Goal: Task Accomplishment & Management: Complete application form

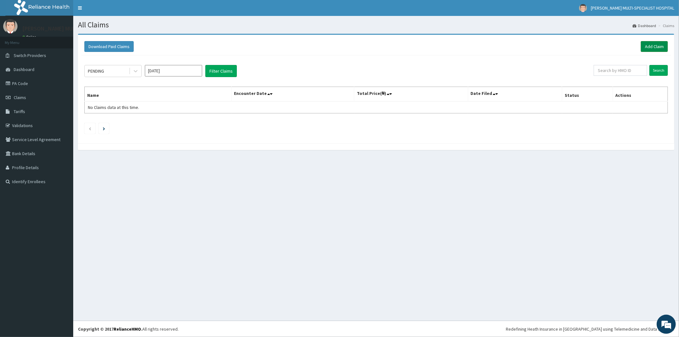
click at [649, 42] on link "Add Claim" at bounding box center [654, 46] width 27 height 11
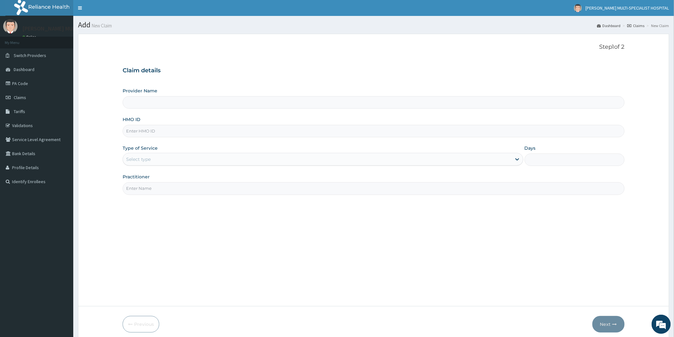
click at [169, 129] on input "HMO ID" at bounding box center [374, 131] width 502 height 12
type input "[PERSON_NAME] Multi-Specialist Hospital - IKEJA"
type input "NCL/10032/A"
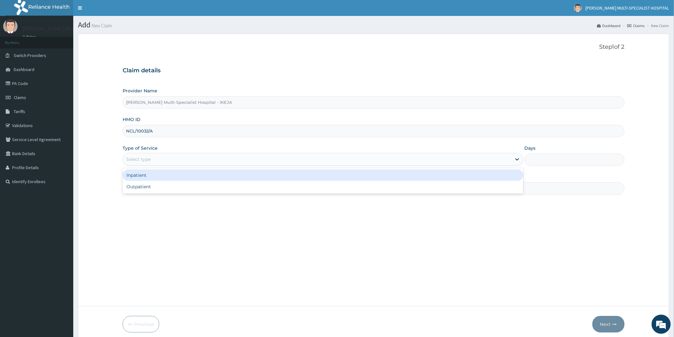
click at [176, 158] on div "Select type" at bounding box center [317, 159] width 389 height 10
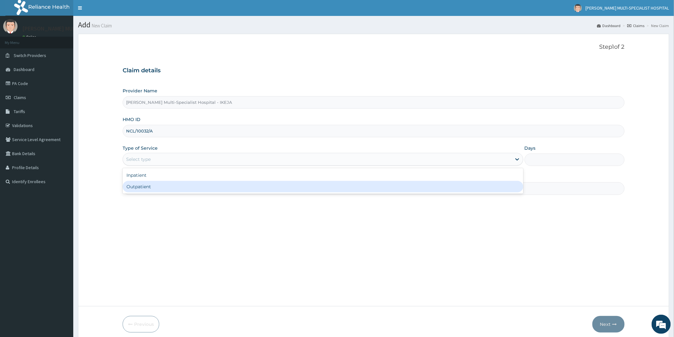
click at [165, 186] on div "Outpatient" at bounding box center [323, 186] width 401 height 11
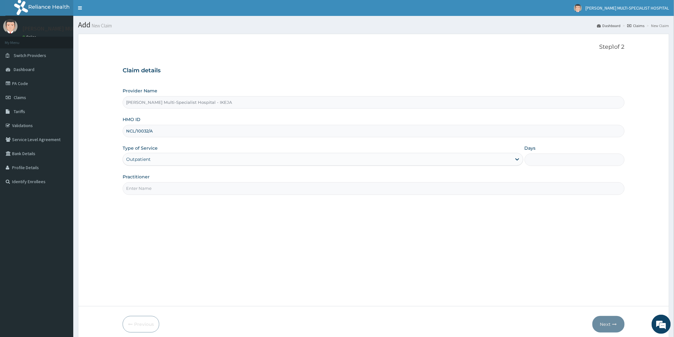
type input "1"
click at [165, 186] on input "Practitioner" at bounding box center [374, 188] width 502 height 12
type input "DR MERCY"
click at [607, 321] on button "Next" at bounding box center [608, 324] width 32 height 17
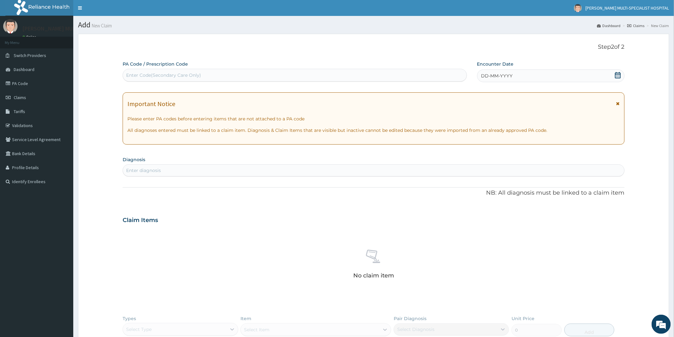
click at [429, 259] on div "No claim item" at bounding box center [374, 265] width 502 height 73
click at [257, 76] on div "Enter Code(Secondary Care Only)" at bounding box center [295, 75] width 344 height 10
type input "PA/A810CB"
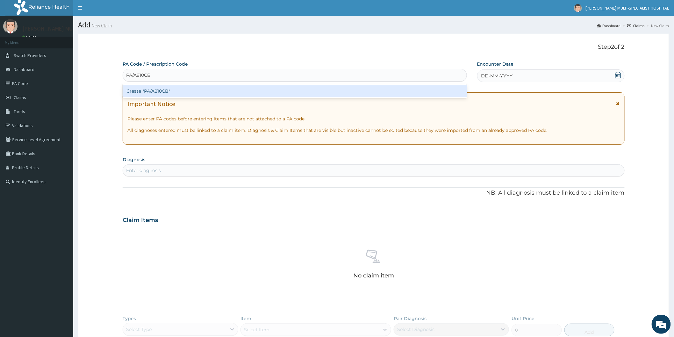
click at [215, 89] on div "Create "PA/A810CB"" at bounding box center [295, 90] width 344 height 11
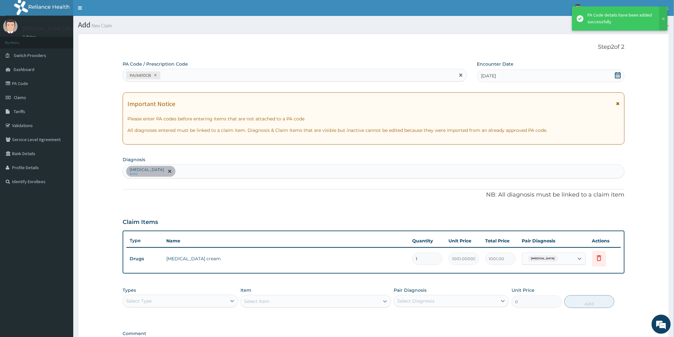
click at [184, 74] on div "PA/A810CB" at bounding box center [289, 75] width 332 height 11
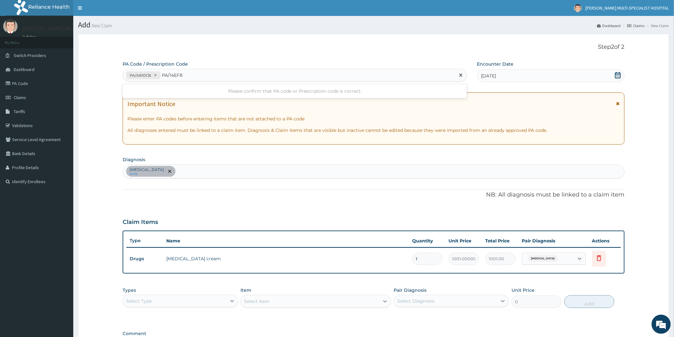
type input "PA/14EF84"
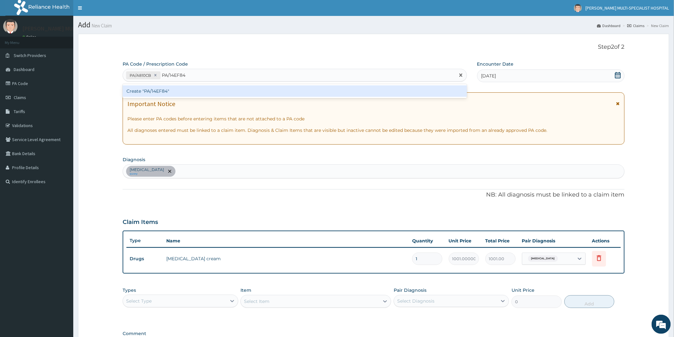
click at [288, 91] on div "Create "PA/14EF84"" at bounding box center [295, 90] width 344 height 11
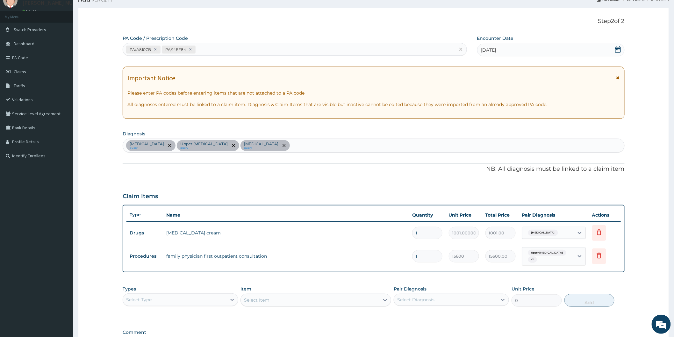
scroll to position [110, 0]
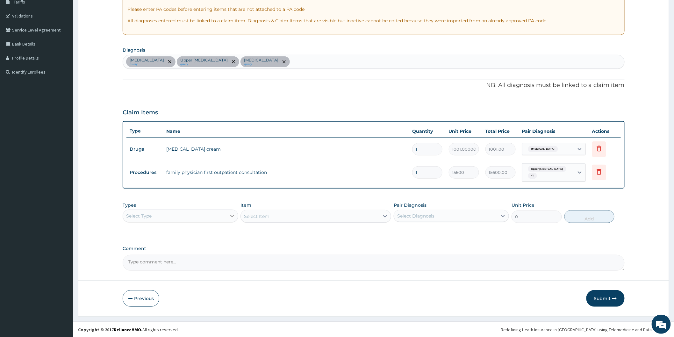
click at [230, 213] on icon at bounding box center [232, 216] width 6 height 6
click at [166, 252] on div "Procedures" at bounding box center [180, 254] width 115 height 11
click at [384, 215] on div "Select Item" at bounding box center [315, 216] width 151 height 13
drag, startPoint x: 398, startPoint y: 271, endPoint x: 394, endPoint y: 240, distance: 31.7
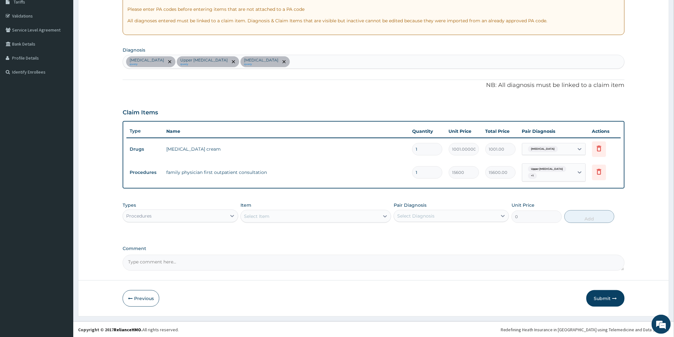
click at [398, 271] on form "Step 2 of 2 PA Code / Prescription Code PA/A810CB PA/14EF84 Encounter Date 01-0…" at bounding box center [373, 120] width 591 height 392
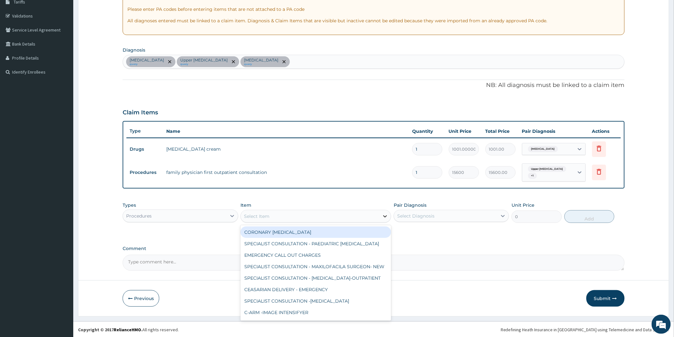
click at [381, 213] on div at bounding box center [384, 216] width 11 height 11
click at [434, 255] on textarea "Comment" at bounding box center [374, 263] width 502 height 16
click at [384, 216] on icon at bounding box center [385, 216] width 6 height 6
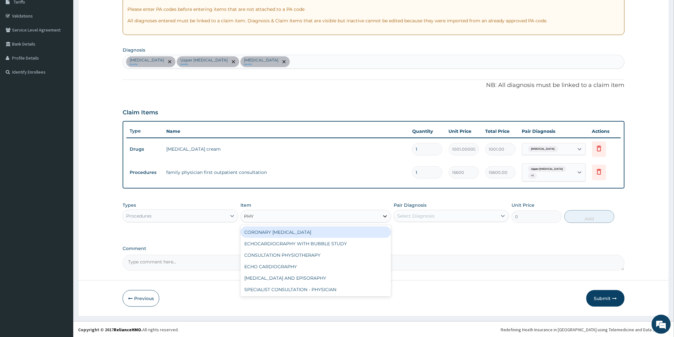
type input "PHYS"
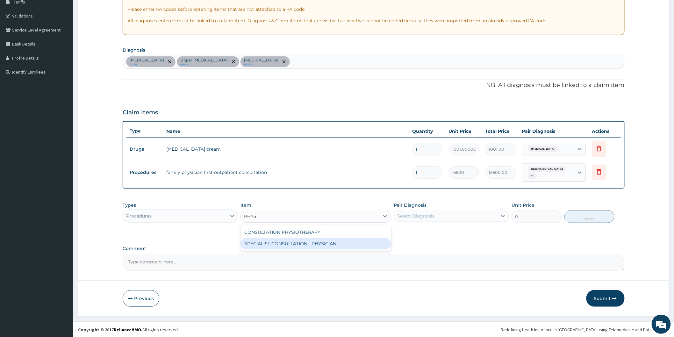
click at [366, 244] on div "SPECIALIST CONSULTATION - PHYSICIAN" at bounding box center [315, 243] width 151 height 11
type input "30000"
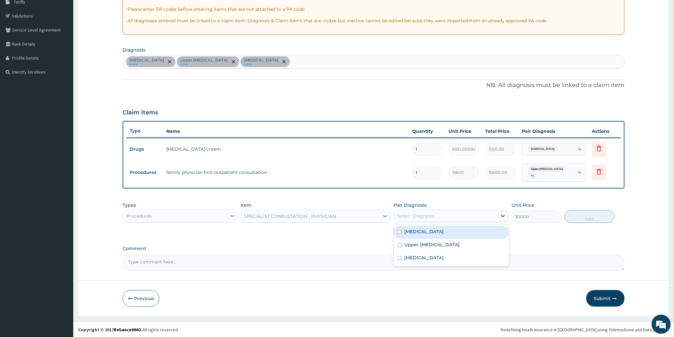
click at [503, 218] on icon at bounding box center [503, 216] width 6 height 6
click at [452, 241] on label "Upper urinary tract infection" at bounding box center [431, 244] width 55 height 6
checkbox input "true"
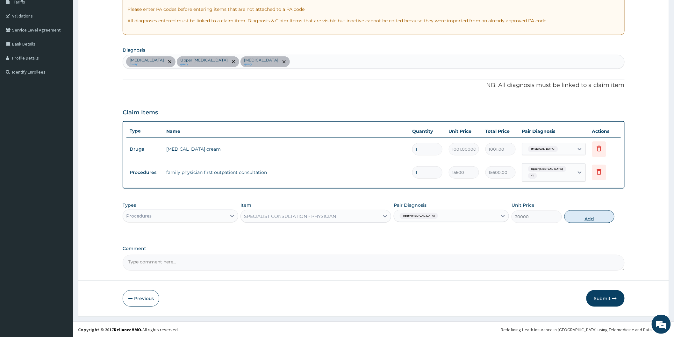
click at [587, 218] on button "Add" at bounding box center [589, 216] width 50 height 13
type input "0"
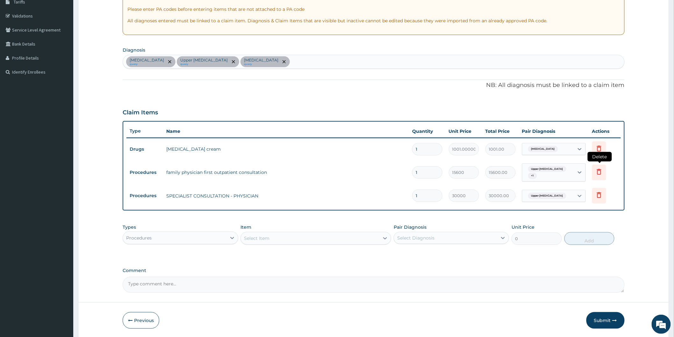
click at [598, 171] on icon at bounding box center [599, 172] width 8 height 8
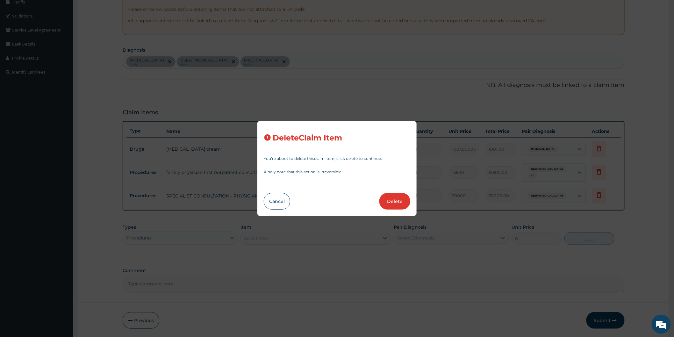
click at [403, 201] on button "Delete" at bounding box center [394, 201] width 31 height 17
type input "30000"
type input "30000.00"
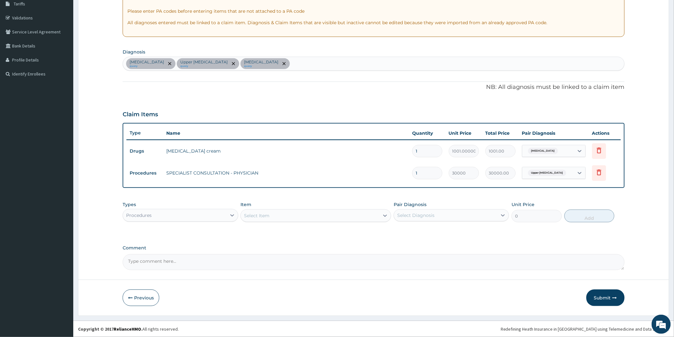
scroll to position [107, 0]
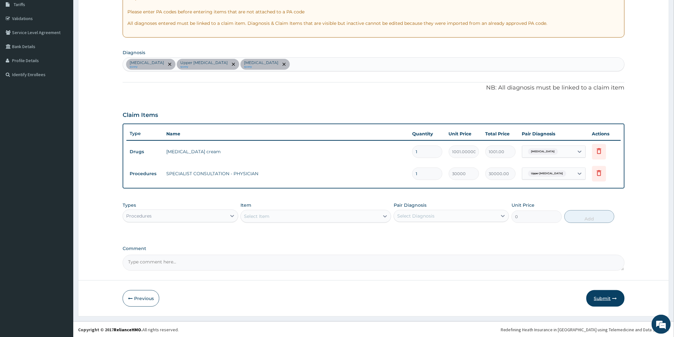
click at [597, 291] on button "Submit" at bounding box center [605, 298] width 38 height 17
click at [609, 298] on button "Submit" at bounding box center [605, 298] width 38 height 17
click at [601, 295] on button "Submit" at bounding box center [605, 298] width 38 height 17
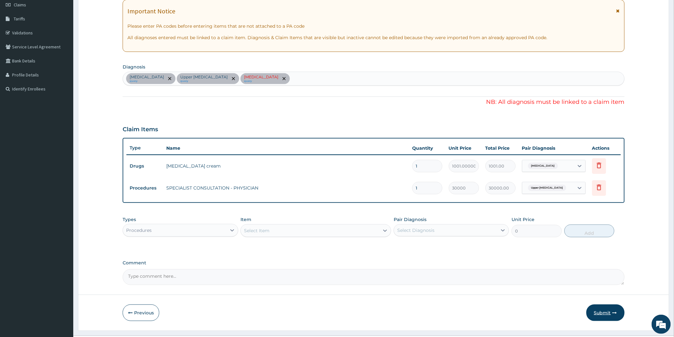
scroll to position [106, 0]
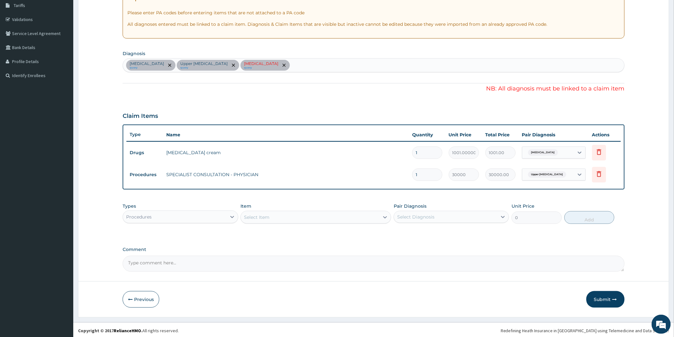
click at [501, 280] on form "Step 2 of 2 PA Code / Prescription Code PA/A810CB PA/14EF84 Encounter Date 01-0…" at bounding box center [373, 123] width 591 height 390
click at [580, 174] on icon at bounding box center [580, 174] width 6 height 6
click at [545, 187] on label "Urticaria" at bounding box center [552, 190] width 39 height 6
checkbox input "true"
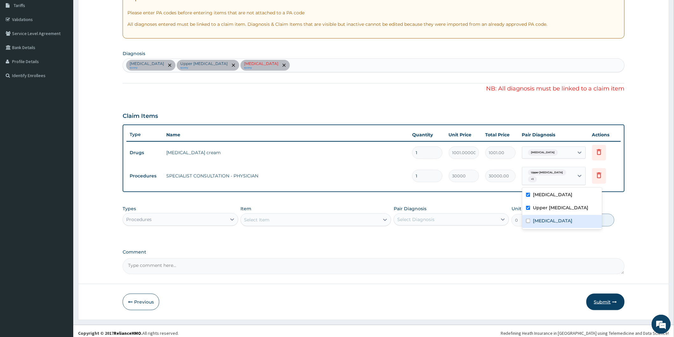
click at [601, 303] on button "Submit" at bounding box center [605, 302] width 38 height 17
click at [601, 298] on button "Submit" at bounding box center [605, 302] width 38 height 17
click at [578, 176] on icon at bounding box center [580, 176] width 4 height 2
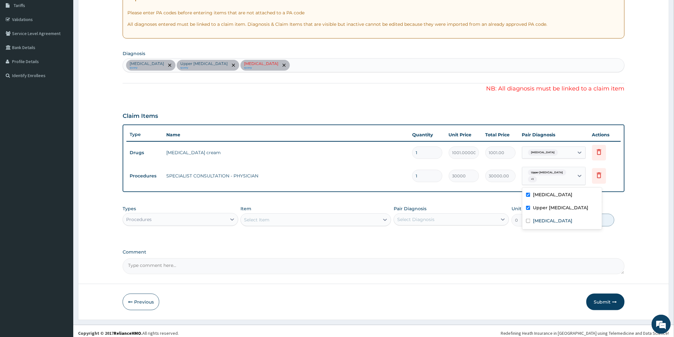
click at [536, 193] on label "Urticaria" at bounding box center [552, 194] width 39 height 6
checkbox input "false"
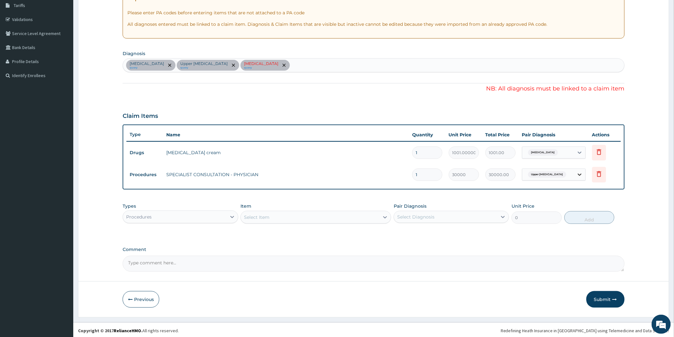
click at [581, 172] on icon at bounding box center [580, 174] width 6 height 6
click at [580, 175] on icon at bounding box center [580, 175] width 4 height 2
click at [527, 190] on input "checkbox" at bounding box center [528, 190] width 4 height 4
checkbox input "true"
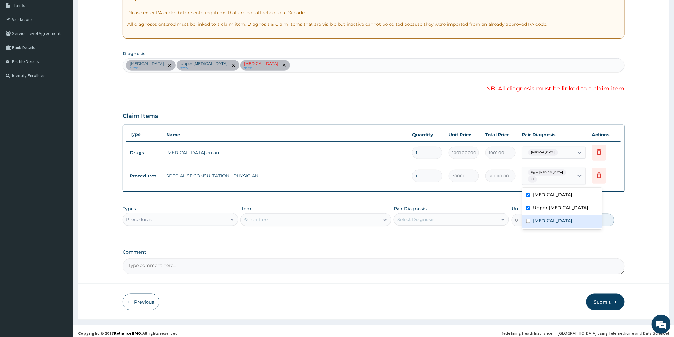
click at [545, 256] on div "Comment" at bounding box center [374, 261] width 502 height 25
click at [579, 177] on icon at bounding box center [580, 176] width 6 height 6
click at [567, 208] on label "Upper urinary tract infection" at bounding box center [560, 207] width 55 height 6
checkbox input "false"
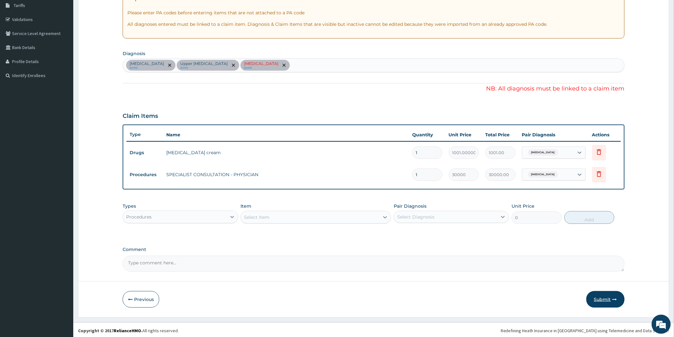
drag, startPoint x: 599, startPoint y: 290, endPoint x: 602, endPoint y: 298, distance: 9.0
click at [599, 292] on form "Step 2 of 2 PA Code / Prescription Code PA/A810CB PA/14EF84 Encounter Date 01-0…" at bounding box center [373, 123] width 591 height 390
click at [602, 298] on button "Submit" at bounding box center [605, 299] width 38 height 17
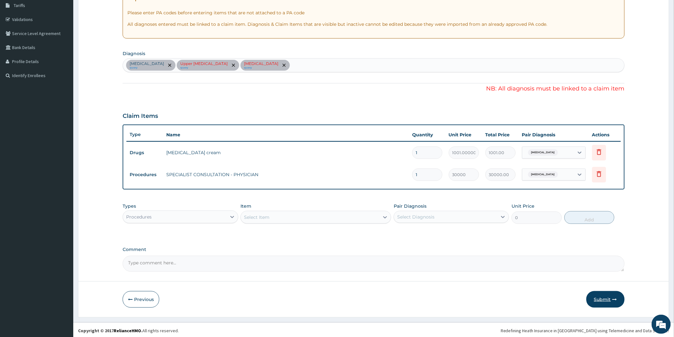
click at [603, 297] on button "Submit" at bounding box center [605, 299] width 38 height 17
click at [503, 215] on icon at bounding box center [503, 217] width 6 height 6
click at [450, 256] on div "Essential tremor" at bounding box center [451, 259] width 115 height 13
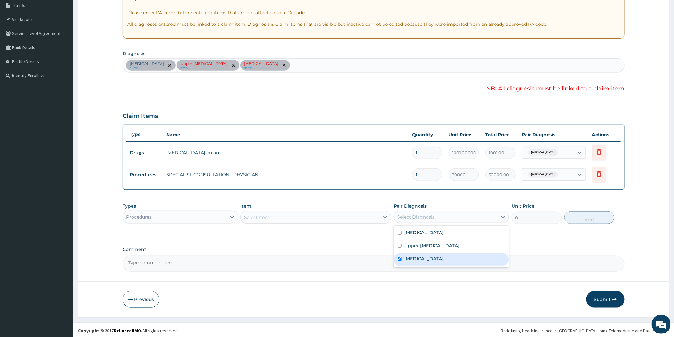
checkbox input "true"
click at [599, 299] on button "Submit" at bounding box center [605, 299] width 38 height 17
click at [457, 257] on textarea "Comment" at bounding box center [374, 264] width 502 height 16
click at [283, 64] on icon "remove selection option" at bounding box center [284, 65] width 3 height 3
click at [277, 273] on form "Step 2 of 2 PA Code / Prescription Code PA/A810CB PA/14EF84 Encounter Date 01-0…" at bounding box center [373, 123] width 591 height 390
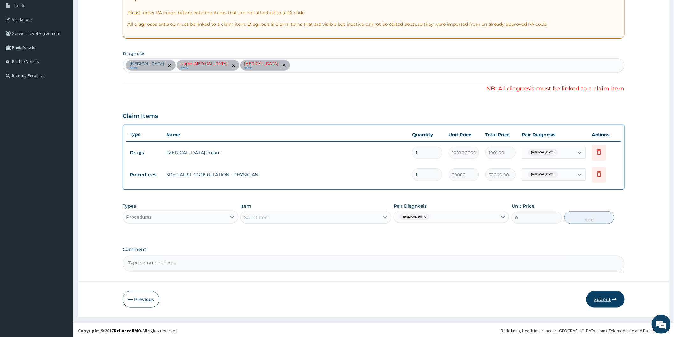
click at [601, 291] on button "Submit" at bounding box center [605, 299] width 38 height 17
click at [600, 297] on button "Submit" at bounding box center [605, 299] width 38 height 17
click at [600, 296] on button "Submit" at bounding box center [605, 299] width 38 height 17
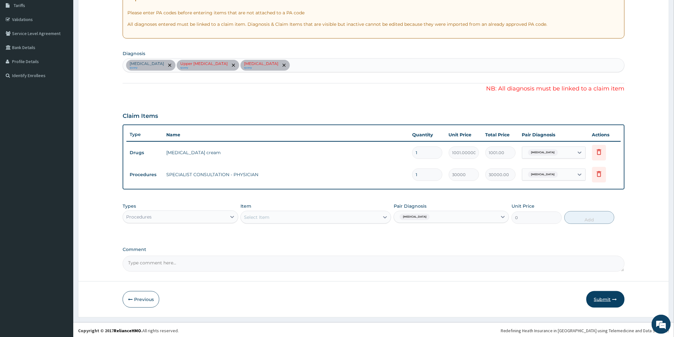
click at [600, 296] on button "Submit" at bounding box center [605, 299] width 38 height 17
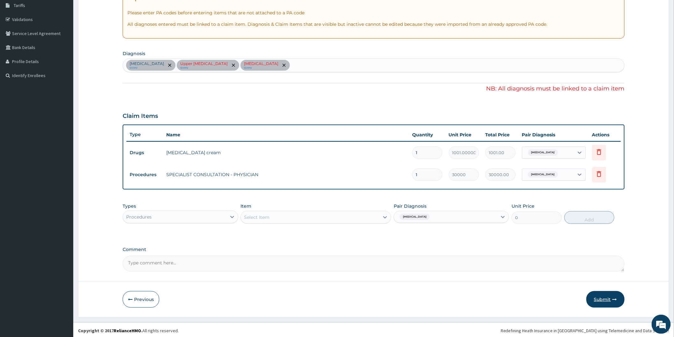
click at [600, 296] on button "Submit" at bounding box center [605, 299] width 38 height 17
drag, startPoint x: 600, startPoint y: 296, endPoint x: 600, endPoint y: 291, distance: 4.8
click at [600, 294] on button "Submit" at bounding box center [605, 299] width 38 height 17
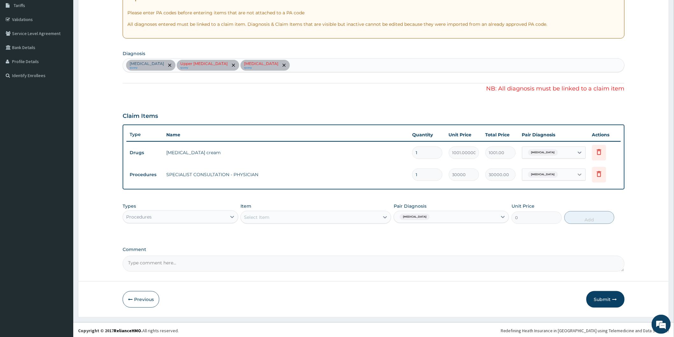
click at [579, 173] on icon at bounding box center [580, 174] width 6 height 6
click at [544, 204] on label "Upper urinary tract infection" at bounding box center [560, 203] width 55 height 6
checkbox input "true"
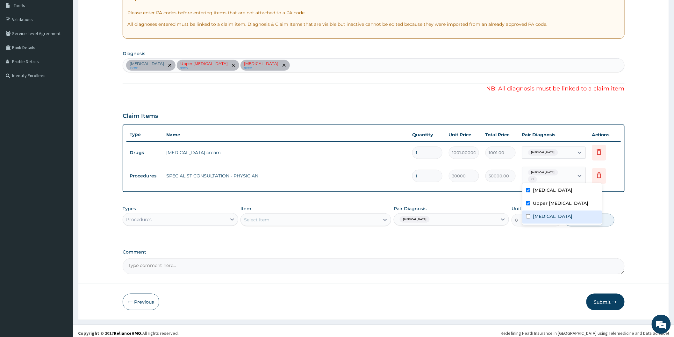
click at [601, 298] on button "Submit" at bounding box center [605, 302] width 38 height 17
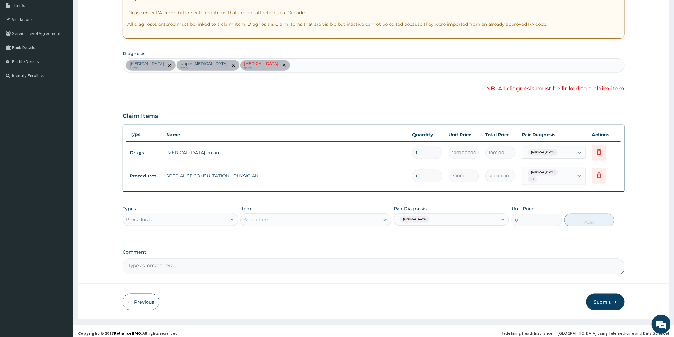
click at [601, 298] on button "Submit" at bounding box center [605, 302] width 38 height 17
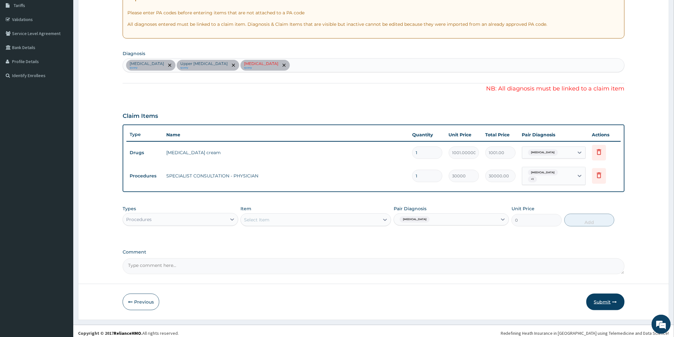
click at [601, 298] on button "Submit" at bounding box center [605, 302] width 38 height 17
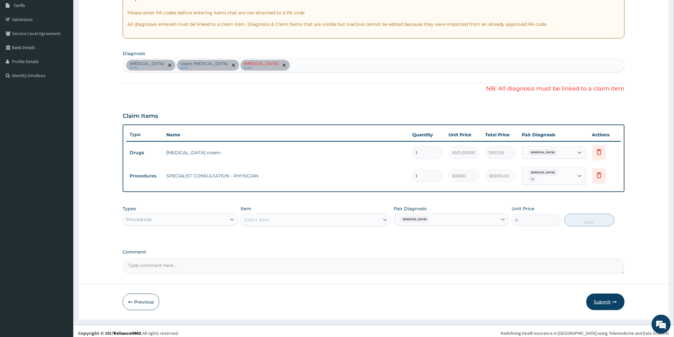
click at [601, 298] on button "Submit" at bounding box center [605, 302] width 38 height 17
click at [605, 296] on button "Submit" at bounding box center [605, 302] width 38 height 17
click at [350, 276] on form "Step 2 of 2 PA Code / Prescription Code PA/A810CB PA/14EF84 Encounter Date 01-0…" at bounding box center [373, 124] width 591 height 392
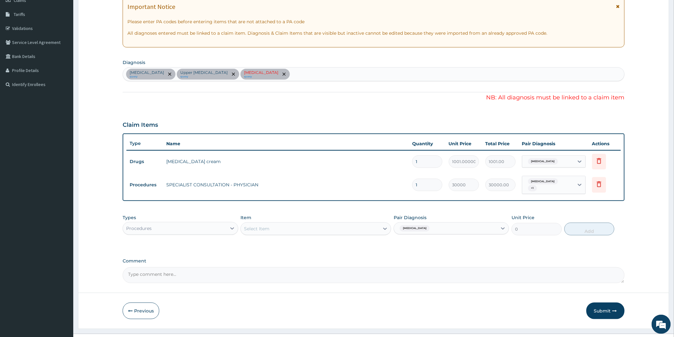
scroll to position [107, 0]
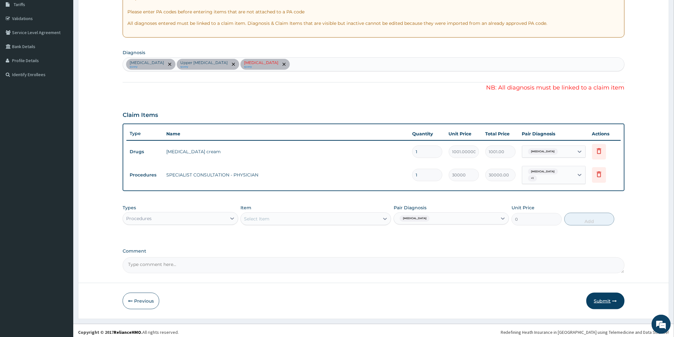
click at [606, 295] on button "Submit" at bounding box center [605, 301] width 38 height 17
click at [249, 224] on div "Types Procedures Item Select Item Pair Diagnosis Essential tremor Unit Price 0 …" at bounding box center [374, 214] width 502 height 27
click at [452, 260] on textarea "Comment" at bounding box center [374, 265] width 502 height 16
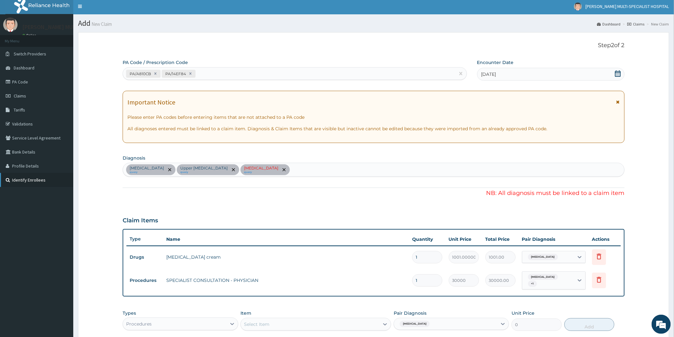
scroll to position [0, 0]
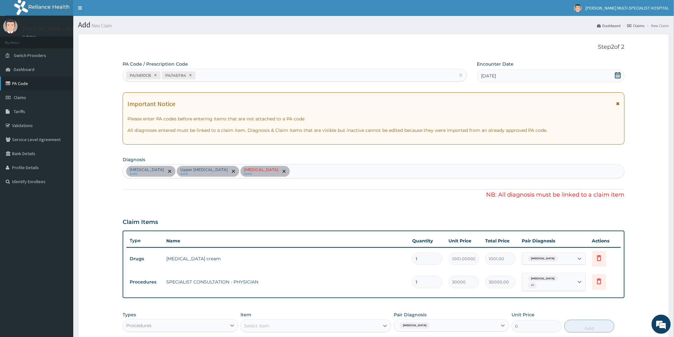
click at [39, 84] on link "PA Code" at bounding box center [36, 83] width 73 height 14
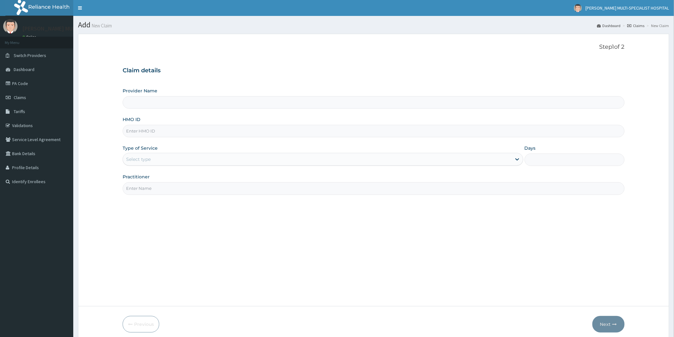
type input "[PERSON_NAME] Multi-Specialist Hospital - IKEJA"
click at [195, 140] on div "Provider Name Reddington Multi-Specialist Hospital - IKEJA HMO ID Type of Servi…" at bounding box center [374, 141] width 502 height 107
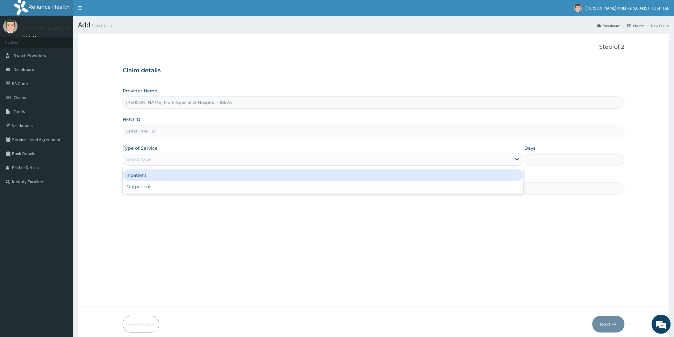
click at [195, 155] on div "Select type" at bounding box center [317, 159] width 389 height 10
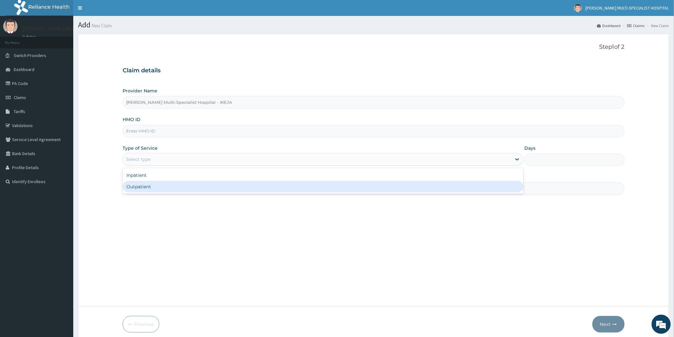
click at [176, 190] on div "Outpatient" at bounding box center [323, 186] width 401 height 11
type input "1"
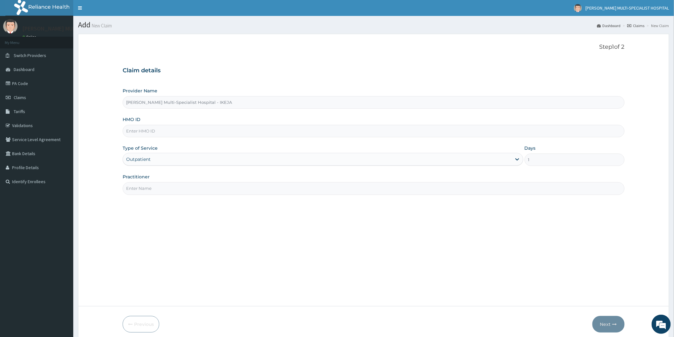
click at [176, 133] on input "HMO ID" at bounding box center [374, 131] width 502 height 12
type input "NCL/10032/A"
click at [196, 189] on input "Practitioner" at bounding box center [374, 188] width 502 height 12
click at [289, 185] on input "Practitioner" at bounding box center [374, 188] width 502 height 12
type input "DR [PERSON_NAME]"
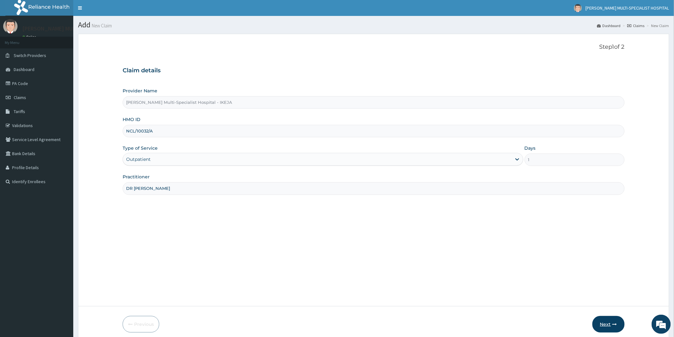
click at [606, 325] on button "Next" at bounding box center [608, 324] width 32 height 17
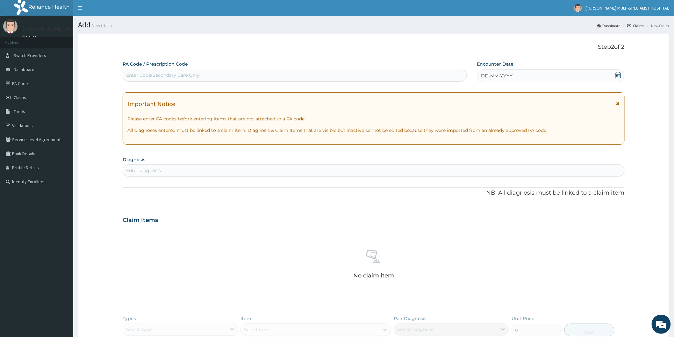
click at [284, 74] on div "Enter Code(Secondary Care Only)" at bounding box center [295, 75] width 344 height 10
type input "PA/A810CB"
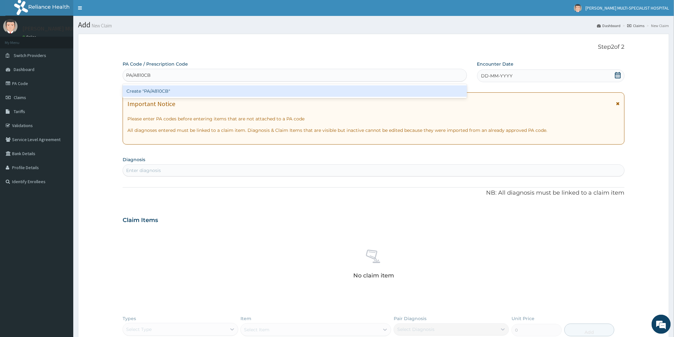
click at [187, 96] on div "Create "PA/A810CB"" at bounding box center [295, 90] width 344 height 11
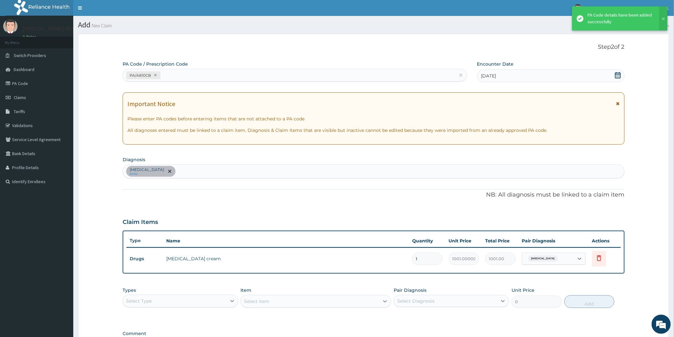
click at [604, 20] on div "PA Code details have been added successfully" at bounding box center [621, 18] width 66 height 13
click at [191, 76] on div "PA/A810CB" at bounding box center [289, 75] width 332 height 11
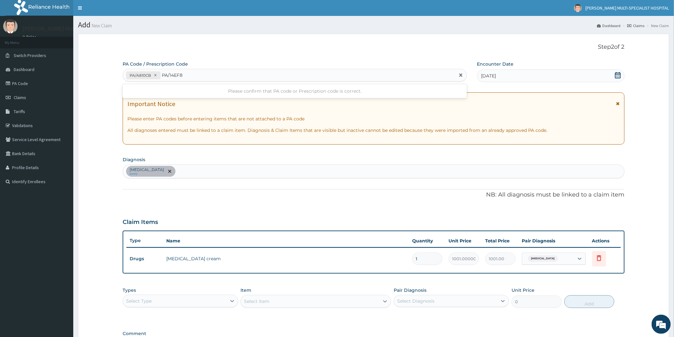
type input "PA/14EF84"
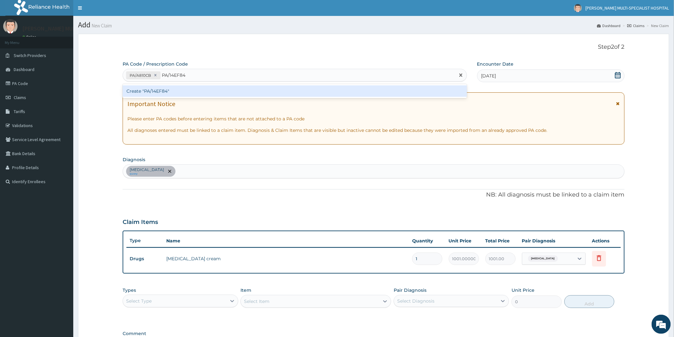
click at [190, 90] on div "Create "PA/14EF84"" at bounding box center [295, 90] width 344 height 11
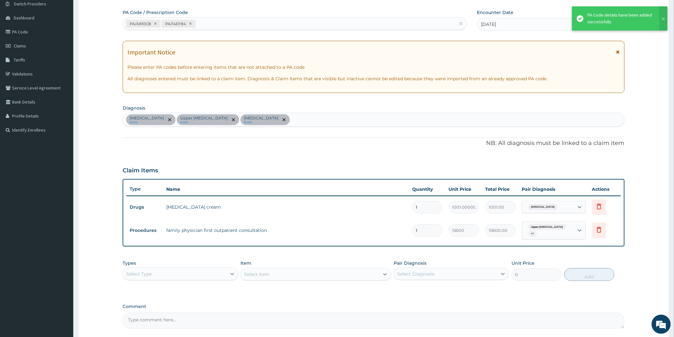
scroll to position [71, 0]
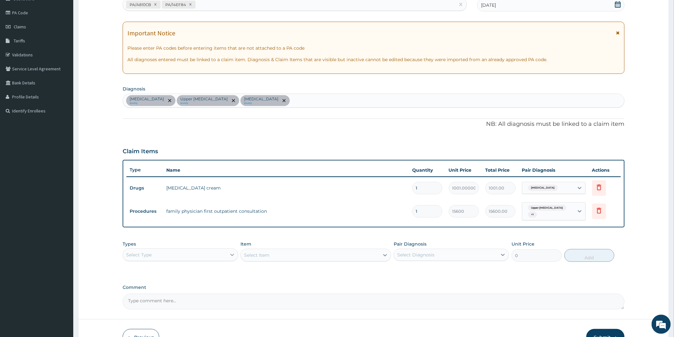
click at [230, 254] on icon at bounding box center [232, 255] width 6 height 6
click at [144, 295] on div "Procedures" at bounding box center [180, 293] width 115 height 11
click at [384, 255] on div "Select Item" at bounding box center [315, 255] width 151 height 13
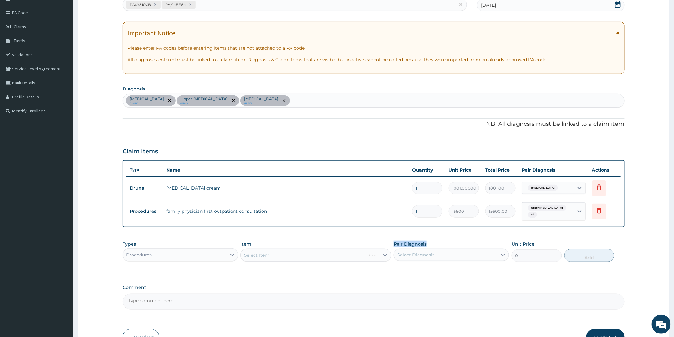
click at [384, 255] on div "Select Item" at bounding box center [315, 255] width 151 height 13
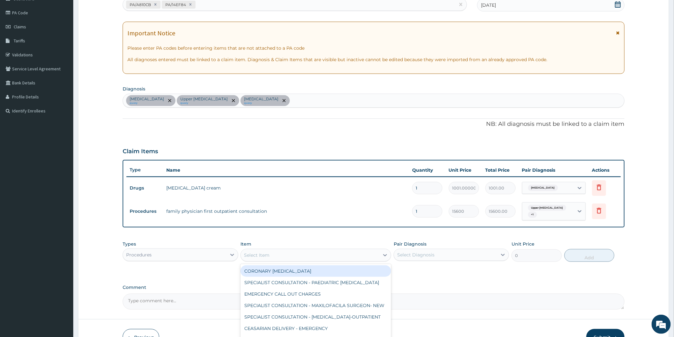
click at [384, 255] on icon at bounding box center [385, 255] width 4 height 2
type input "PHYS"
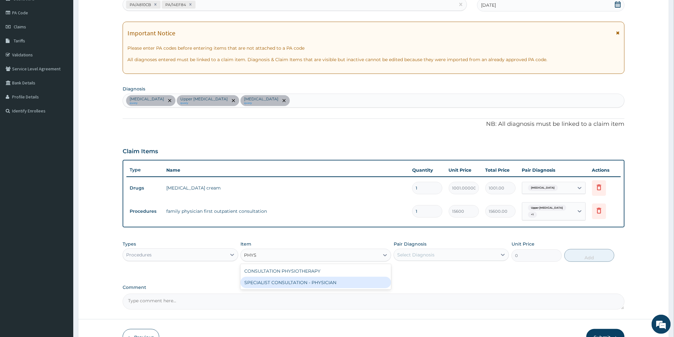
click at [352, 284] on div "SPECIALIST CONSULTATION - PHYSICIAN" at bounding box center [315, 282] width 151 height 11
type input "30000"
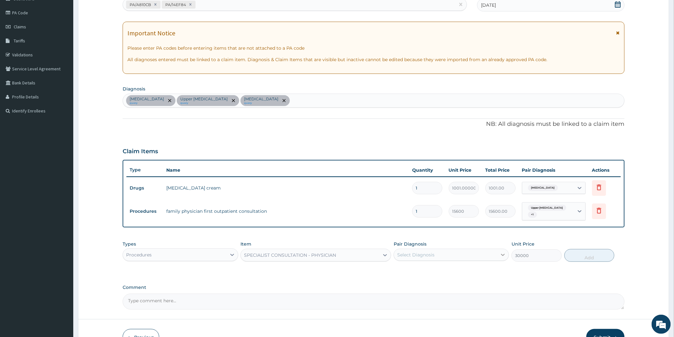
click at [501, 255] on icon at bounding box center [503, 255] width 6 height 6
click at [440, 282] on label "Upper urinary tract infection" at bounding box center [431, 283] width 55 height 6
checkbox input "true"
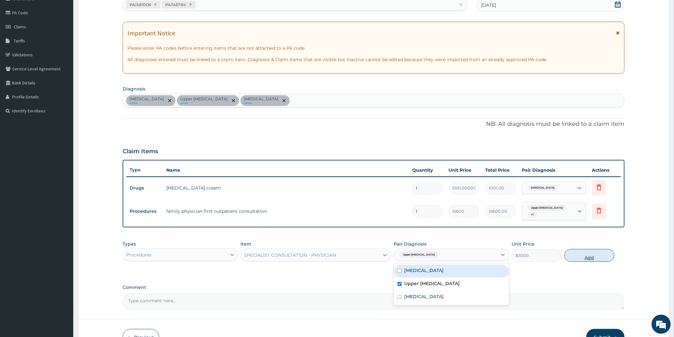
click at [580, 255] on button "Add" at bounding box center [589, 255] width 50 height 13
type input "0"
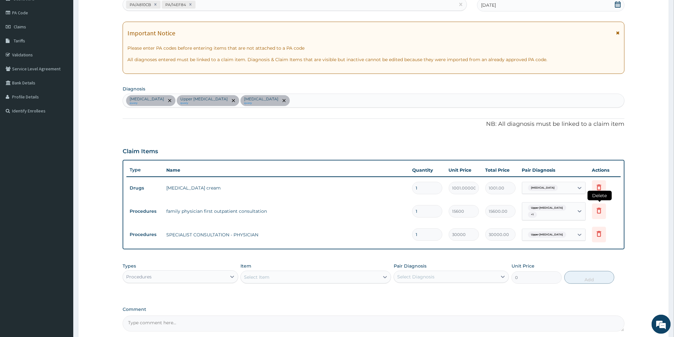
click at [596, 209] on icon at bounding box center [599, 211] width 8 height 8
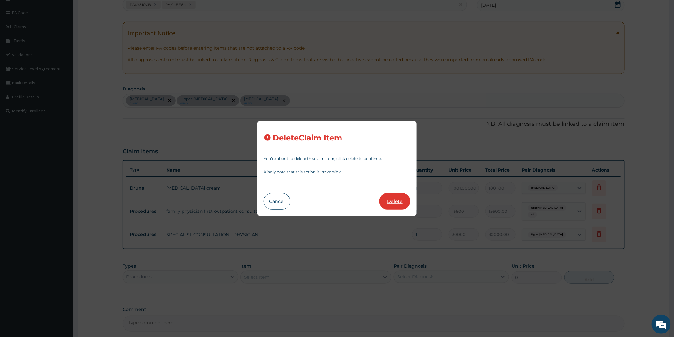
click at [388, 196] on button "Delete" at bounding box center [394, 201] width 31 height 17
type input "30000"
type input "30000.00"
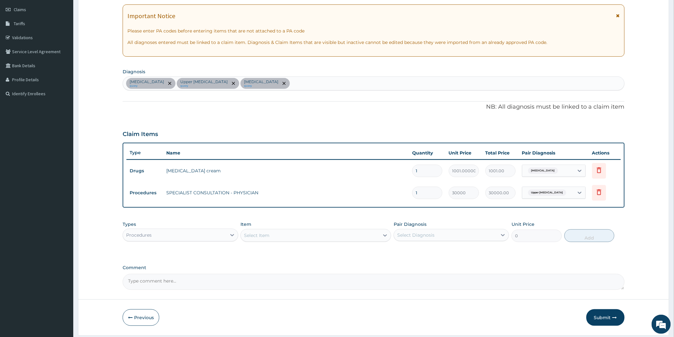
scroll to position [107, 0]
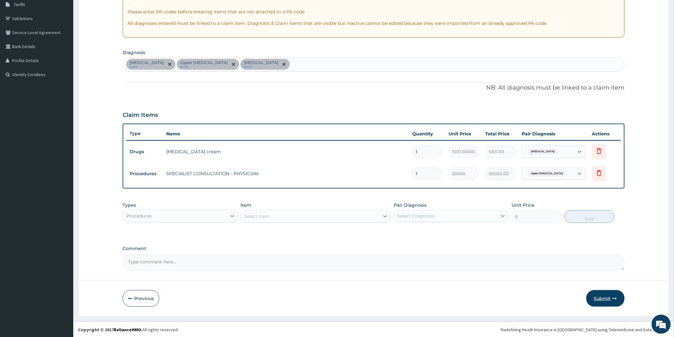
click at [604, 295] on button "Submit" at bounding box center [605, 298] width 38 height 17
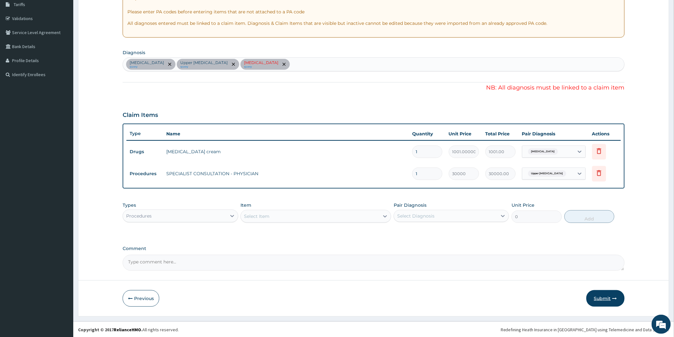
click at [604, 295] on button "Submit" at bounding box center [605, 298] width 38 height 17
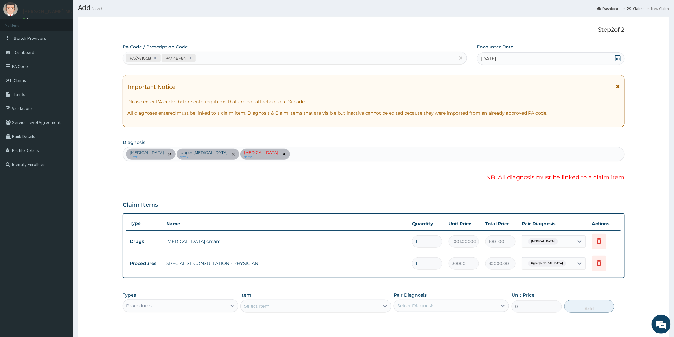
scroll to position [0, 0]
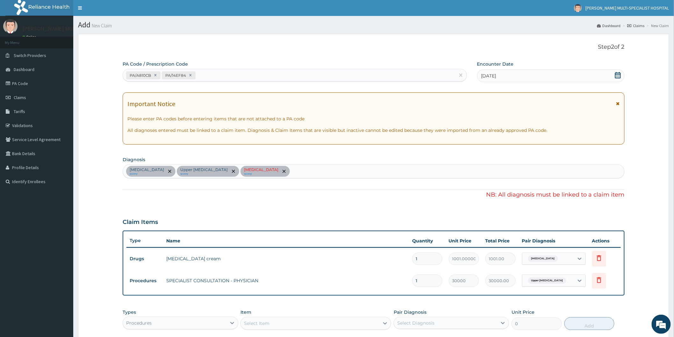
click at [408, 307] on div "Types Procedures Item Select Item Pair Diagnosis Select Diagnosis Unit Price 0 …" at bounding box center [374, 319] width 502 height 27
click at [422, 288] on td "1" at bounding box center [427, 280] width 37 height 19
click at [23, 95] on span "Claims" at bounding box center [20, 98] width 12 height 6
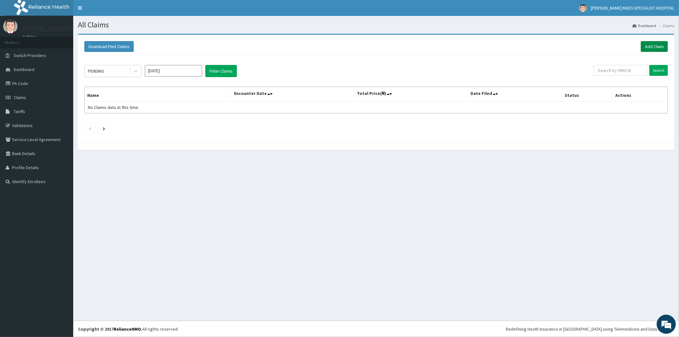
click at [654, 45] on link "Add Claim" at bounding box center [654, 46] width 27 height 11
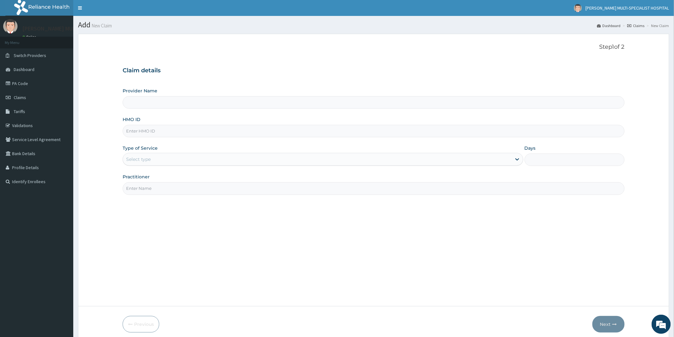
click at [178, 104] on input "Provider Name" at bounding box center [374, 102] width 502 height 12
type input "Reddington Multi-Specialist Hospital - IKEJA"
drag, startPoint x: 178, startPoint y: 128, endPoint x: 177, endPoint y: 134, distance: 6.4
click at [177, 133] on input "HMO ID" at bounding box center [374, 131] width 502 height 12
type input "NCL/10032/A"
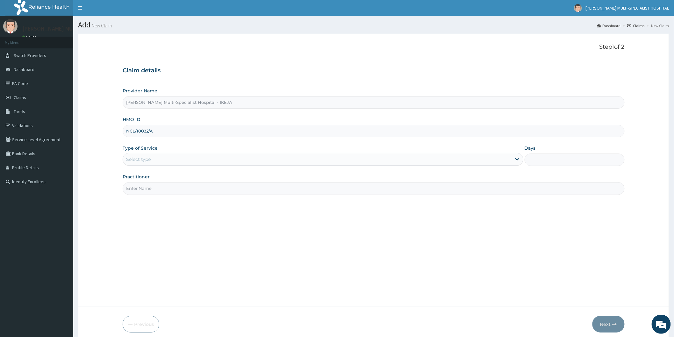
click at [184, 159] on div "Select type" at bounding box center [317, 159] width 389 height 10
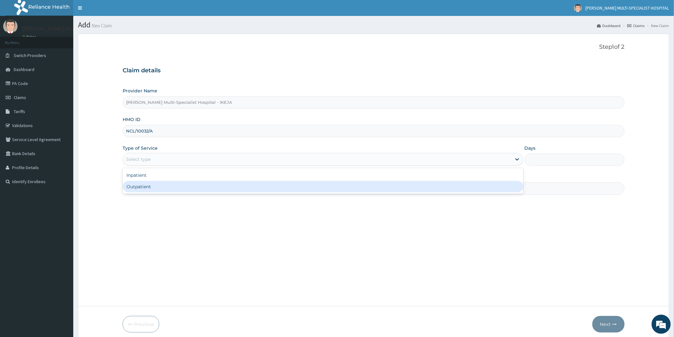
click at [164, 187] on div "Outpatient" at bounding box center [323, 186] width 401 height 11
type input "1"
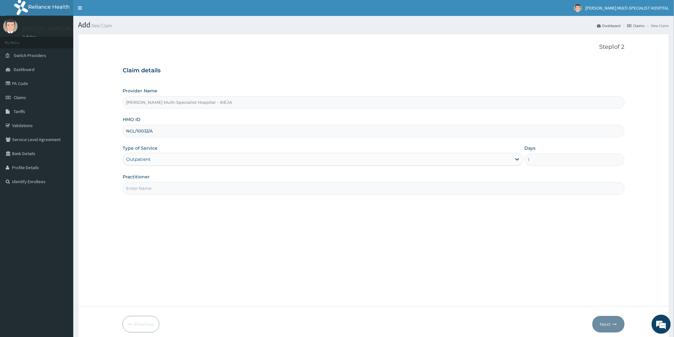
click at [164, 187] on input "Practitioner" at bounding box center [374, 188] width 502 height 12
type input "DR [PERSON_NAME]"
click at [605, 320] on button "Next" at bounding box center [608, 324] width 32 height 17
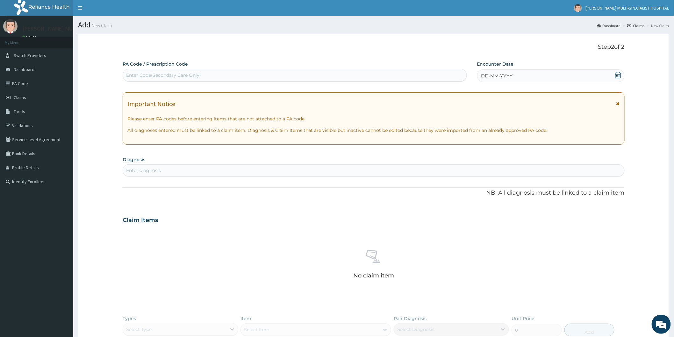
click at [160, 72] on div "Enter Code(Secondary Care Only)" at bounding box center [163, 75] width 75 height 6
type input "PA/A810CB"
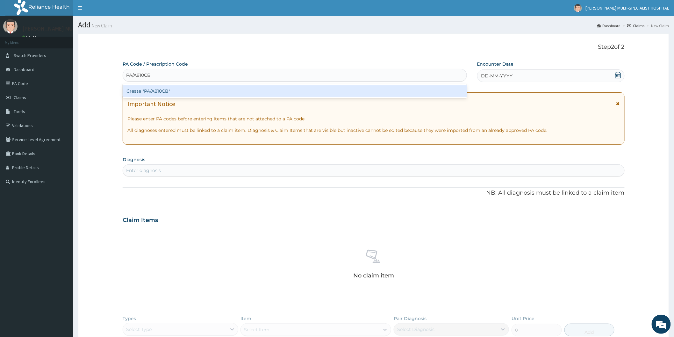
click at [168, 90] on div "Create "PA/A810CB"" at bounding box center [295, 90] width 344 height 11
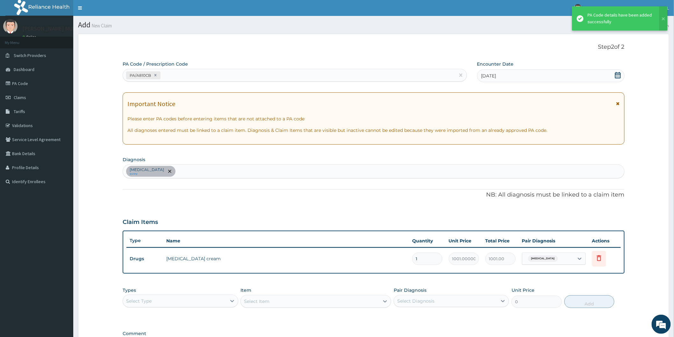
type input "11"
type input "11011.00"
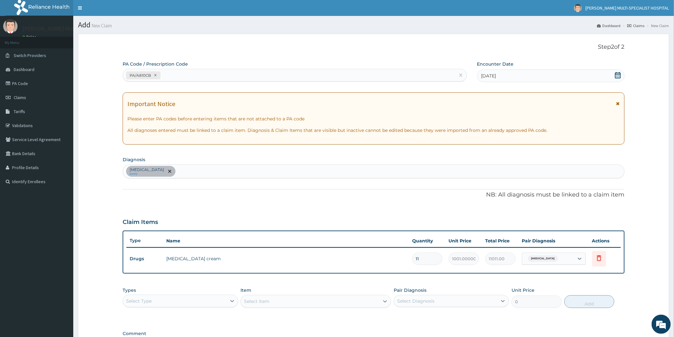
type input "114"
type input "114114.00"
type input "0.00"
type input "8"
type input "8008.00"
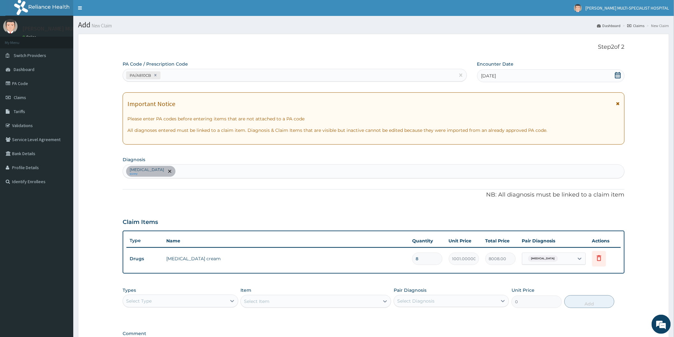
type input "84"
type input "84084.00"
type input "84"
click at [176, 75] on div "PA/A810CB" at bounding box center [289, 75] width 332 height 11
type input "PA/14EF84"
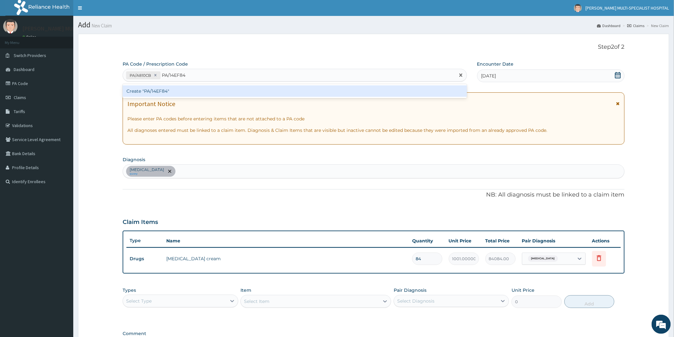
click at [172, 97] on div "Create "PA/14EF84"" at bounding box center [295, 90] width 344 height 11
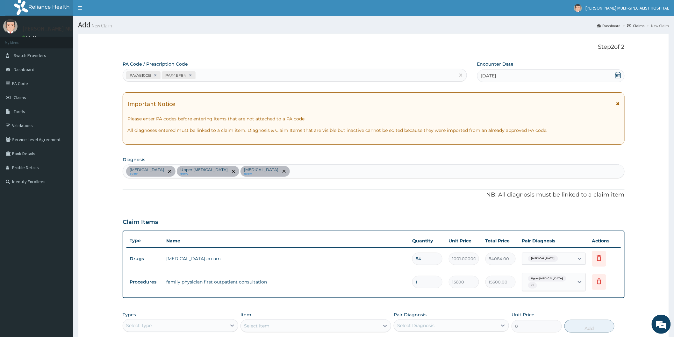
scroll to position [35, 0]
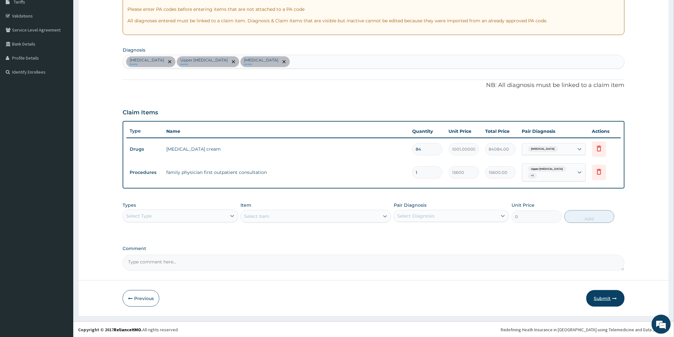
click at [601, 294] on button "Submit" at bounding box center [605, 298] width 38 height 17
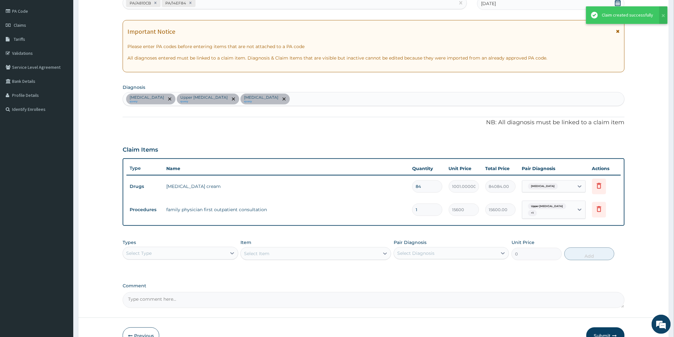
scroll to position [11, 0]
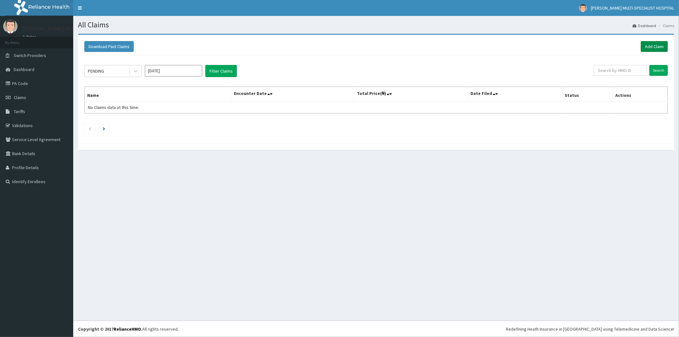
click at [660, 42] on div "Download Paid Claims Add Claim" at bounding box center [376, 47] width 590 height 18
click at [658, 45] on link "Add Claim" at bounding box center [654, 46] width 27 height 11
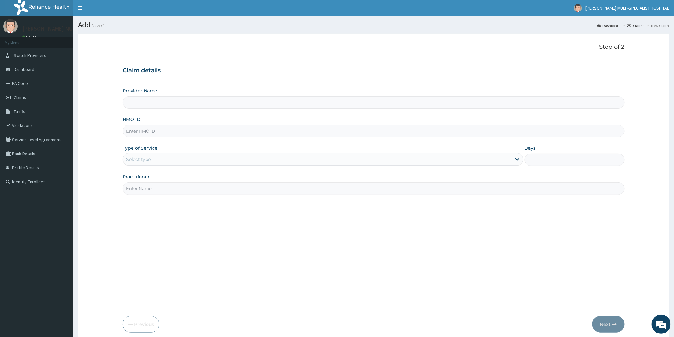
click at [236, 134] on input "HMO ID" at bounding box center [374, 131] width 502 height 12
type input "[PERSON_NAME] Multi-Specialist Hospital - IKEJA"
type input "RCE/10001/A"
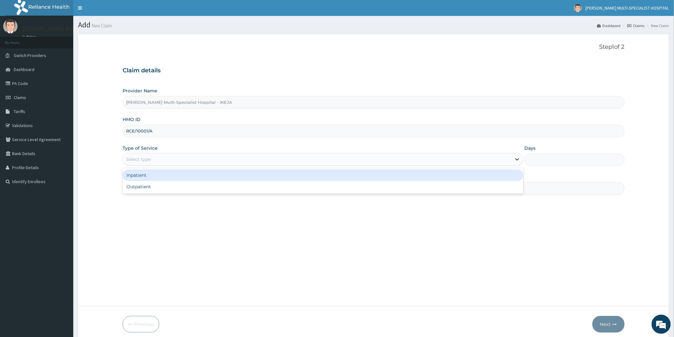
click at [519, 158] on icon at bounding box center [517, 159] width 6 height 6
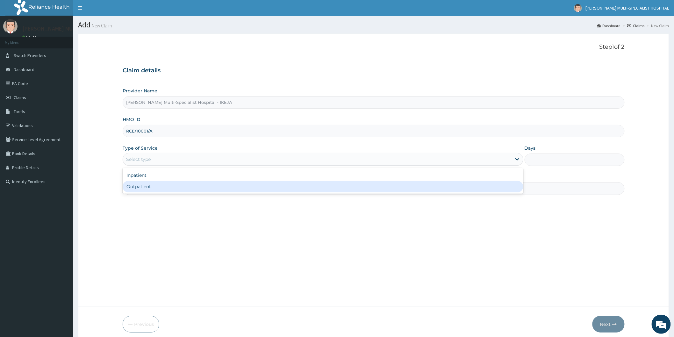
click at [263, 190] on div "Outpatient" at bounding box center [323, 186] width 401 height 11
type input "1"
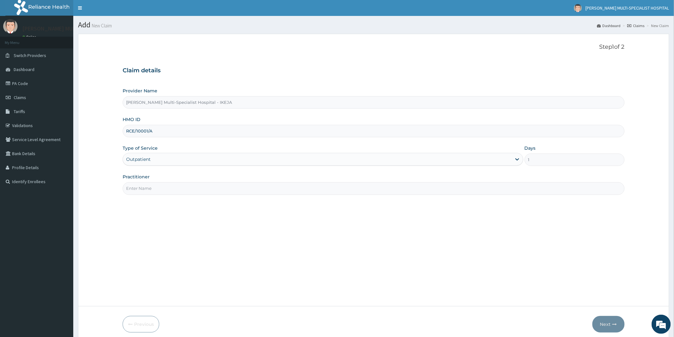
click at [278, 257] on div "Step 1 of 2 Claim details Provider Name [PERSON_NAME] Multi-Specialist Hospital…" at bounding box center [374, 170] width 502 height 253
click at [261, 189] on input "Practitioner" at bounding box center [374, 188] width 502 height 12
type input "DR [PERSON_NAME]"
click at [597, 322] on button "Next" at bounding box center [608, 324] width 32 height 17
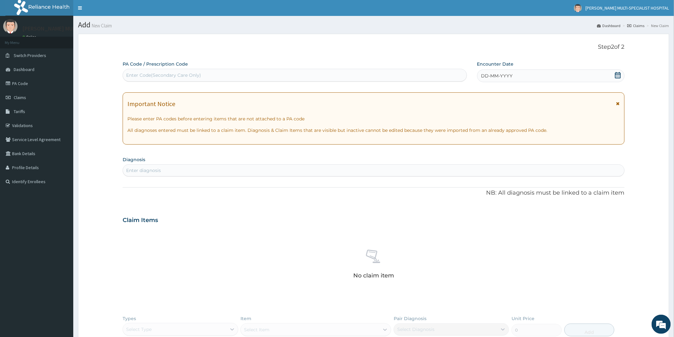
click at [176, 77] on div "Enter Code(Secondary Care Only)" at bounding box center [163, 75] width 75 height 6
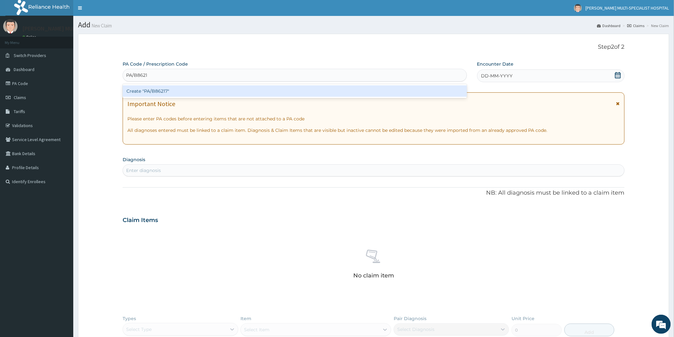
type input "PA/B86217"
click at [170, 87] on div "Create "PA/B86217"" at bounding box center [295, 90] width 344 height 11
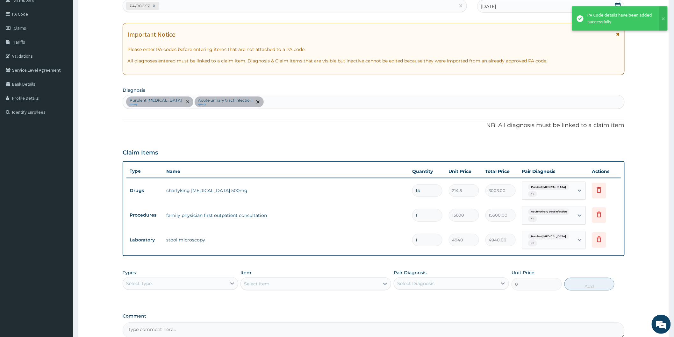
scroll to position [71, 0]
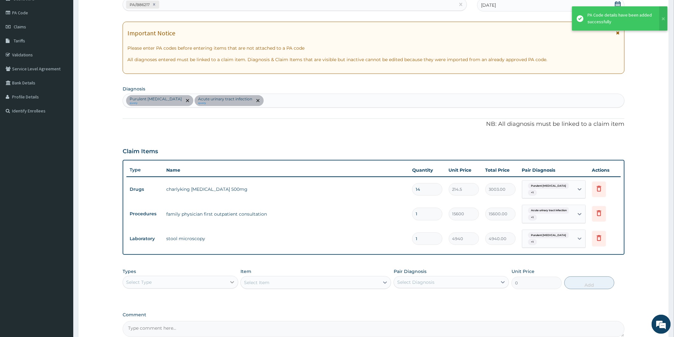
click at [233, 281] on icon at bounding box center [232, 282] width 4 height 2
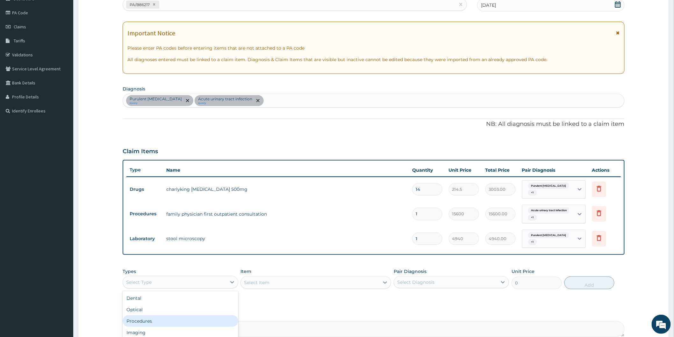
click at [153, 315] on div "Procedures" at bounding box center [180, 320] width 115 height 11
click at [383, 276] on div "Select Item" at bounding box center [315, 282] width 151 height 13
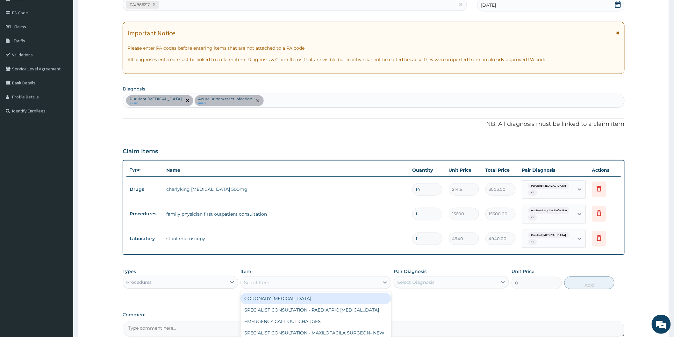
click at [313, 278] on div "Select Item" at bounding box center [310, 282] width 139 height 10
type input "PHYS"
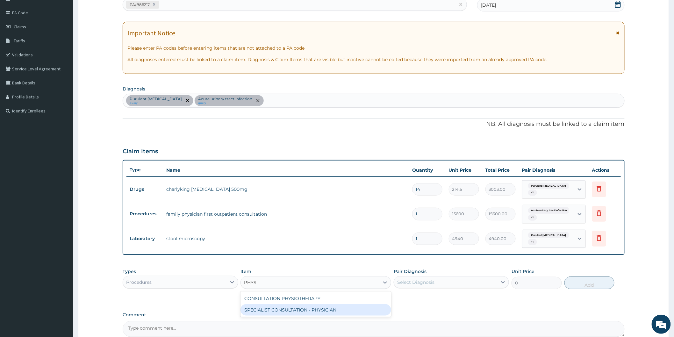
click at [298, 304] on div "SPECIALIST CONSULTATION - PHYSICIAN" at bounding box center [315, 309] width 151 height 11
type input "30000"
click at [504, 279] on icon at bounding box center [503, 282] width 6 height 6
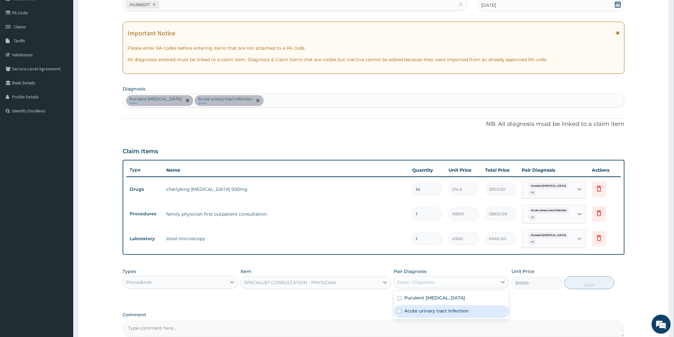
click at [427, 308] on label "Acute urinary tract infection" at bounding box center [436, 311] width 65 height 6
checkbox input "true"
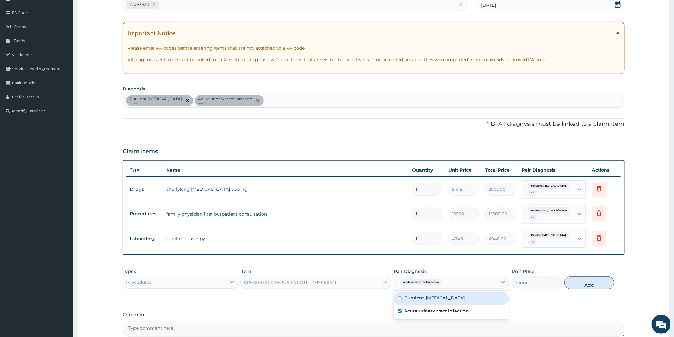
click at [597, 277] on button "Add" at bounding box center [589, 282] width 50 height 13
type input "0"
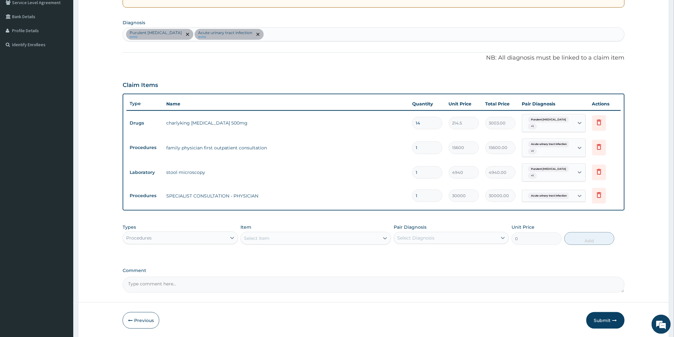
scroll to position [141, 0]
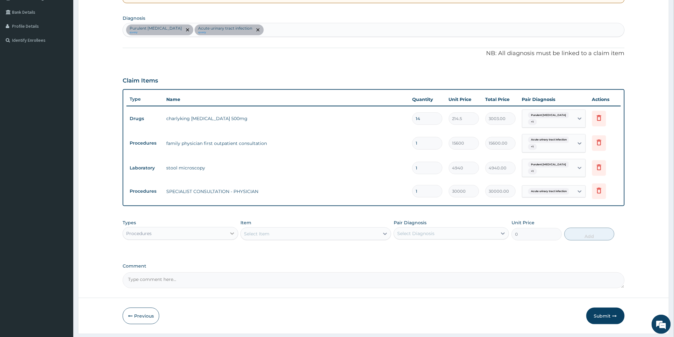
click at [233, 230] on icon at bounding box center [232, 233] width 6 height 6
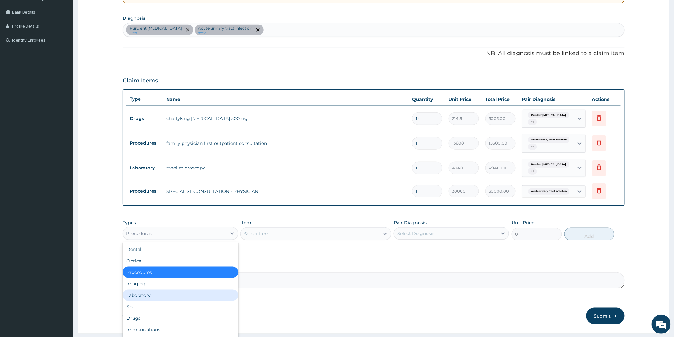
click at [152, 290] on div "Laboratory" at bounding box center [180, 295] width 115 height 11
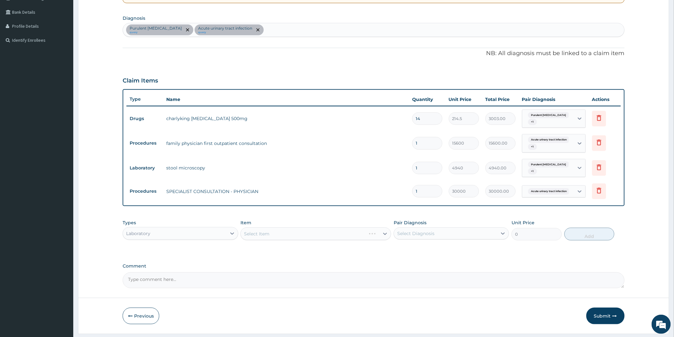
click at [304, 230] on div "Select Item" at bounding box center [315, 233] width 151 height 13
click at [385, 227] on div "Select Item" at bounding box center [315, 233] width 151 height 13
click at [382, 231] on icon at bounding box center [385, 234] width 6 height 6
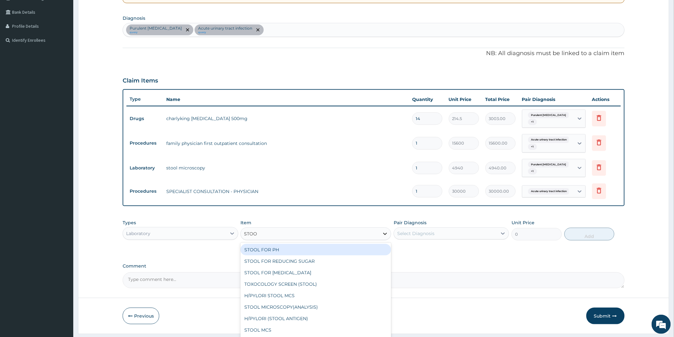
type input "STOOL"
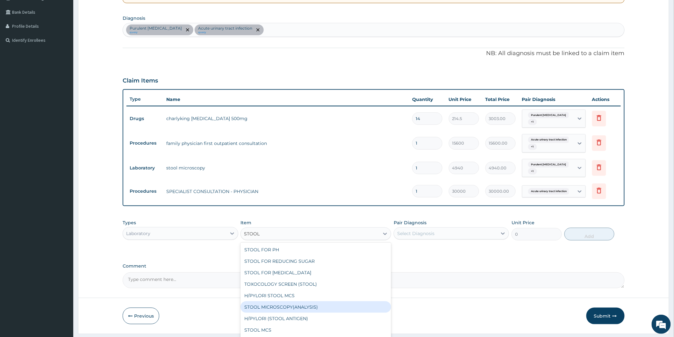
click at [281, 301] on div "STOOL MICROSCOPY(ANALYSIS)" at bounding box center [315, 306] width 151 height 11
type input "3750"
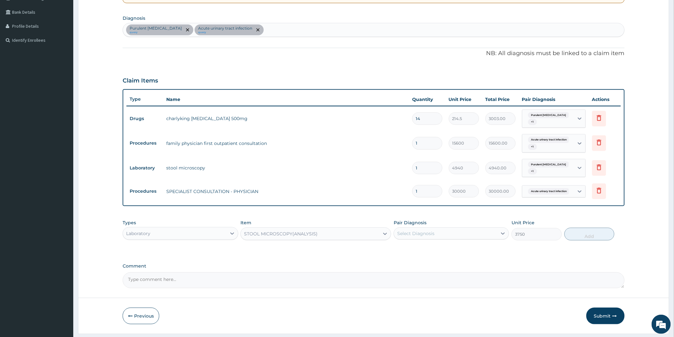
click at [262, 272] on textarea "Comment" at bounding box center [374, 280] width 502 height 16
click at [596, 139] on icon at bounding box center [599, 143] width 8 height 8
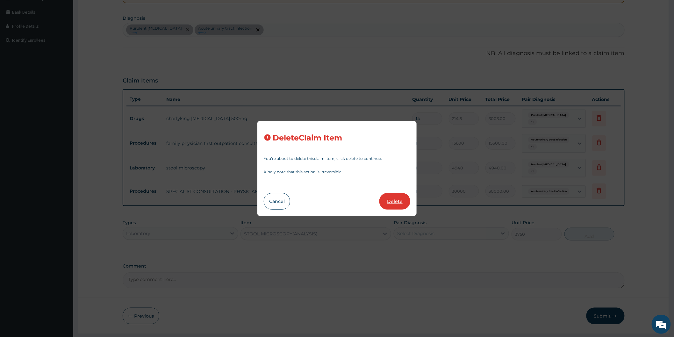
click at [394, 198] on button "Delete" at bounding box center [394, 201] width 31 height 17
type input "4940"
type input "4940.00"
type input "30000"
type input "30000.00"
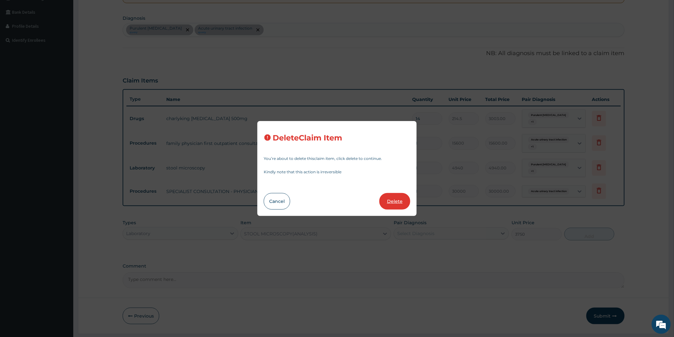
scroll to position [129, 0]
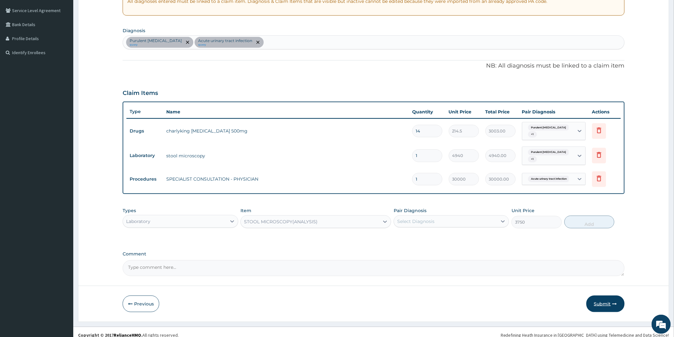
click at [609, 297] on button "Submit" at bounding box center [605, 304] width 38 height 17
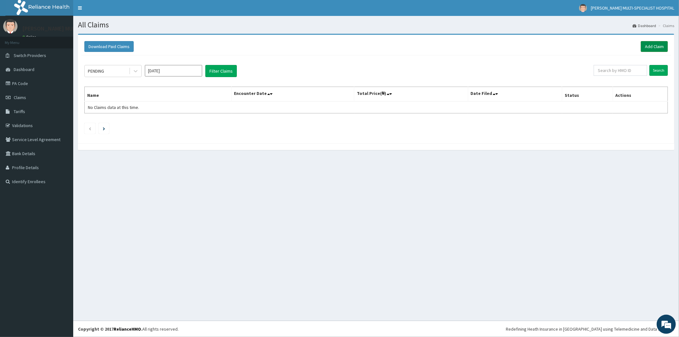
click at [661, 48] on link "Add Claim" at bounding box center [654, 46] width 27 height 11
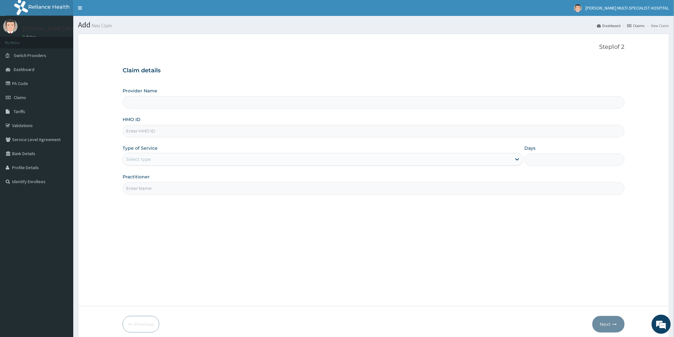
click at [231, 102] on input "Provider Name" at bounding box center [374, 102] width 502 height 12
type input "[PERSON_NAME] Multi-Specialist Hospital - IKEJA"
click at [180, 132] on input "HMO ID" at bounding box center [374, 131] width 502 height 12
type input "LAA/10007/A"
click at [181, 159] on div "Select type" at bounding box center [317, 159] width 389 height 10
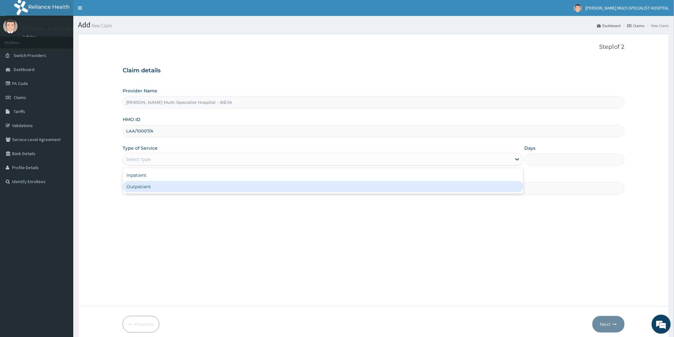
click at [177, 185] on div "Outpatient" at bounding box center [323, 186] width 401 height 11
type input "1"
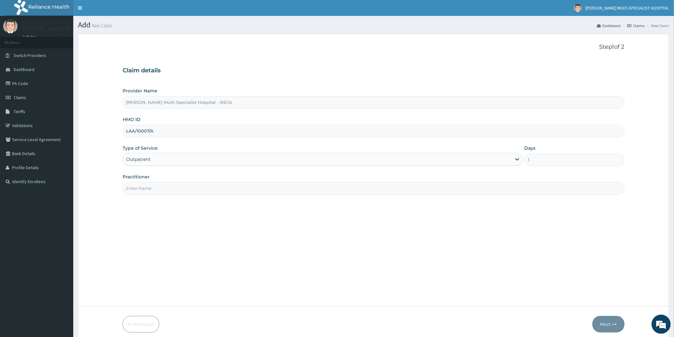
click at [172, 186] on input "Practitioner" at bounding box center [374, 188] width 502 height 12
type input "DR MERCY"
click at [604, 323] on button "Next" at bounding box center [608, 324] width 32 height 17
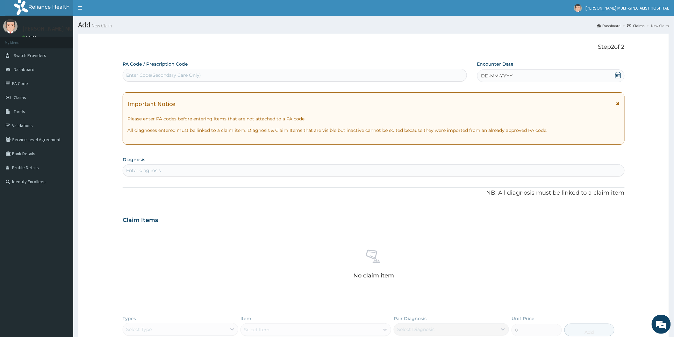
click at [227, 75] on div "Enter Code(Secondary Care Only)" at bounding box center [295, 75] width 344 height 10
type input "PA/97040C"
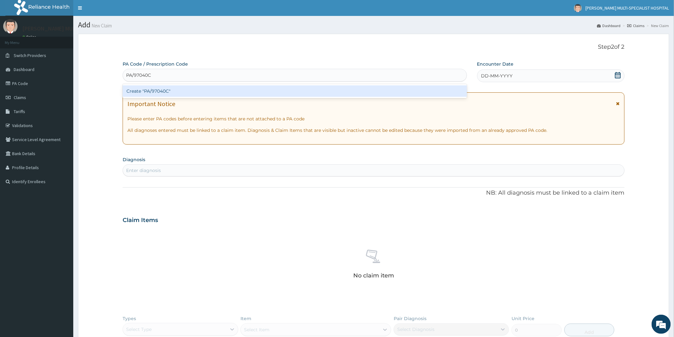
click at [238, 88] on div "Create "PA/97040C"" at bounding box center [295, 90] width 344 height 11
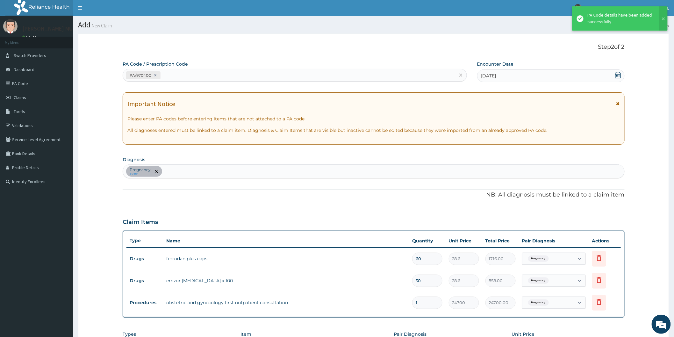
drag, startPoint x: 112, startPoint y: 213, endPoint x: 121, endPoint y: 202, distance: 14.7
click at [112, 213] on form "Step 2 of 2 PA Code / Prescription Code PA/97040C Encounter Date 31-07-2025 Imp…" at bounding box center [373, 240] width 591 height 412
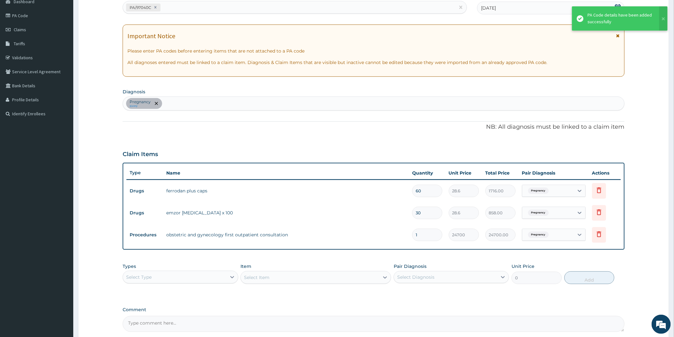
scroll to position [71, 0]
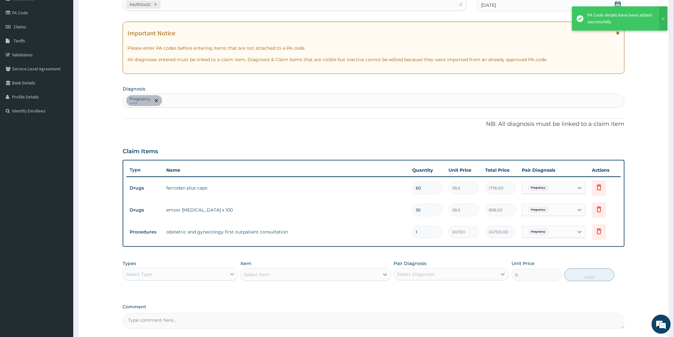
click at [233, 276] on icon at bounding box center [232, 274] width 6 height 6
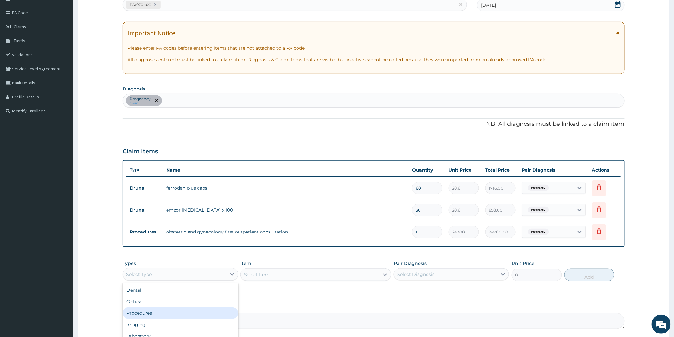
drag, startPoint x: 140, startPoint y: 313, endPoint x: 371, endPoint y: 298, distance: 231.4
click at [142, 312] on div "Procedures" at bounding box center [180, 312] width 115 height 11
click at [380, 274] on div "Select Item" at bounding box center [315, 274] width 151 height 13
click at [387, 275] on div "Select Item" at bounding box center [315, 274] width 151 height 13
click at [386, 274] on div "Select Item" at bounding box center [315, 274] width 151 height 13
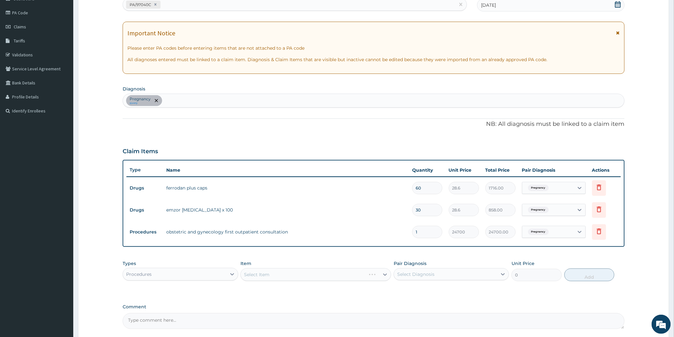
click at [379, 275] on div "Select Item" at bounding box center [315, 274] width 151 height 13
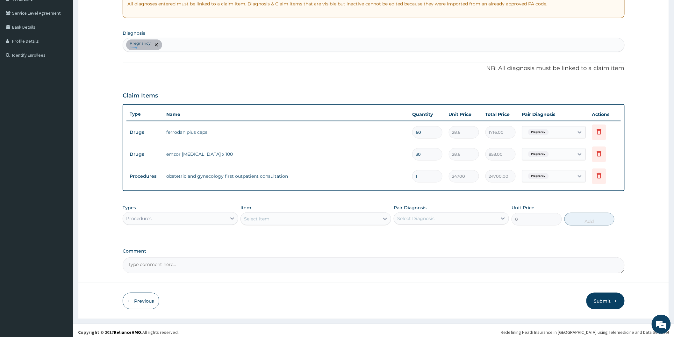
scroll to position [129, 0]
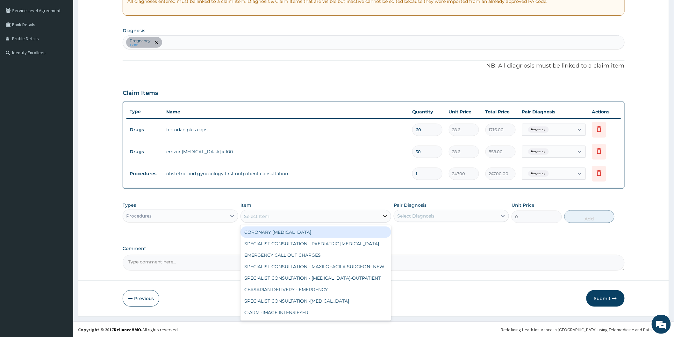
click at [383, 214] on icon at bounding box center [385, 216] width 6 height 6
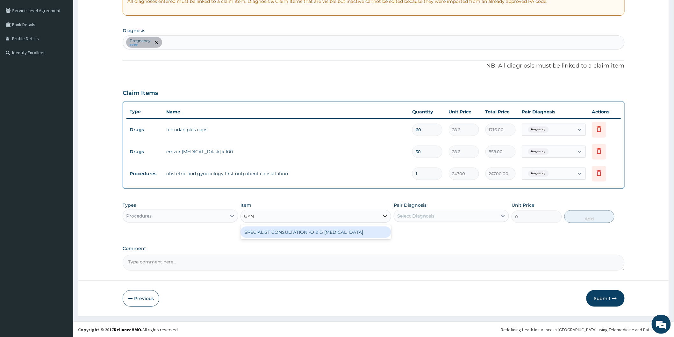
type input "GYNE"
click at [371, 229] on div "SPECIALIST CONSULTATION -O & G GYNECOLOGIST" at bounding box center [315, 231] width 151 height 11
type input "40000"
click at [500, 217] on icon at bounding box center [503, 216] width 6 height 6
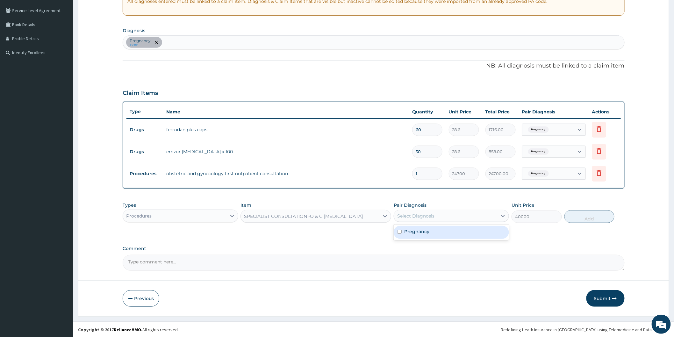
click at [463, 227] on div "Pregnancy" at bounding box center [451, 232] width 115 height 13
checkbox input "true"
click at [586, 217] on button "Add" at bounding box center [589, 216] width 50 height 13
type input "0"
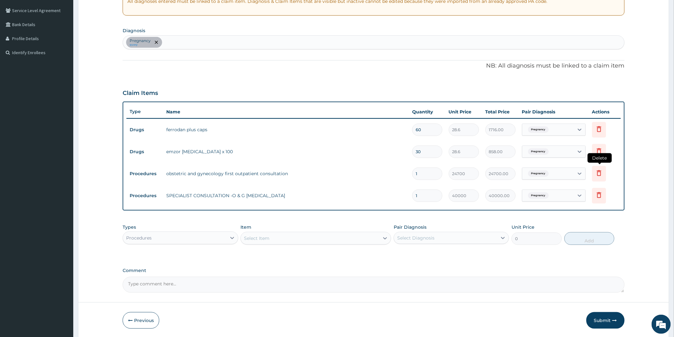
click at [598, 170] on icon at bounding box center [599, 173] width 4 height 6
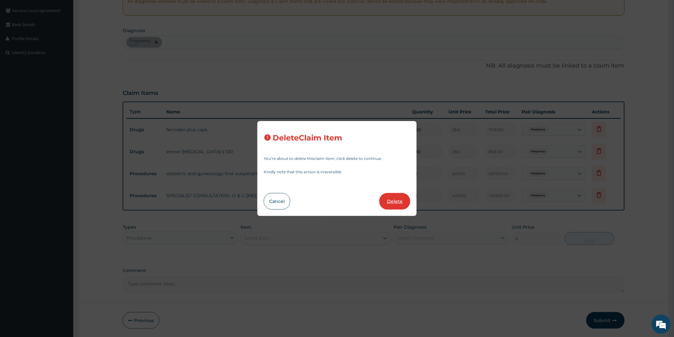
click at [398, 202] on button "Delete" at bounding box center [394, 201] width 31 height 17
type input "40000"
type input "40000.00"
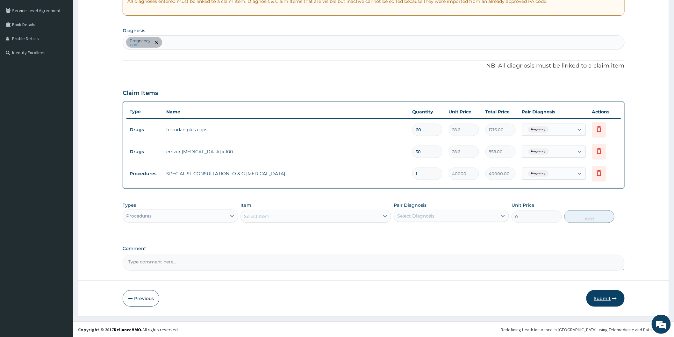
click at [607, 297] on button "Submit" at bounding box center [605, 298] width 38 height 17
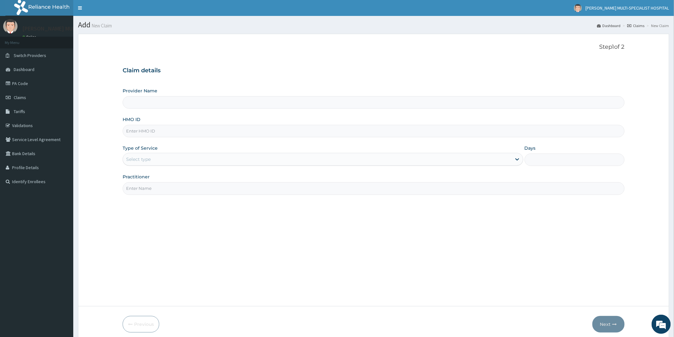
click at [174, 106] on input "Provider Name" at bounding box center [374, 102] width 502 height 12
type input "[PERSON_NAME] Multi-Specialist Hospital - IKEJA"
click at [180, 130] on input "HMO ID" at bounding box center [374, 131] width 502 height 12
type input "PRS/10086/A"
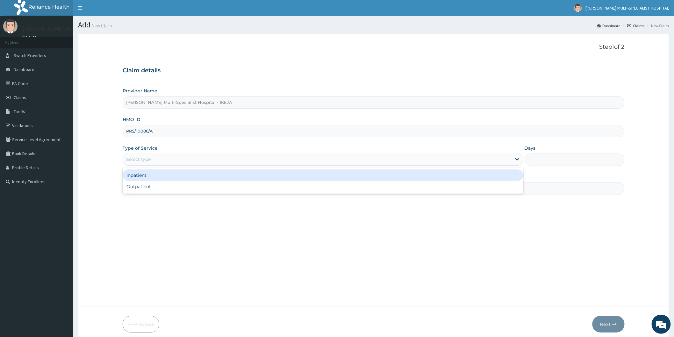
click at [180, 156] on div "Select type" at bounding box center [317, 159] width 389 height 10
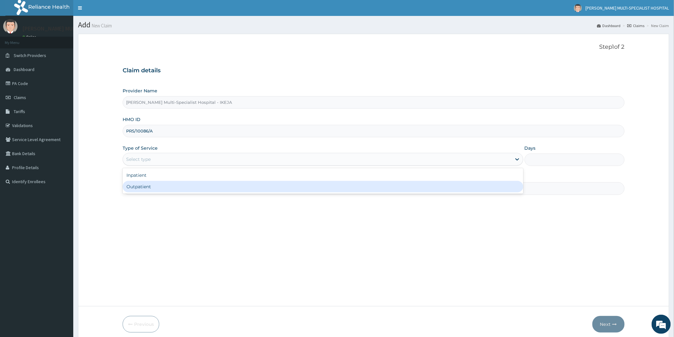
click at [164, 188] on div "Outpatient" at bounding box center [323, 186] width 401 height 11
type input "1"
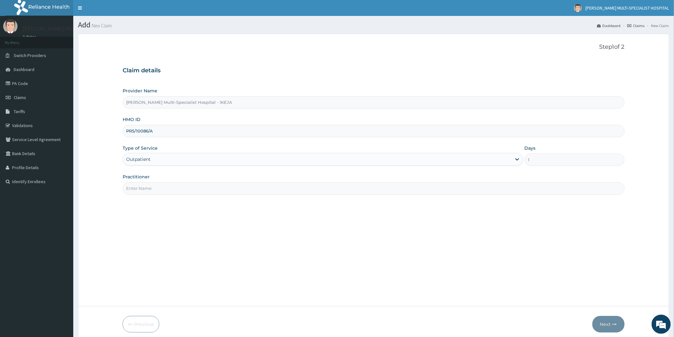
click at [164, 185] on input "Practitioner" at bounding box center [374, 188] width 502 height 12
type input "DR [PERSON_NAME]"
click at [605, 321] on button "Next" at bounding box center [608, 324] width 32 height 17
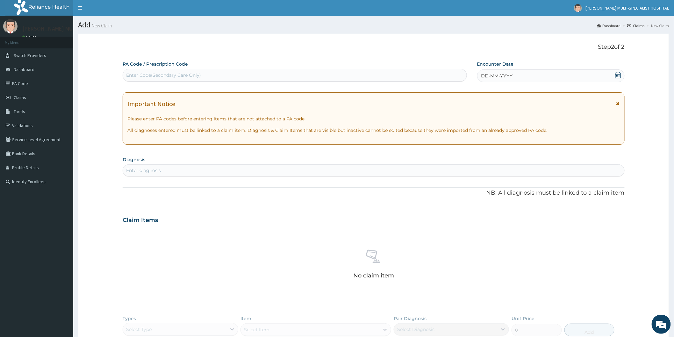
click at [254, 115] on div "Important Notice Please enter PA codes before entering items that are not attac…" at bounding box center [374, 118] width 502 height 52
click at [201, 74] on div "Enter Code(Secondary Care Only)" at bounding box center [295, 75] width 344 height 10
type input "PA/9BDD16"
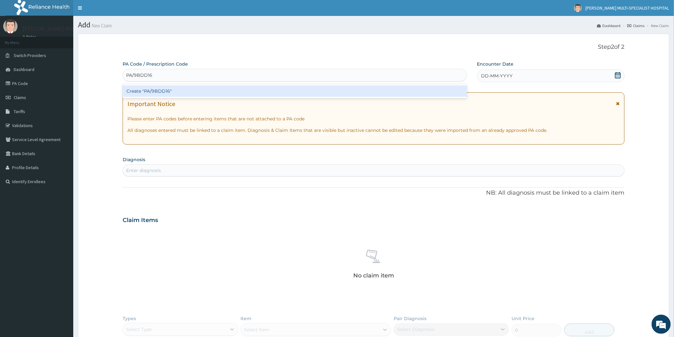
click at [206, 85] on div "Create "PA/9BDD16"" at bounding box center [295, 91] width 344 height 14
click at [205, 90] on div "Create "PA/9BDD16"" at bounding box center [295, 90] width 344 height 11
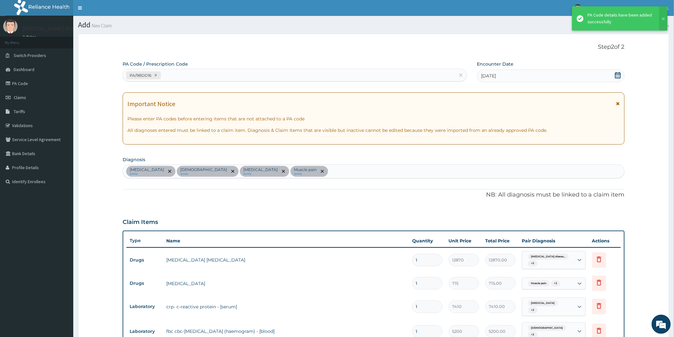
scroll to position [201, 0]
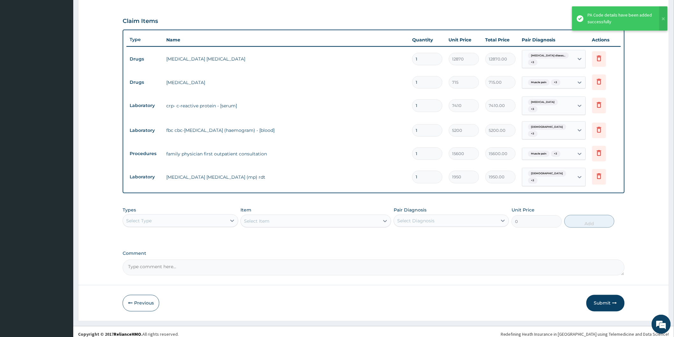
click at [446, 285] on div at bounding box center [373, 285] width 591 height 0
click at [232, 218] on icon at bounding box center [232, 221] width 6 height 6
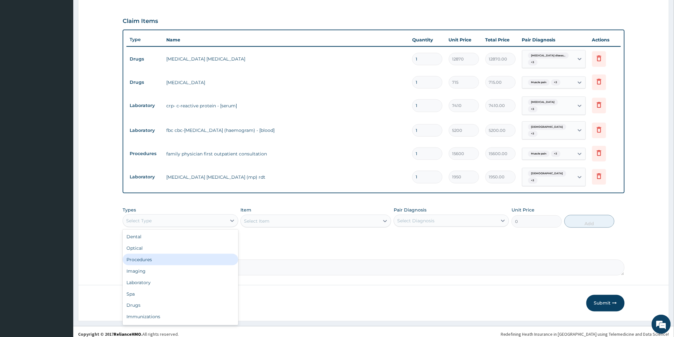
click at [158, 254] on div "Procedures" at bounding box center [180, 259] width 115 height 11
click at [387, 217] on div "Select Item" at bounding box center [315, 221] width 151 height 13
click at [386, 220] on div "Select Item" at bounding box center [315, 221] width 151 height 13
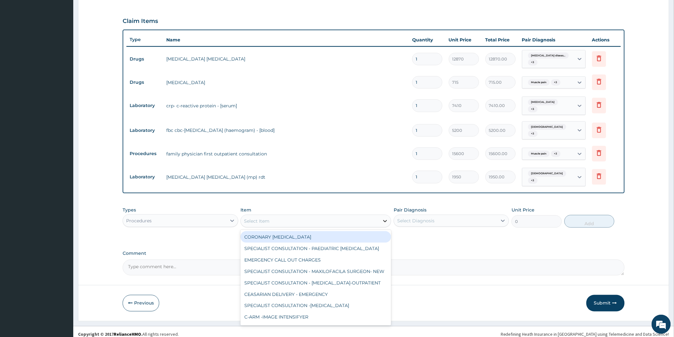
click at [383, 218] on icon at bounding box center [385, 221] width 6 height 6
click at [382, 218] on icon at bounding box center [385, 221] width 6 height 6
click at [383, 218] on icon at bounding box center [385, 221] width 6 height 6
type input "PHY"
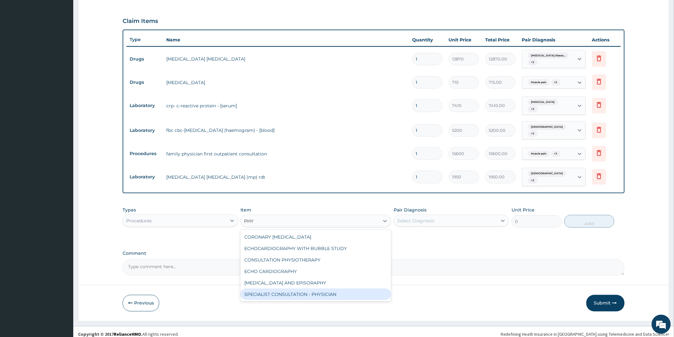
click at [316, 289] on div "SPECIALIST CONSULTATION - PHYSICIAN" at bounding box center [315, 294] width 151 height 11
type input "30000"
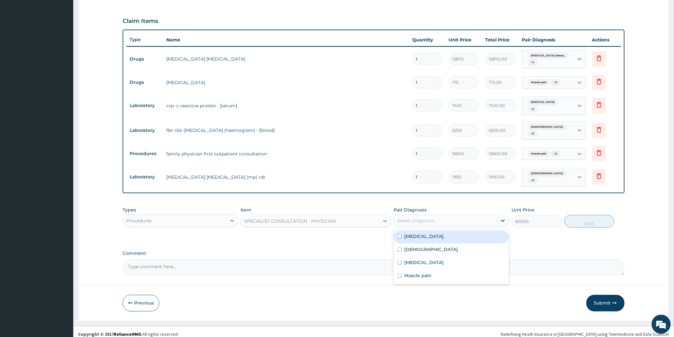
click at [501, 218] on icon at bounding box center [503, 221] width 6 height 6
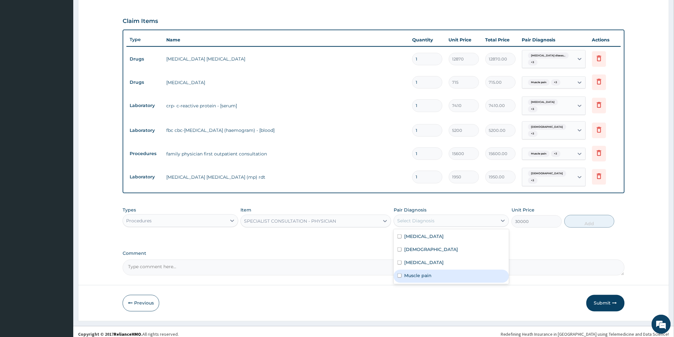
click at [420, 272] on label "Muscle pain" at bounding box center [417, 275] width 27 height 6
checkbox input "true"
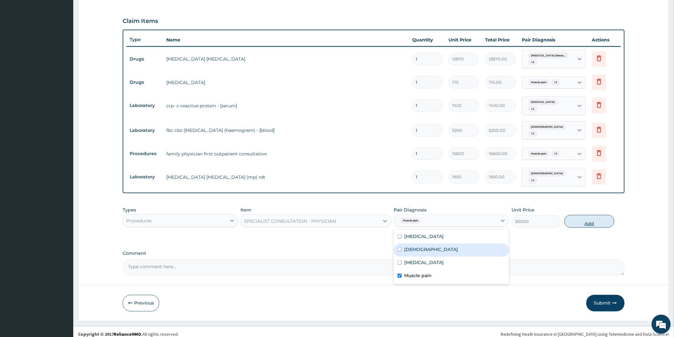
click at [586, 217] on button "Add" at bounding box center [589, 221] width 50 height 13
type input "0"
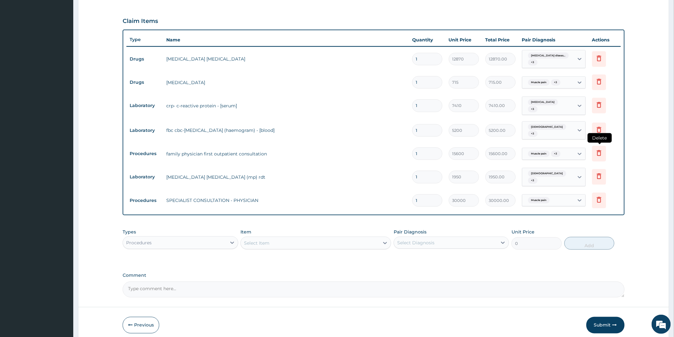
click at [599, 150] on icon at bounding box center [599, 153] width 8 height 8
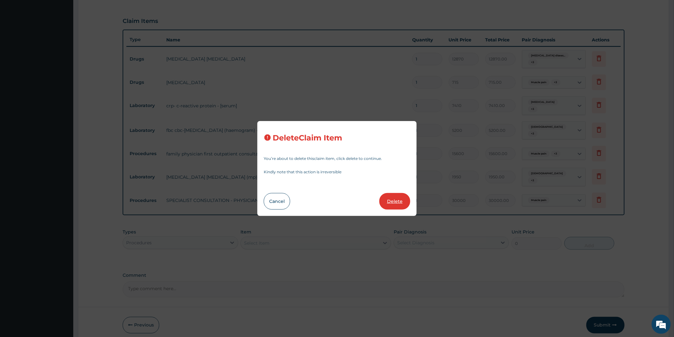
click at [396, 202] on button "Delete" at bounding box center [394, 201] width 31 height 17
type input "1950"
type input "1950.00"
type input "30000"
type input "30000.00"
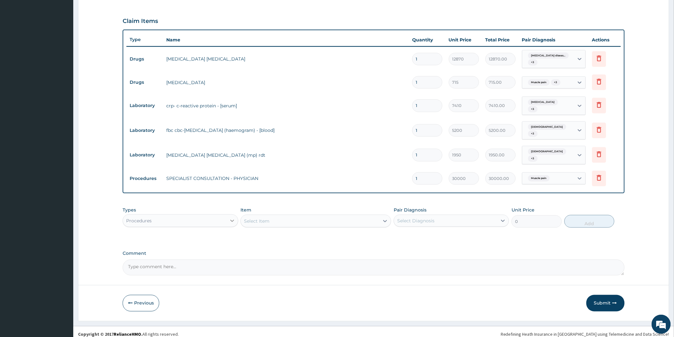
click at [230, 218] on icon at bounding box center [232, 221] width 6 height 6
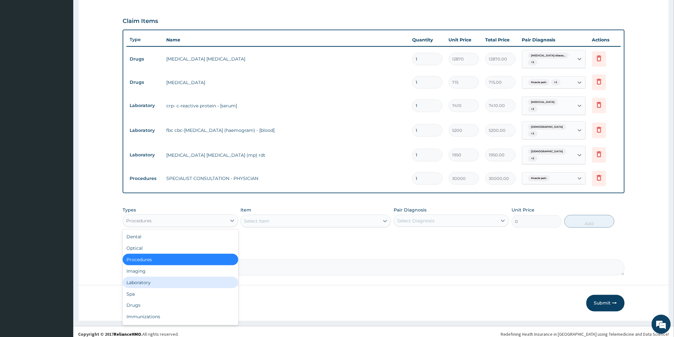
click at [142, 277] on div "Laboratory" at bounding box center [180, 282] width 115 height 11
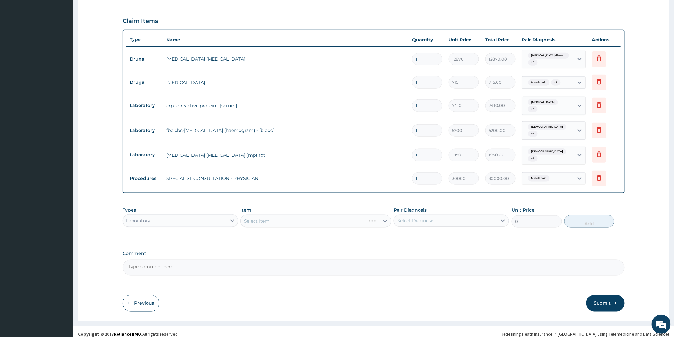
click at [384, 215] on div "Select Item" at bounding box center [315, 221] width 151 height 13
click at [334, 216] on div "Select Item" at bounding box center [315, 221] width 151 height 13
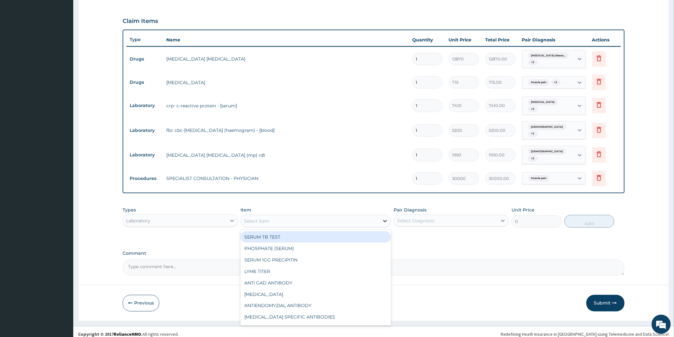
click at [386, 220] on icon at bounding box center [385, 221] width 4 height 2
type input "PARA"
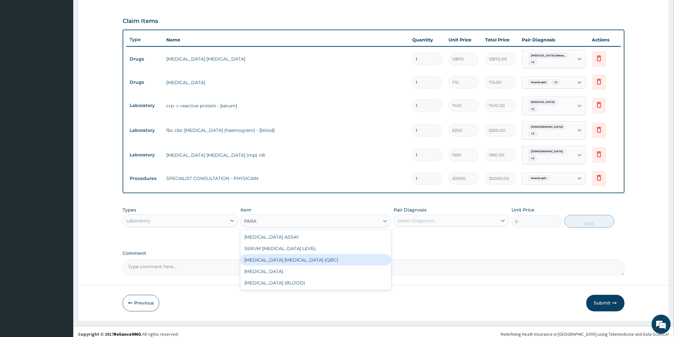
click at [268, 254] on div "[MEDICAL_DATA] [MEDICAL_DATA] (QBC)" at bounding box center [315, 259] width 151 height 11
type input "6250"
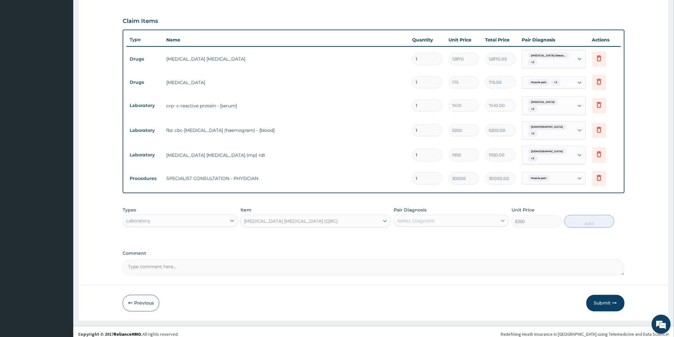
click at [502, 218] on icon at bounding box center [503, 221] width 6 height 6
click at [431, 246] on div "Asthma" at bounding box center [451, 250] width 115 height 13
checkbox input "true"
click at [577, 217] on button "Add" at bounding box center [589, 221] width 50 height 13
type input "0"
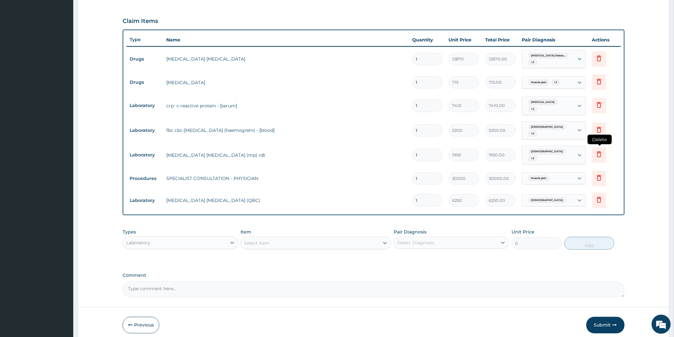
click at [598, 150] on icon at bounding box center [599, 154] width 8 height 8
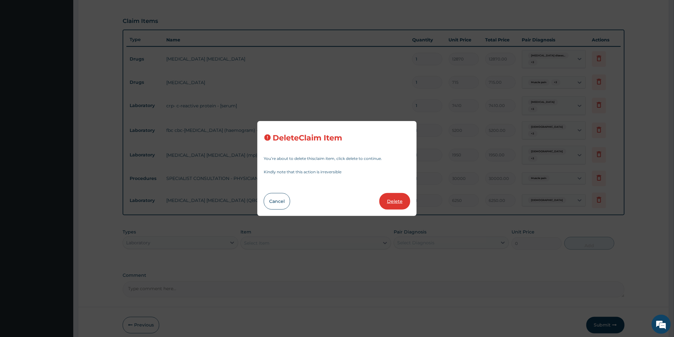
click at [400, 202] on button "Delete" at bounding box center [394, 201] width 31 height 17
type input "30000"
type input "30000.00"
type input "6250"
type input "6250.00"
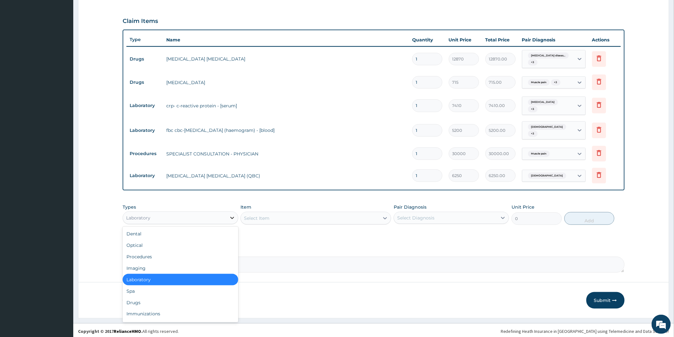
click at [231, 215] on icon at bounding box center [232, 218] width 6 height 6
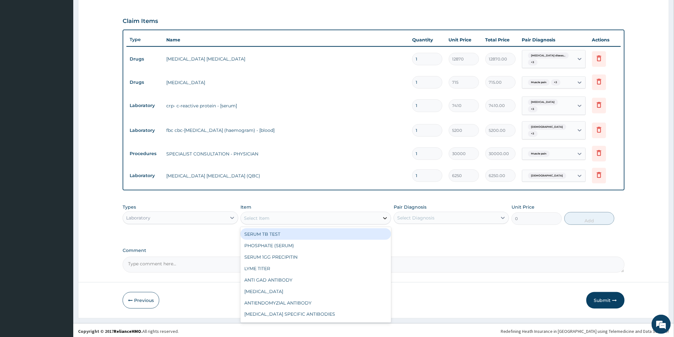
click at [385, 217] on icon at bounding box center [385, 218] width 4 height 2
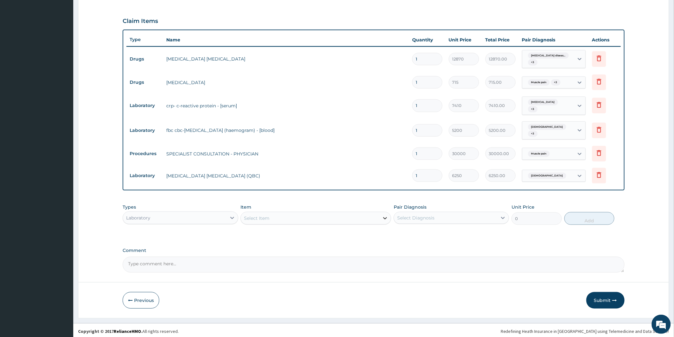
click at [385, 217] on icon at bounding box center [385, 218] width 4 height 2
click at [354, 214] on div "Select Item" at bounding box center [310, 218] width 139 height 10
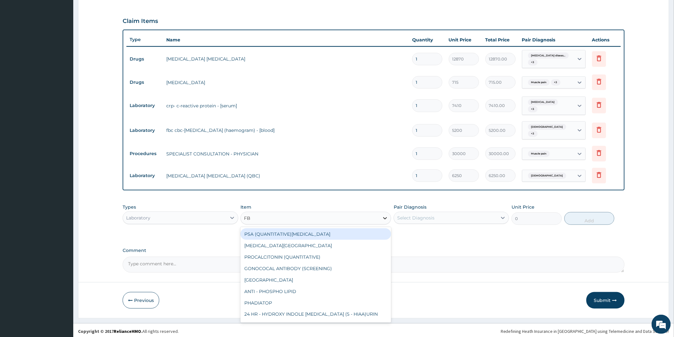
type input "FBC"
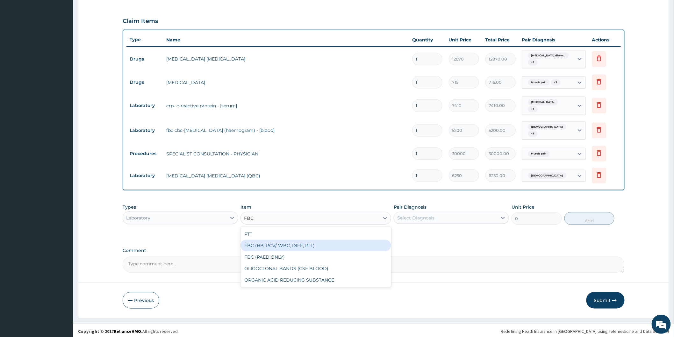
click at [286, 242] on div "FBC (HB, PCV/ WBC, DIFF, PLT)" at bounding box center [315, 245] width 151 height 11
type input "8750"
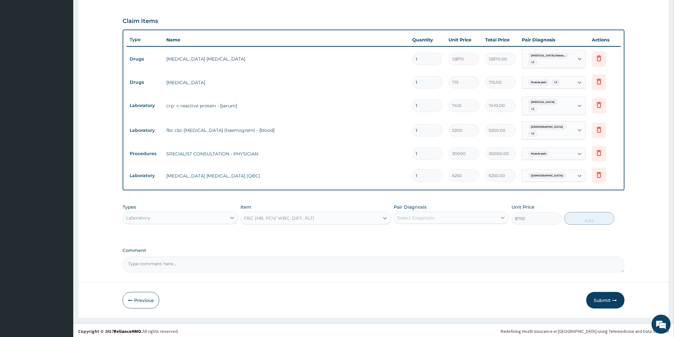
click at [498, 218] on div at bounding box center [502, 217] width 11 height 11
click at [416, 243] on label "Asthma" at bounding box center [431, 246] width 54 height 6
checkbox input "true"
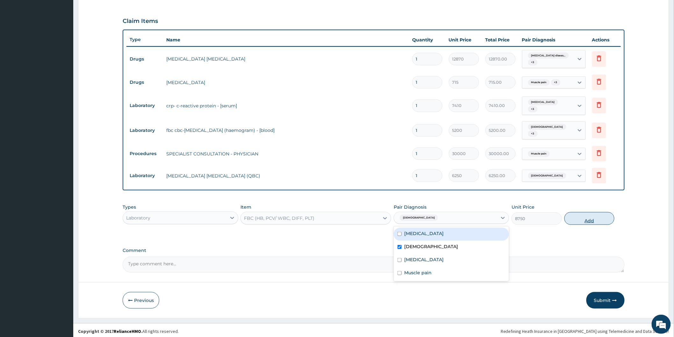
click at [584, 218] on button "Add" at bounding box center [589, 218] width 50 height 13
type input "0"
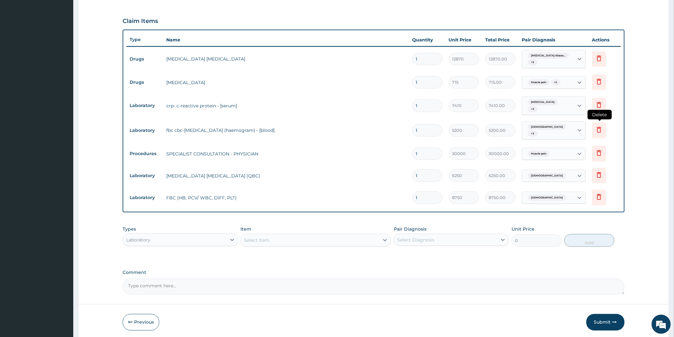
click at [596, 126] on icon at bounding box center [599, 130] width 8 height 8
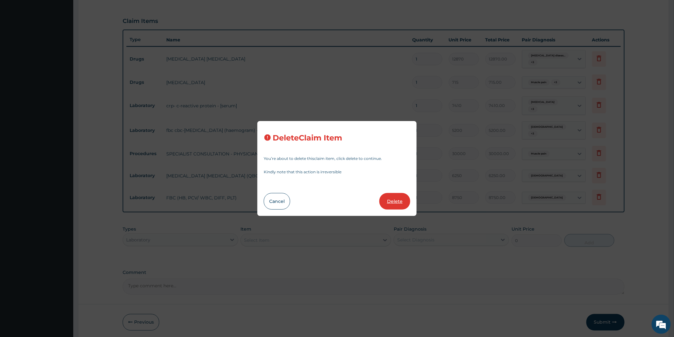
click at [393, 203] on button "Delete" at bounding box center [394, 201] width 31 height 17
type input "30000"
type input "30000.00"
type input "6250"
type input "6250.00"
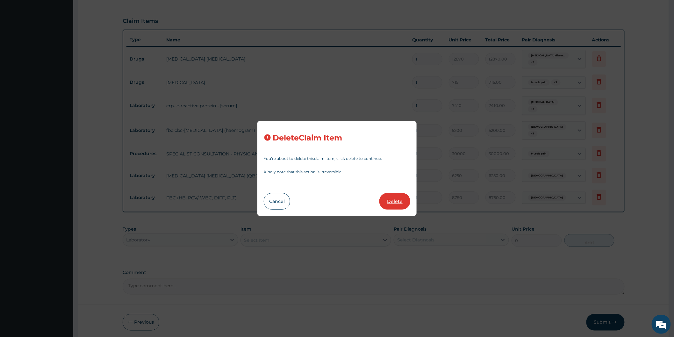
type input "8750"
type input "8750.00"
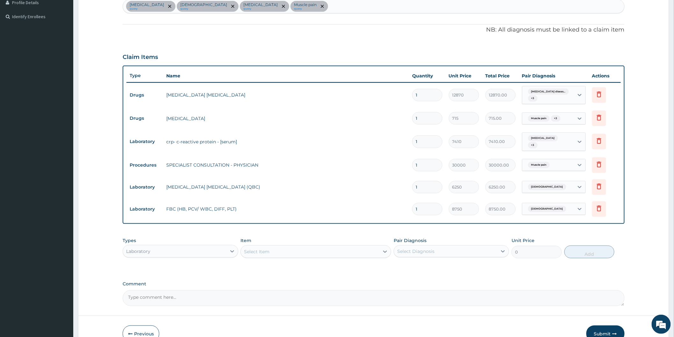
scroll to position [166, 0]
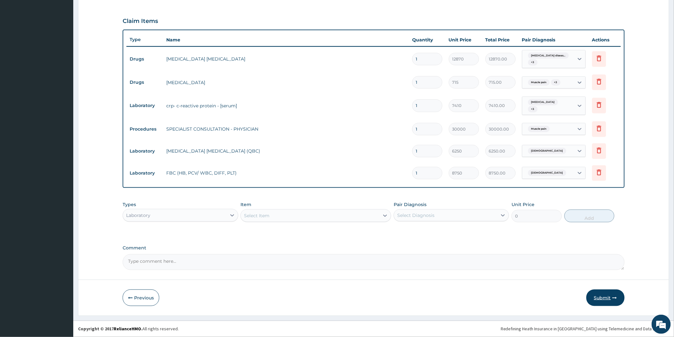
click at [598, 296] on button "Submit" at bounding box center [605, 298] width 38 height 17
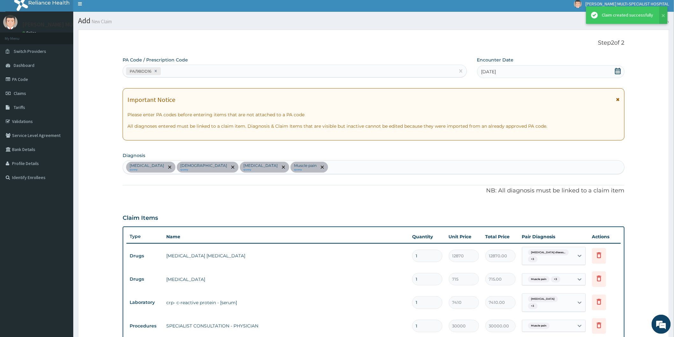
scroll to position [201, 0]
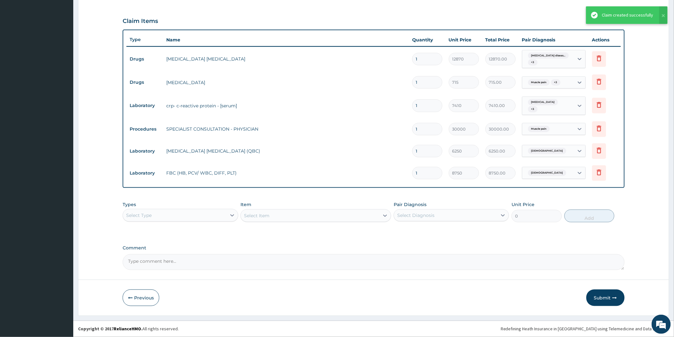
drag, startPoint x: 599, startPoint y: 291, endPoint x: 603, endPoint y: 262, distance: 29.9
click at [599, 291] on button "Submit" at bounding box center [605, 298] width 38 height 17
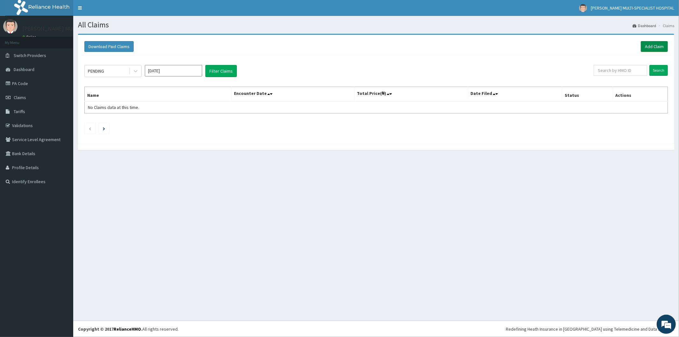
click at [656, 46] on link "Add Claim" at bounding box center [654, 46] width 27 height 11
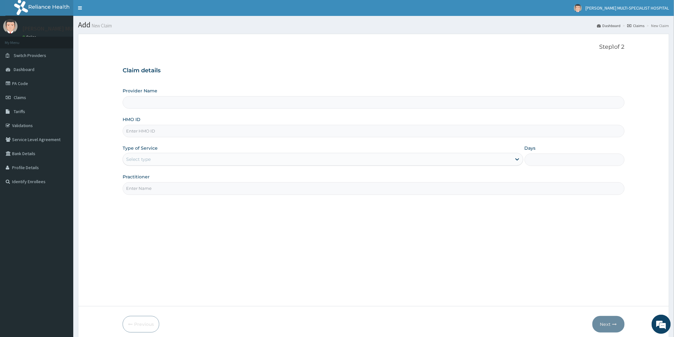
type input "[PERSON_NAME] Multi-Specialist Hospital - IKEJA"
click at [161, 128] on input "HMO ID" at bounding box center [374, 131] width 502 height 12
type input "RBN/10011/C"
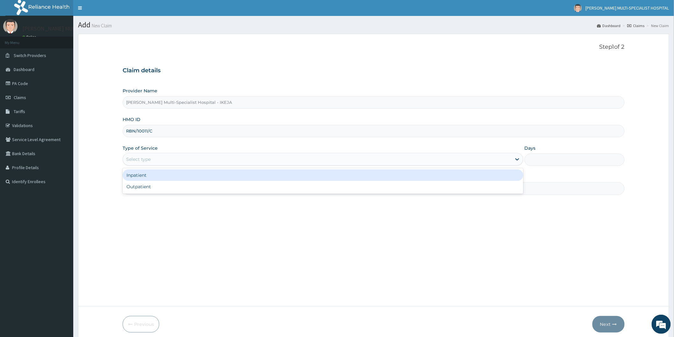
click at [153, 158] on div "Select type" at bounding box center [317, 159] width 389 height 10
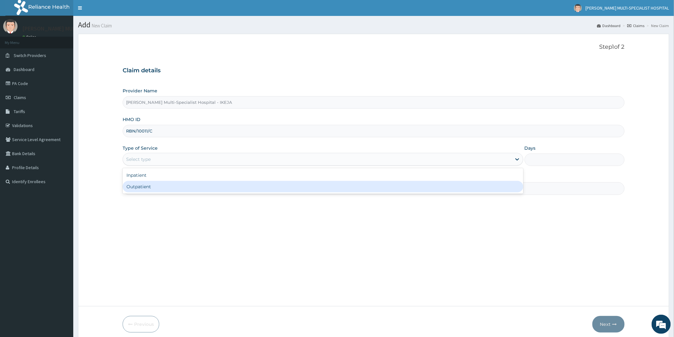
click at [158, 187] on div "Outpatient" at bounding box center [323, 186] width 401 height 11
type input "1"
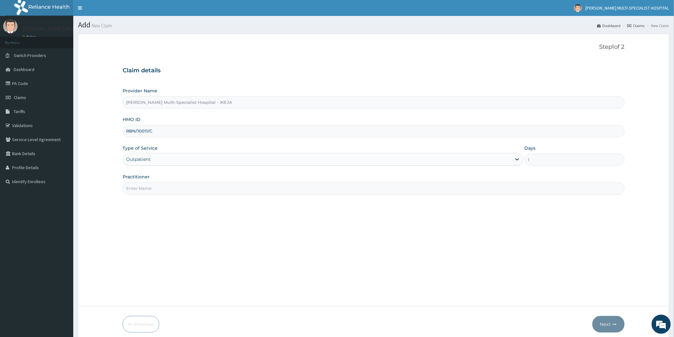
click at [158, 187] on input "Practitioner" at bounding box center [374, 188] width 502 height 12
type input "DR [PERSON_NAME]"
click at [610, 322] on button "Next" at bounding box center [608, 324] width 32 height 17
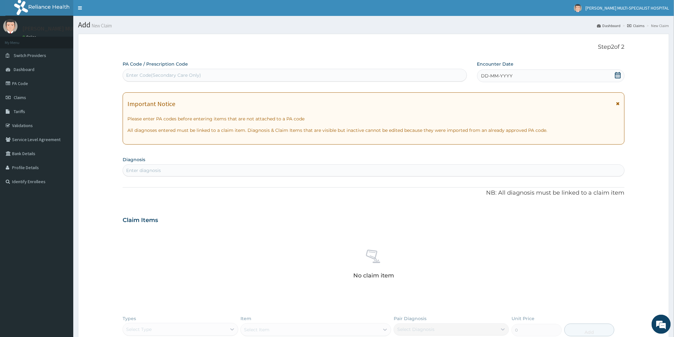
click at [325, 75] on div "Enter Code(Secondary Care Only)" at bounding box center [295, 75] width 344 height 10
type input "PA/4D2B1E"
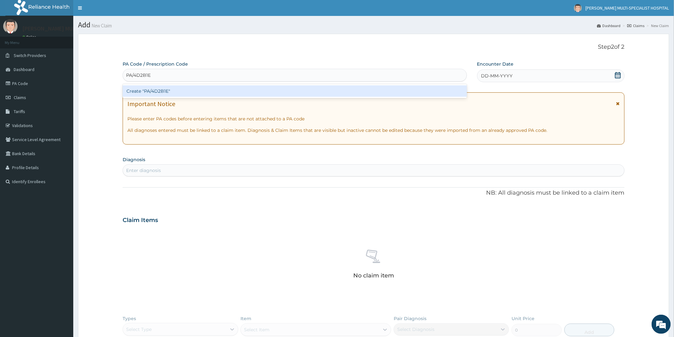
drag, startPoint x: 322, startPoint y: 96, endPoint x: 327, endPoint y: 93, distance: 5.3
click at [327, 93] on div "Create "PA/4D2B1E"" at bounding box center [295, 90] width 344 height 11
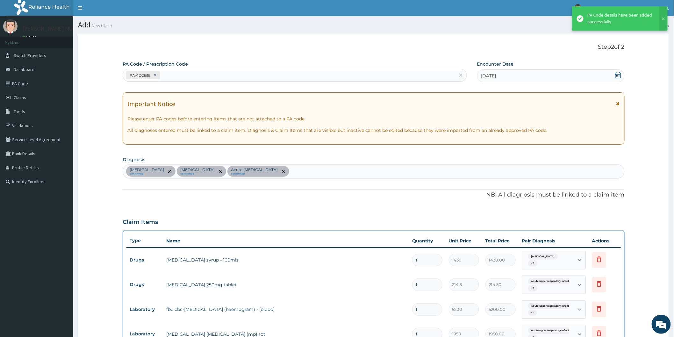
scroll to position [209, 0]
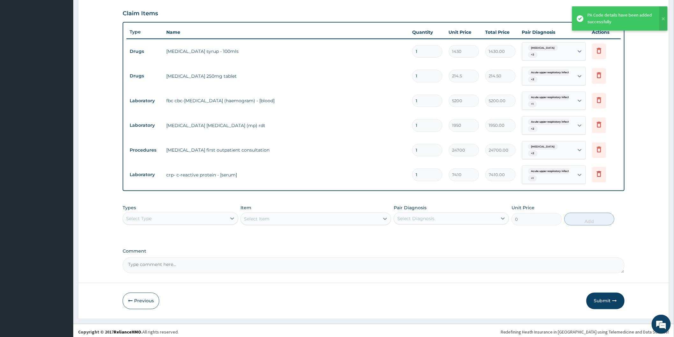
click at [370, 284] on form "Step 2 of 2 PA Code / Prescription Code PA/4D2B1E Encounter Date [DATE] Importa…" at bounding box center [373, 72] width 591 height 494
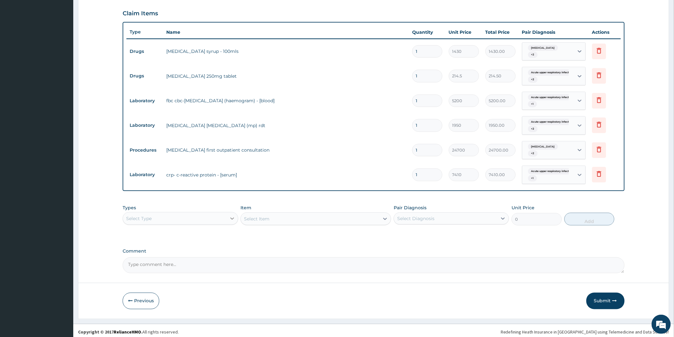
click at [231, 215] on icon at bounding box center [232, 218] width 6 height 6
click at [149, 253] on div "Procedures" at bounding box center [180, 257] width 115 height 11
click at [383, 218] on div "Select Item" at bounding box center [315, 218] width 151 height 13
click at [384, 215] on div "Select Item" at bounding box center [315, 218] width 151 height 13
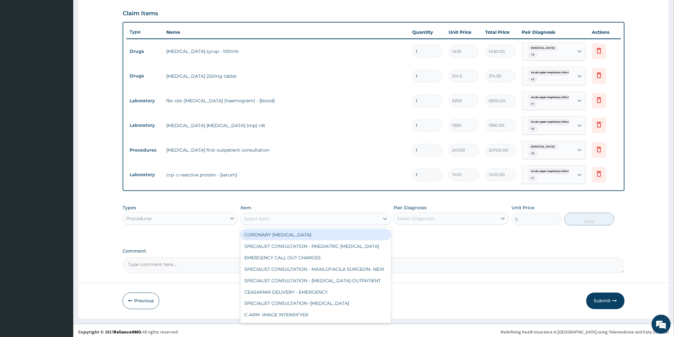
click at [384, 216] on icon at bounding box center [385, 219] width 6 height 6
type input "PAED"
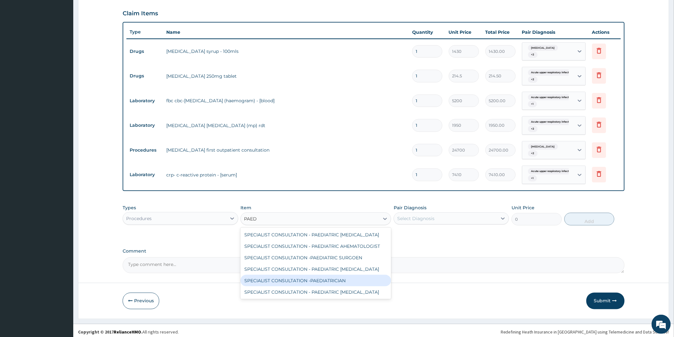
click at [332, 276] on div "SPECIALIST CONSULTATION -PAEDIATRICIAN" at bounding box center [315, 280] width 151 height 11
type input "40000"
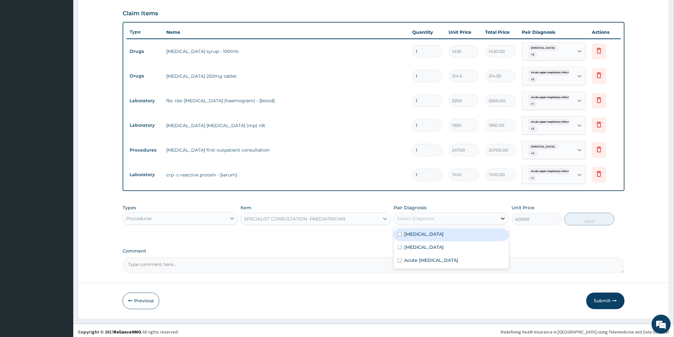
click at [503, 218] on icon at bounding box center [503, 219] width 4 height 2
click at [433, 244] on div "[MEDICAL_DATA]" at bounding box center [451, 247] width 115 height 13
checkbox input "true"
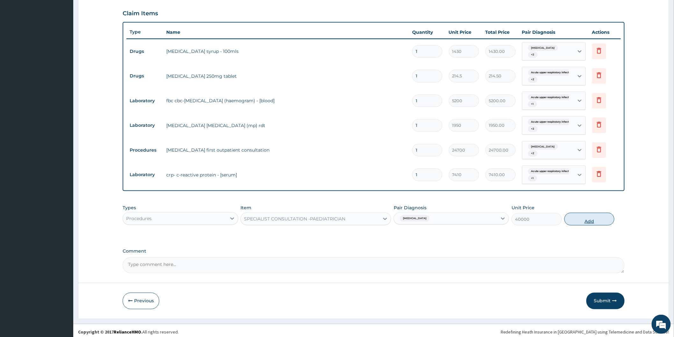
click at [584, 214] on button "Add" at bounding box center [589, 219] width 50 height 13
type input "0"
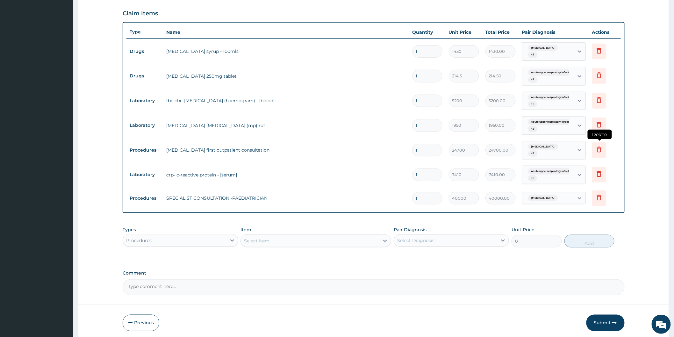
click at [599, 147] on icon at bounding box center [599, 150] width 8 height 8
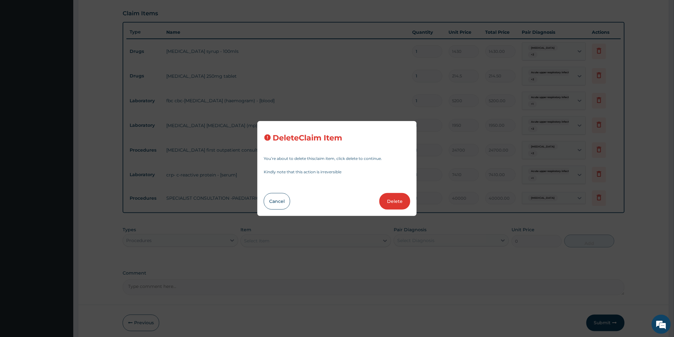
click at [400, 200] on button "Delete" at bounding box center [394, 201] width 31 height 17
type input "7410"
type input "7410.00"
type input "40000"
type input "40000.00"
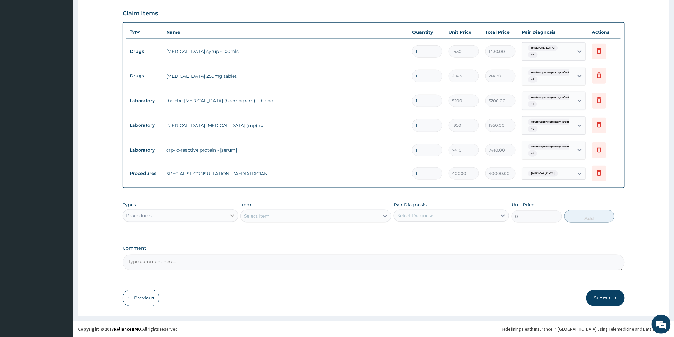
click at [234, 216] on icon at bounding box center [232, 215] width 6 height 6
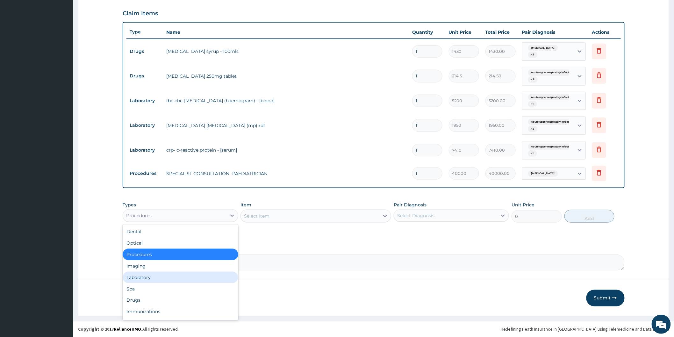
drag, startPoint x: 159, startPoint y: 278, endPoint x: 166, endPoint y: 275, distance: 7.8
click at [160, 278] on div "Laboratory" at bounding box center [180, 277] width 115 height 11
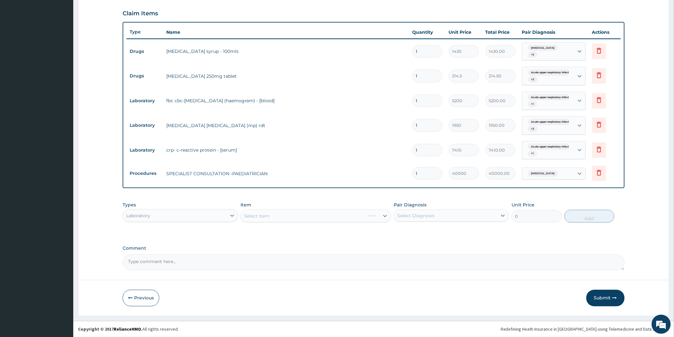
drag, startPoint x: 333, startPoint y: 215, endPoint x: 342, endPoint y: 223, distance: 12.4
click at [335, 218] on div "Select Item" at bounding box center [315, 216] width 151 height 13
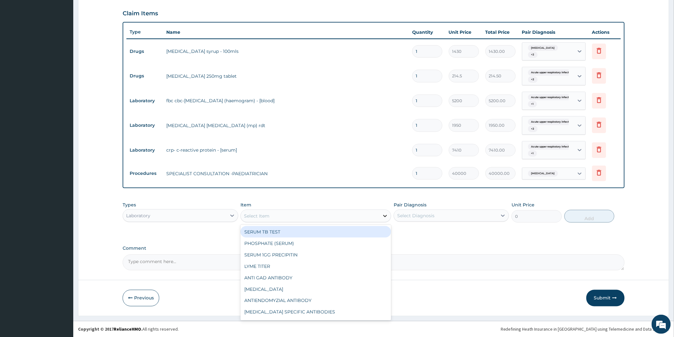
click at [382, 216] on icon at bounding box center [385, 216] width 6 height 6
type input "P"
type input "MALAR"
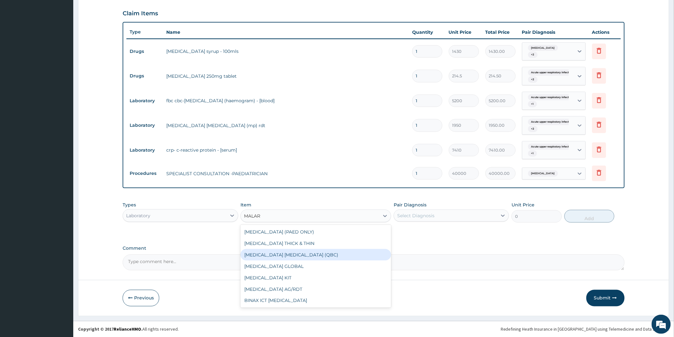
click at [283, 251] on div "[MEDICAL_DATA] [MEDICAL_DATA] (QBC)" at bounding box center [315, 254] width 151 height 11
type input "6250"
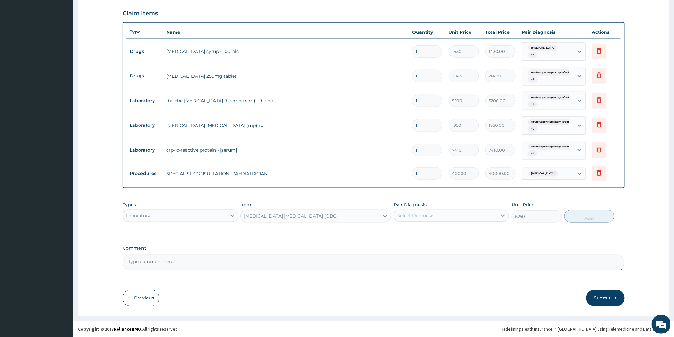
click at [504, 214] on icon at bounding box center [503, 215] width 6 height 6
click at [441, 244] on div "[MEDICAL_DATA]" at bounding box center [451, 245] width 115 height 13
checkbox input "true"
click at [585, 212] on button "Add" at bounding box center [589, 216] width 50 height 13
type input "0"
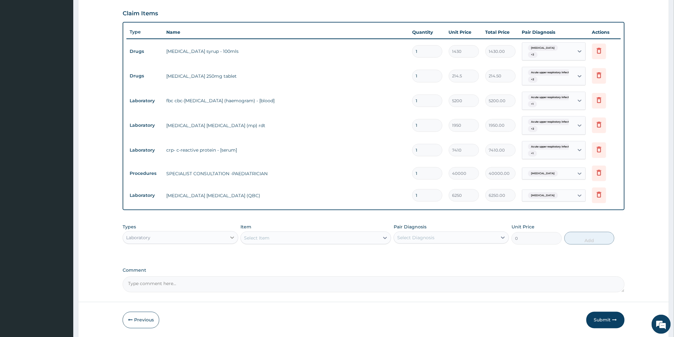
click at [232, 236] on icon at bounding box center [232, 237] width 6 height 6
click at [292, 274] on div "Comment" at bounding box center [374, 280] width 502 height 25
click at [310, 239] on div "Select Item" at bounding box center [310, 238] width 139 height 10
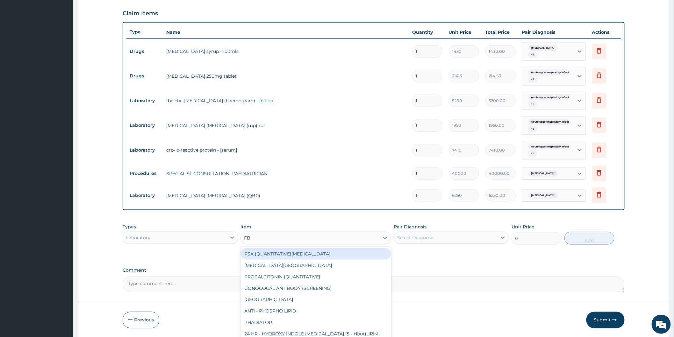
type input "FBC"
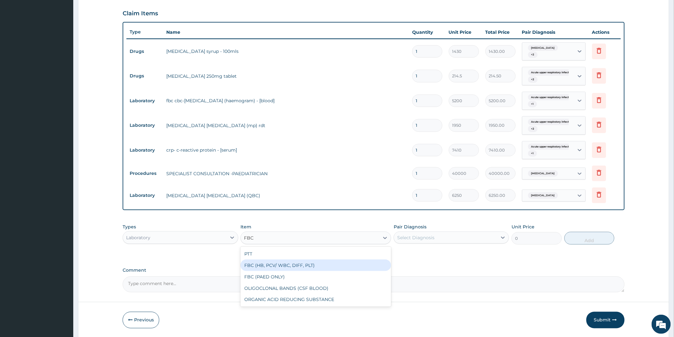
drag, startPoint x: 285, startPoint y: 263, endPoint x: 288, endPoint y: 263, distance: 3.5
click at [285, 263] on div "FBC (HB, PCV/ WBC, DIFF, PLT)" at bounding box center [315, 265] width 151 height 11
type input "8750"
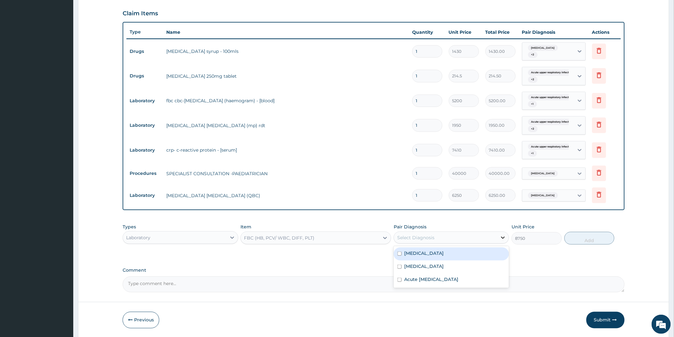
click at [501, 238] on icon at bounding box center [503, 237] width 6 height 6
click at [437, 253] on label "[MEDICAL_DATA]" at bounding box center [423, 253] width 39 height 6
checkbox input "true"
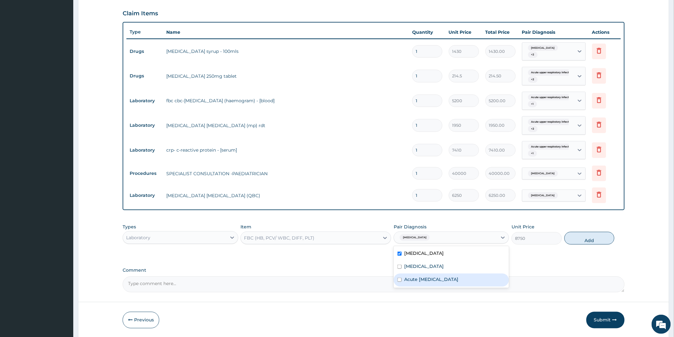
click at [429, 279] on label "Acute [MEDICAL_DATA]" at bounding box center [431, 279] width 54 height 6
checkbox input "true"
click at [397, 252] on div "[MEDICAL_DATA]" at bounding box center [451, 253] width 115 height 13
checkbox input "false"
click at [590, 237] on button "Add" at bounding box center [589, 238] width 50 height 13
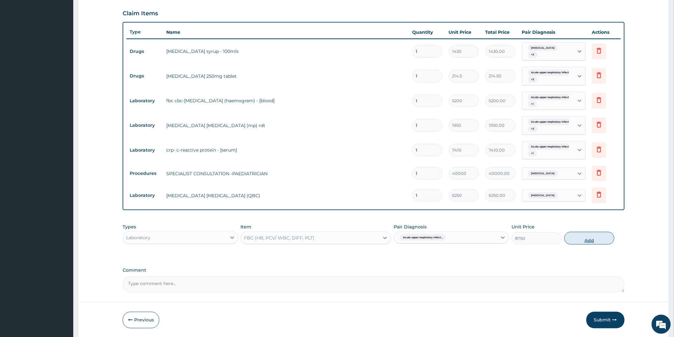
type input "0"
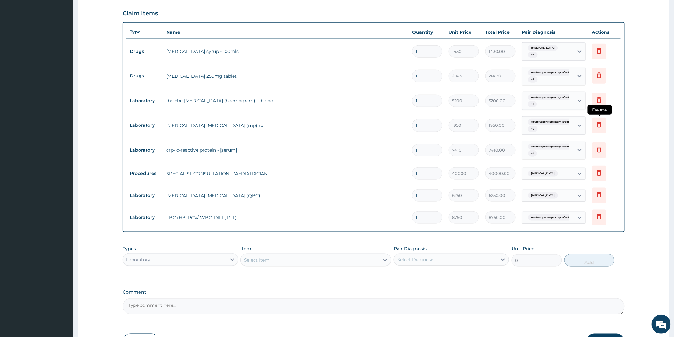
click at [594, 125] on icon at bounding box center [599, 126] width 14 height 16
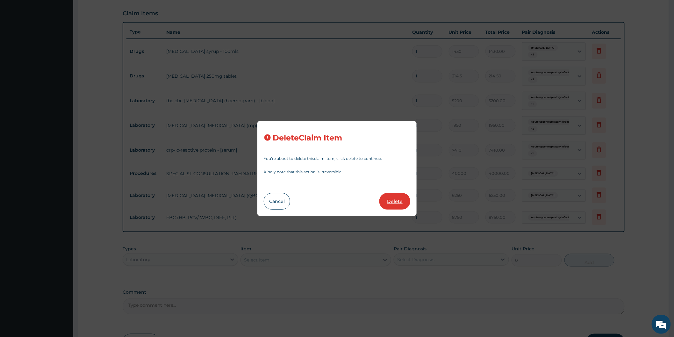
click at [381, 204] on button "Delete" at bounding box center [394, 201] width 31 height 17
type input "7410"
type input "7410.00"
type input "40000"
type input "40000.00"
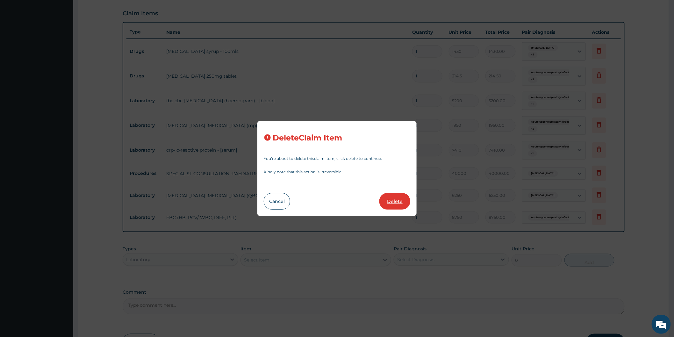
type input "6250"
type input "6250.00"
type input "8750"
type input "8750.00"
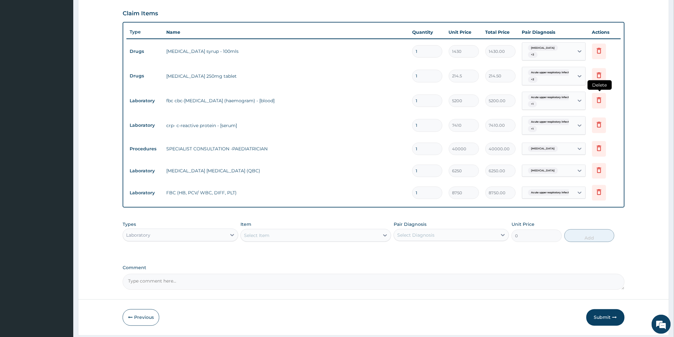
click at [598, 99] on icon at bounding box center [599, 100] width 4 height 6
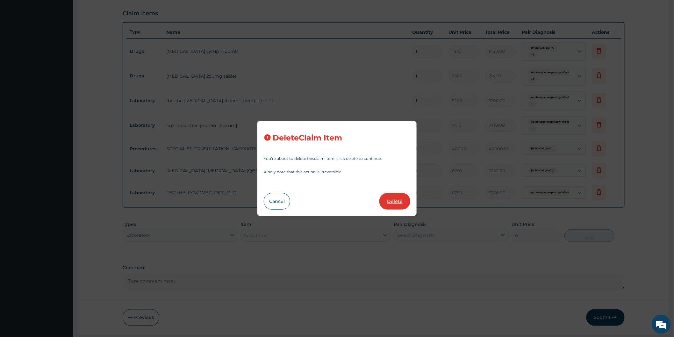
click at [392, 200] on button "Delete" at bounding box center [394, 201] width 31 height 17
type input "7410"
type input "7410.00"
type input "40000"
type input "40000.00"
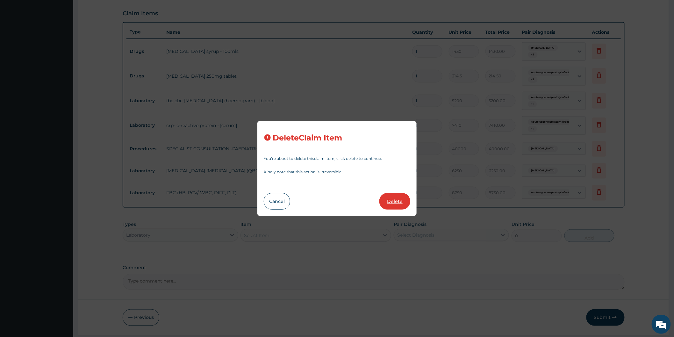
type input "6250"
type input "6250.00"
type input "8750"
type input "8750.00"
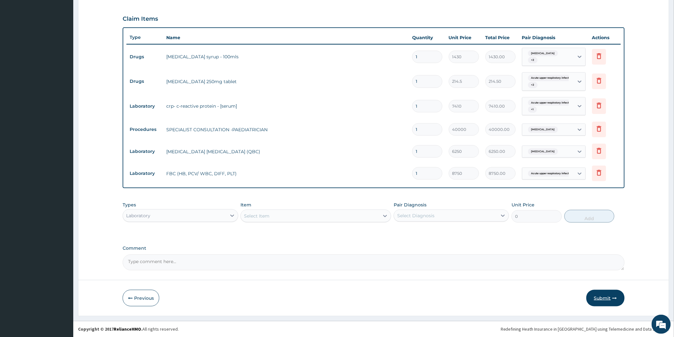
click at [601, 294] on button "Submit" at bounding box center [605, 298] width 38 height 17
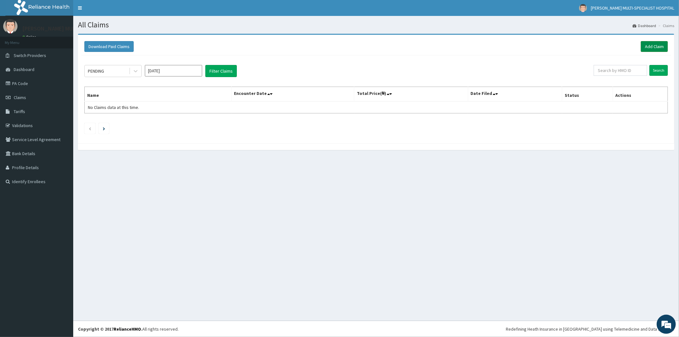
click at [652, 48] on link "Add Claim" at bounding box center [654, 46] width 27 height 11
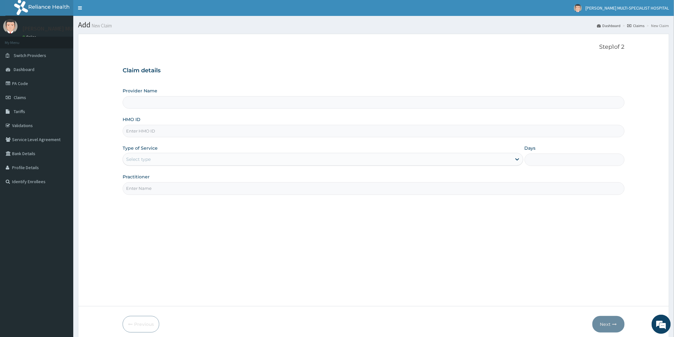
type input "Reddington Multi-Specialist Hospital - IKEJA"
click at [183, 136] on input "HMO ID" at bounding box center [374, 131] width 502 height 12
type input "DGC/10428/B"
click at [161, 163] on div "Select type" at bounding box center [317, 159] width 389 height 10
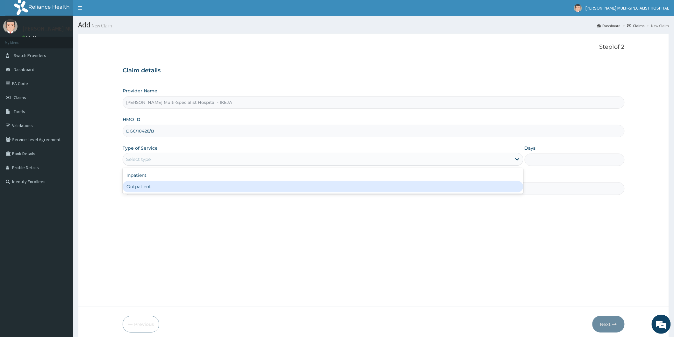
click at [169, 187] on div "Outpatient" at bounding box center [323, 186] width 401 height 11
type input "1"
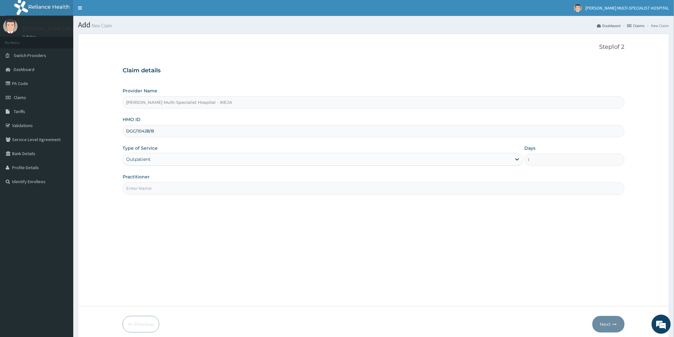
click at [169, 188] on input "Practitioner" at bounding box center [374, 188] width 502 height 12
type input "DR MERCY"
click at [594, 322] on button "Next" at bounding box center [608, 324] width 32 height 17
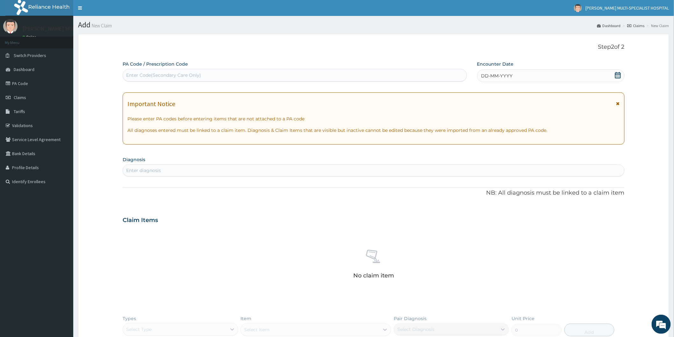
click at [192, 78] on div "Enter Code(Secondary Care Only)" at bounding box center [163, 75] width 75 height 6
type input "PA/3EB9FB"
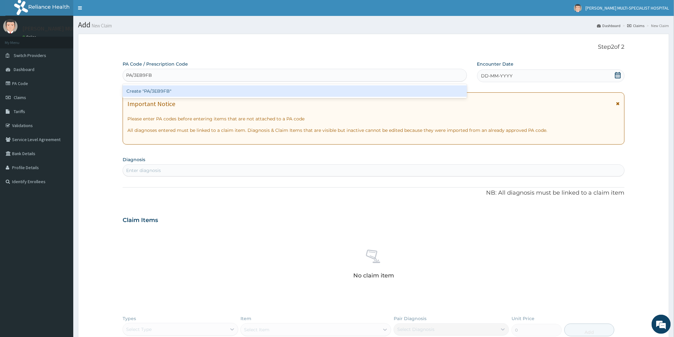
click at [191, 91] on div "Create "PA/3EB9FB"" at bounding box center [295, 90] width 344 height 11
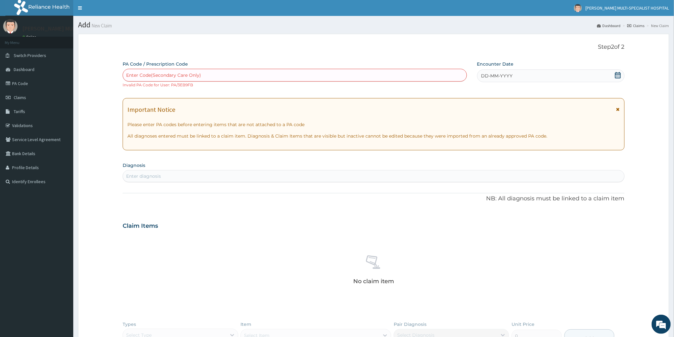
click at [206, 72] on div "Enter Code(Secondary Care Only)" at bounding box center [295, 75] width 344 height 10
type input "PA/3EB9FB"
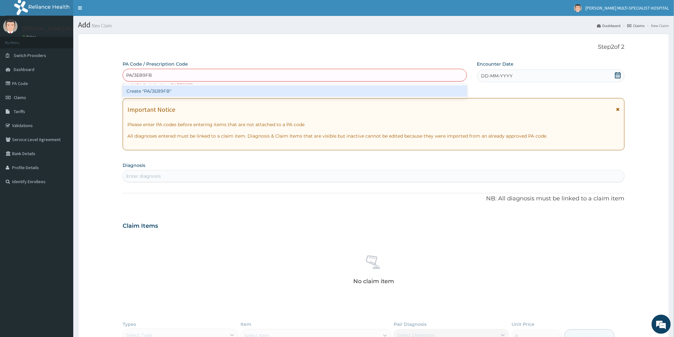
click at [197, 90] on div "Create "PA/3EB9FB"" at bounding box center [295, 90] width 344 height 11
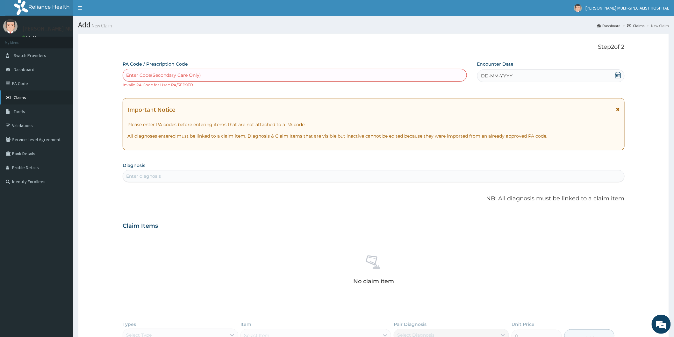
click at [20, 97] on span "Claims" at bounding box center [20, 98] width 12 height 6
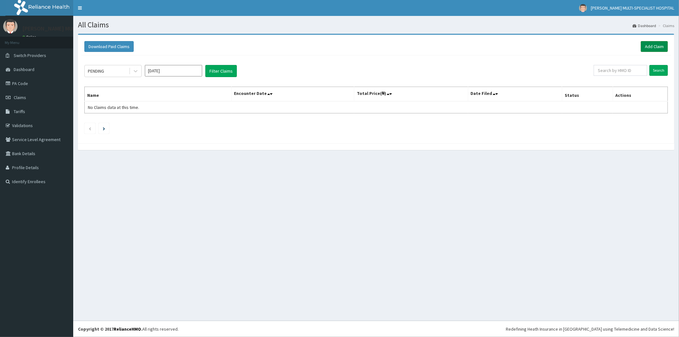
click at [654, 47] on link "Add Claim" at bounding box center [654, 46] width 27 height 11
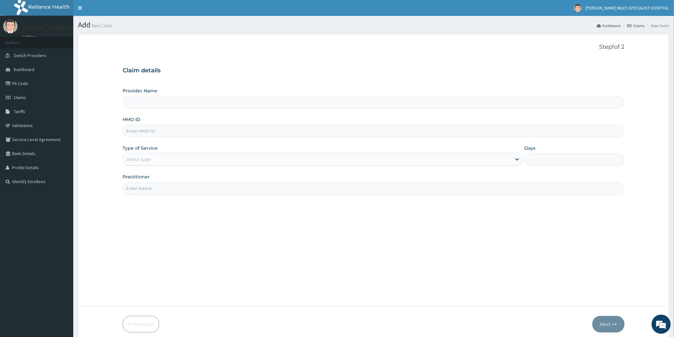
click at [170, 105] on input "Provider Name" at bounding box center [374, 102] width 502 height 12
click at [183, 138] on div "Provider Name HMO ID Type of Service Select type Days Practitioner" at bounding box center [374, 141] width 502 height 107
click at [183, 134] on input "HMO ID" at bounding box center [374, 131] width 502 height 12
type input "Reddington Multi-Specialist Hospital - IKEJA"
type input "WML/10019/A"
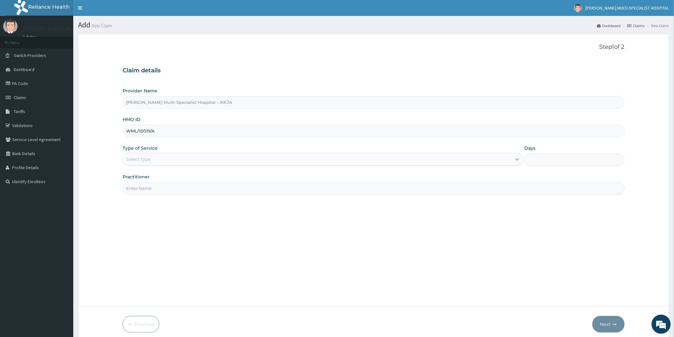
drag, startPoint x: 518, startPoint y: 159, endPoint x: 498, endPoint y: 160, distance: 19.8
click at [518, 159] on icon at bounding box center [517, 160] width 4 height 2
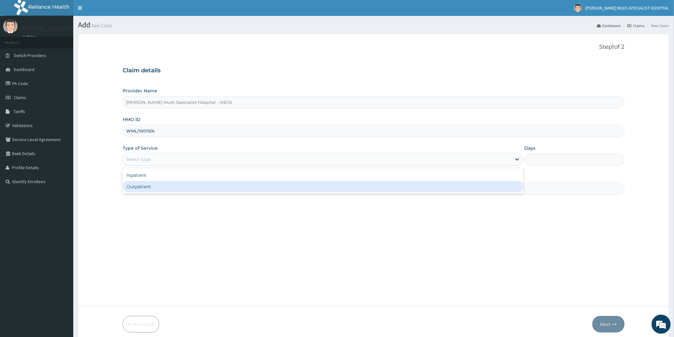
click at [159, 186] on div "Outpatient" at bounding box center [323, 186] width 401 height 11
type input "1"
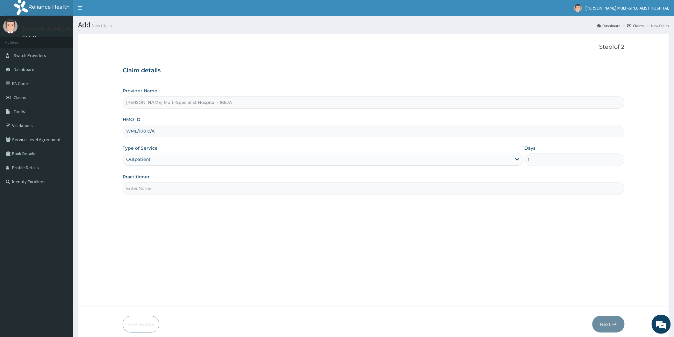
click at [436, 185] on input "Practitioner" at bounding box center [374, 188] width 502 height 12
type input "DR MERCY"
click at [606, 322] on button "Next" at bounding box center [608, 324] width 32 height 17
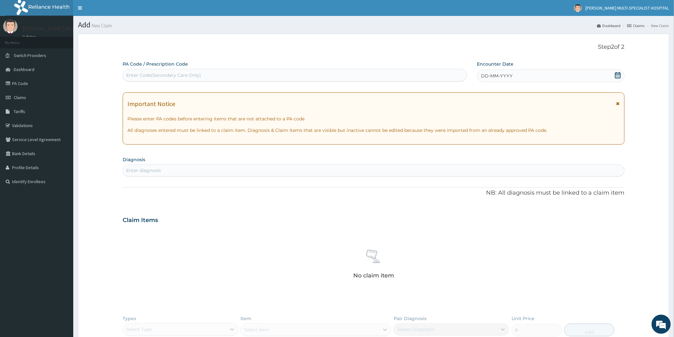
click at [294, 75] on div "Enter Code(Secondary Care Only)" at bounding box center [295, 75] width 344 height 10
type input "PA/36FB7D"
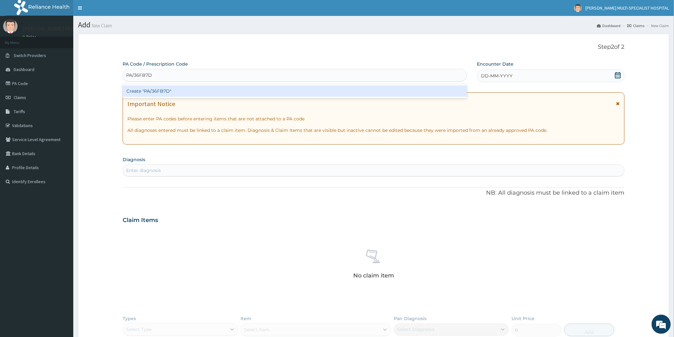
click at [227, 92] on div "Create "PA/36FB7D"" at bounding box center [295, 90] width 344 height 11
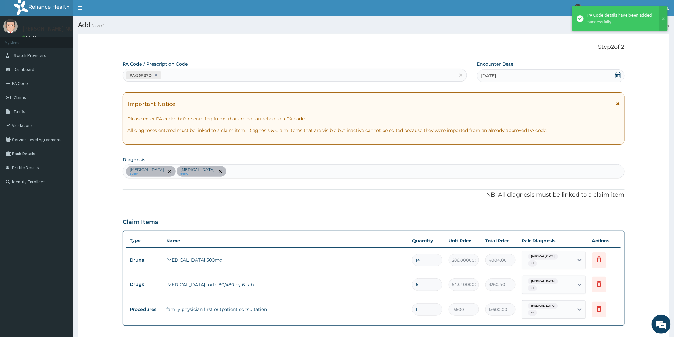
click at [310, 278] on td "coartem forte 80/480 by 6 tab" at bounding box center [286, 284] width 246 height 13
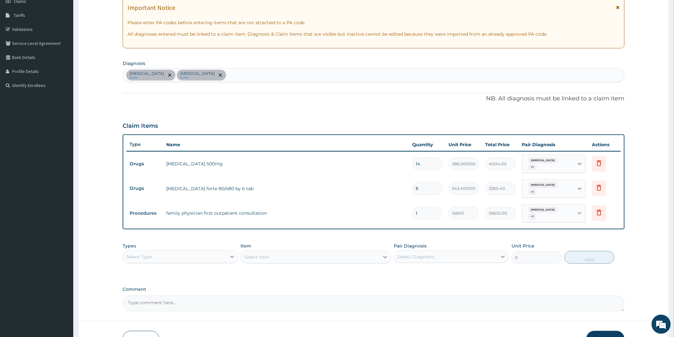
scroll to position [129, 0]
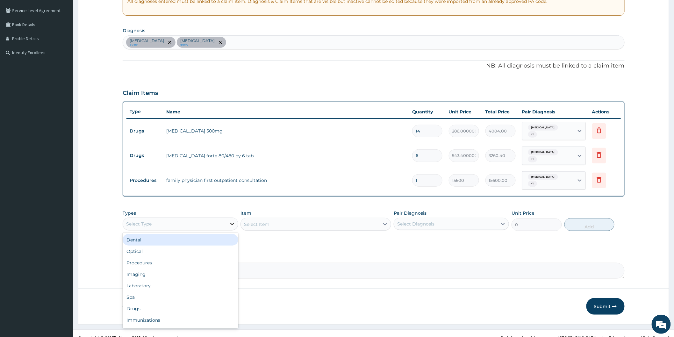
click at [230, 221] on icon at bounding box center [232, 224] width 6 height 6
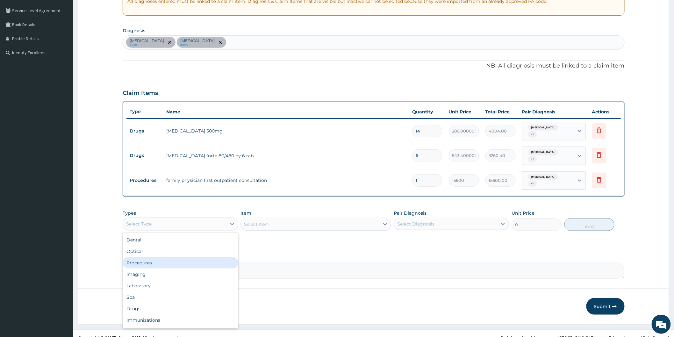
click at [149, 257] on div "Procedures" at bounding box center [180, 262] width 115 height 11
click at [386, 218] on div "Select Item" at bounding box center [315, 224] width 151 height 13
click at [302, 219] on div "Select Item" at bounding box center [310, 224] width 139 height 10
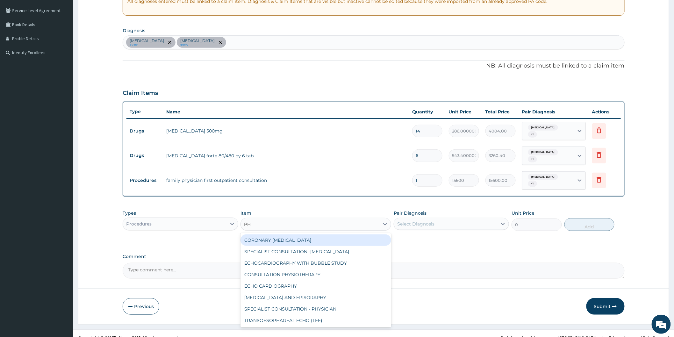
type input "PHY"
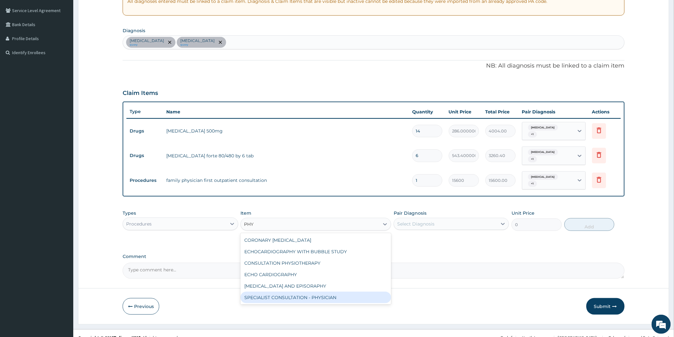
click at [338, 292] on div "SPECIALIST CONSULTATION - PHYSICIAN" at bounding box center [315, 297] width 151 height 11
type input "30000"
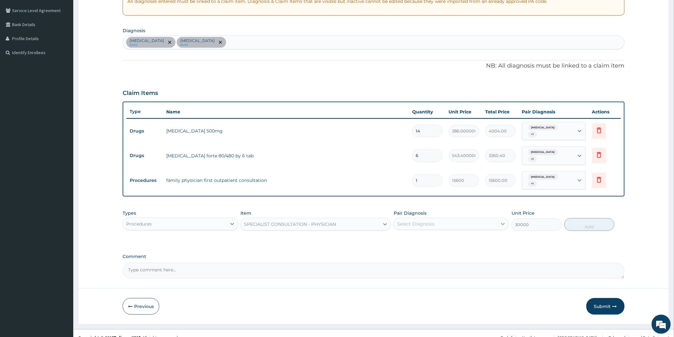
click at [505, 221] on icon at bounding box center [503, 224] width 6 height 6
click at [410, 249] on label "Malaria" at bounding box center [423, 252] width 39 height 6
checkbox input "true"
click at [576, 218] on button "Add" at bounding box center [589, 224] width 50 height 13
type input "0"
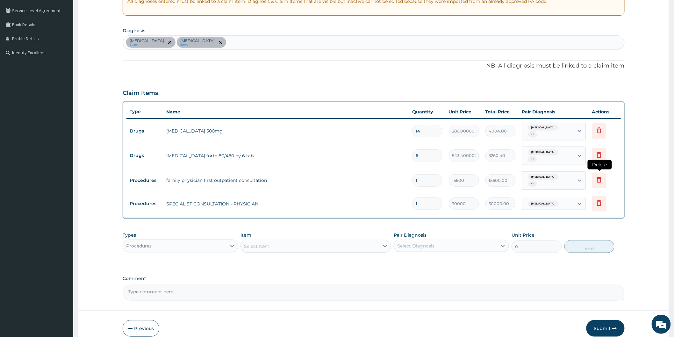
click at [598, 176] on icon at bounding box center [599, 180] width 8 height 8
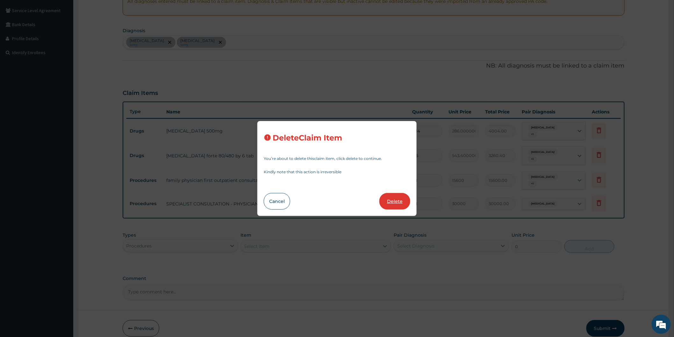
drag, startPoint x: 387, startPoint y: 193, endPoint x: 391, endPoint y: 199, distance: 7.7
click at [388, 196] on div "Delete Claim Item You’re about to delete this claim item , click delete to cont…" at bounding box center [336, 168] width 159 height 95
click at [394, 199] on button "Delete" at bounding box center [394, 201] width 31 height 17
type input "30000"
type input "30000.00"
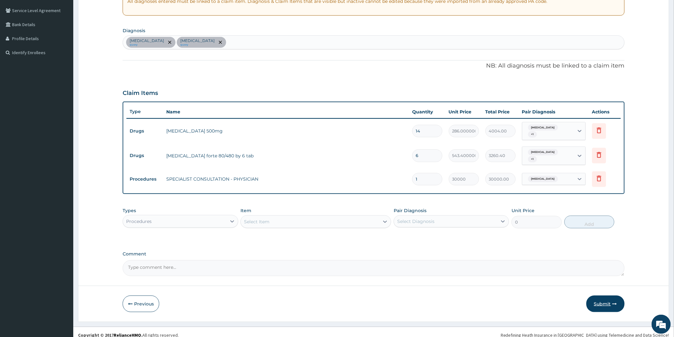
click at [606, 296] on button "Submit" at bounding box center [605, 304] width 38 height 17
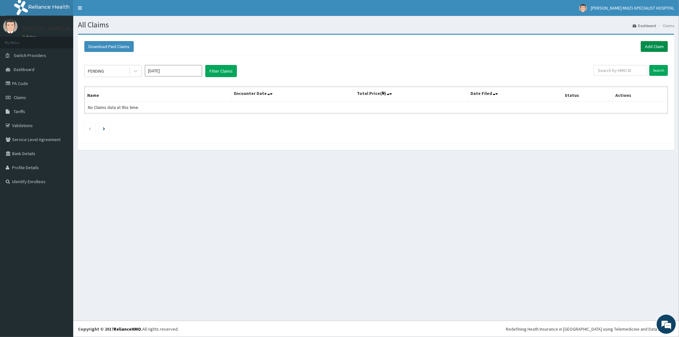
click at [645, 47] on link "Add Claim" at bounding box center [654, 46] width 27 height 11
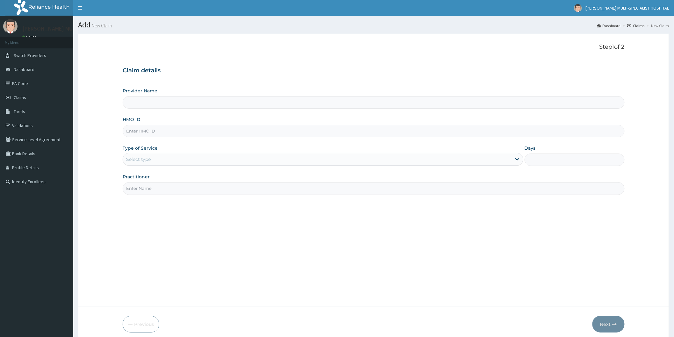
click at [14, 96] on span "Claims" at bounding box center [20, 98] width 12 height 6
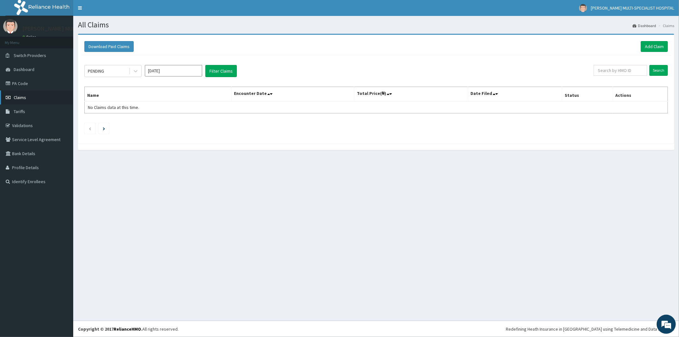
click at [24, 97] on span "Claims" at bounding box center [20, 98] width 12 height 6
click at [652, 46] on link "Add Claim" at bounding box center [654, 46] width 27 height 11
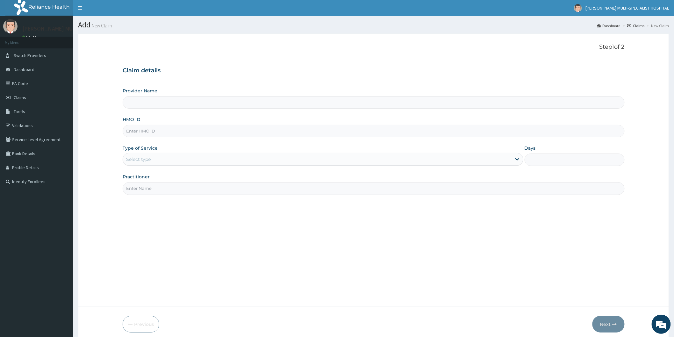
click at [198, 133] on input "HMO ID" at bounding box center [374, 131] width 502 height 12
type input "[PERSON_NAME] Multi-Specialist Hospital - IKEJA"
type input "XMG/W153/A"
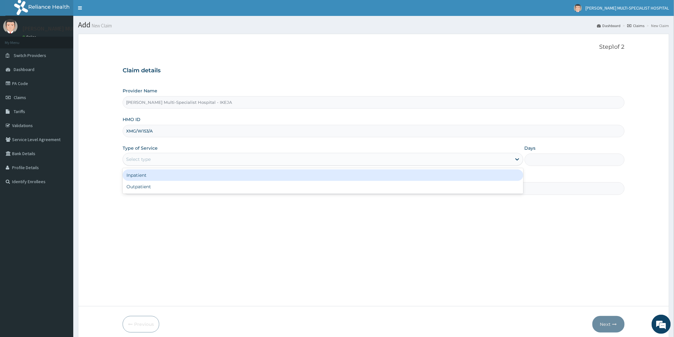
click at [178, 159] on div "Select type" at bounding box center [317, 159] width 389 height 10
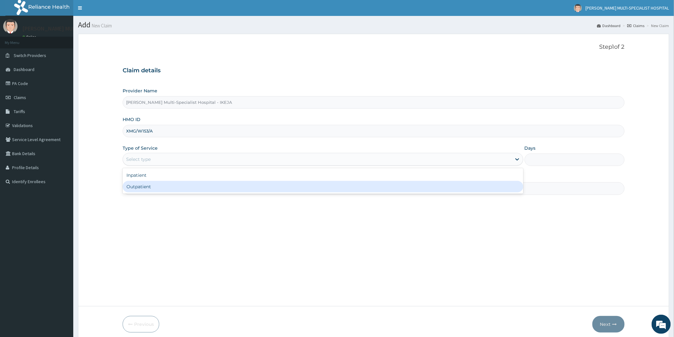
click at [166, 190] on div "Outpatient" at bounding box center [323, 186] width 401 height 11
type input "1"
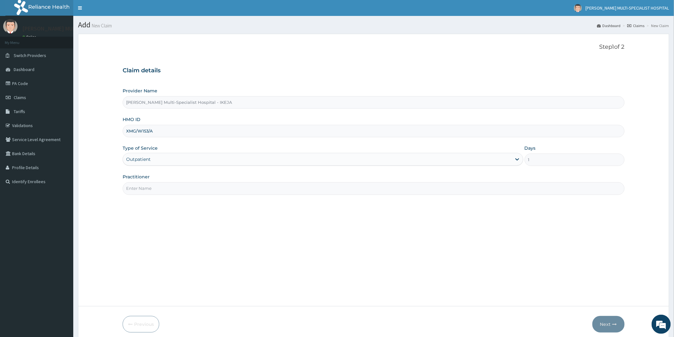
click at [165, 187] on input "Practitioner" at bounding box center [374, 188] width 502 height 12
type input "DR MERC Y"
click at [609, 324] on button "Next" at bounding box center [608, 324] width 32 height 17
click at [607, 319] on button "Next" at bounding box center [608, 324] width 32 height 17
type input "XMG/10153/A"
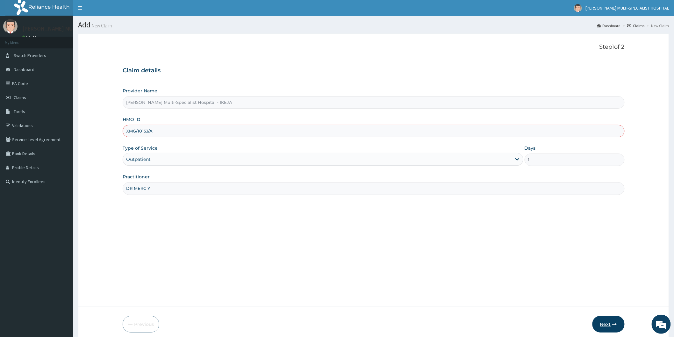
click at [607, 323] on button "Next" at bounding box center [608, 324] width 32 height 17
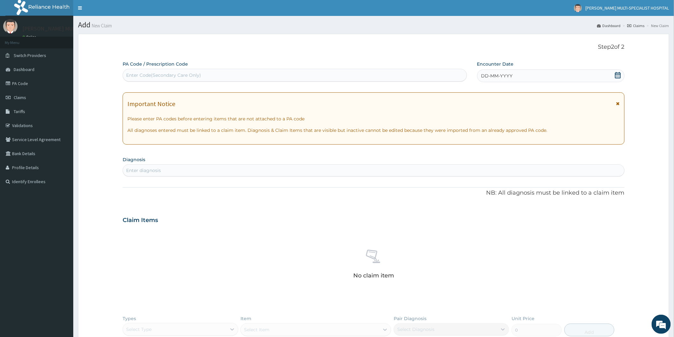
click at [252, 71] on div "Enter Code(Secondary Care Only)" at bounding box center [295, 75] width 344 height 10
type input "PA/4B88A6"
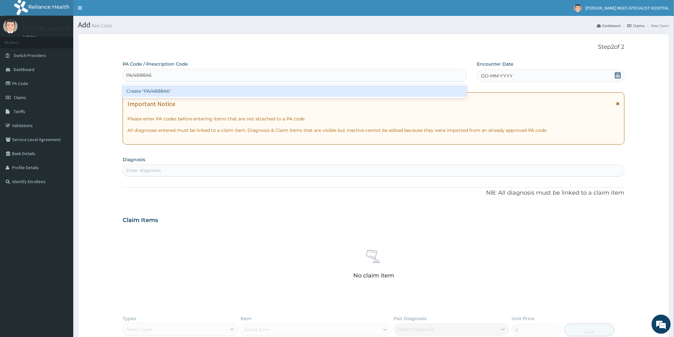
click at [239, 90] on div "Create "PA/4B88A6"" at bounding box center [295, 90] width 344 height 11
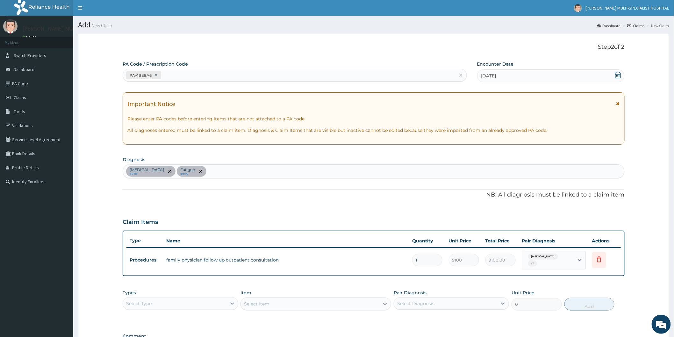
type input "17"
type input "154700.00"
type input "176"
type input "1601600.00"
type input "1765"
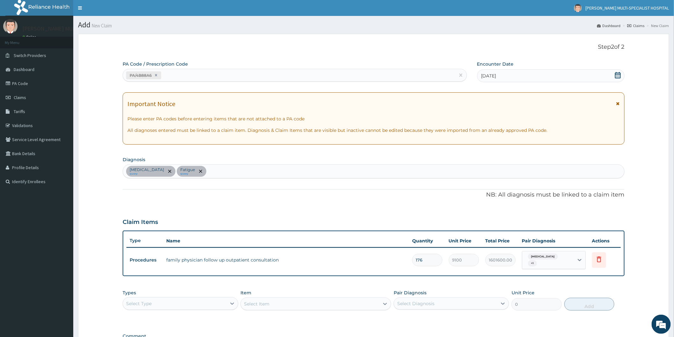
type input "16061500.00"
type input "17655"
type input "160660500.00"
type input "0.00"
drag, startPoint x: 191, startPoint y: 68, endPoint x: 190, endPoint y: 75, distance: 8.0
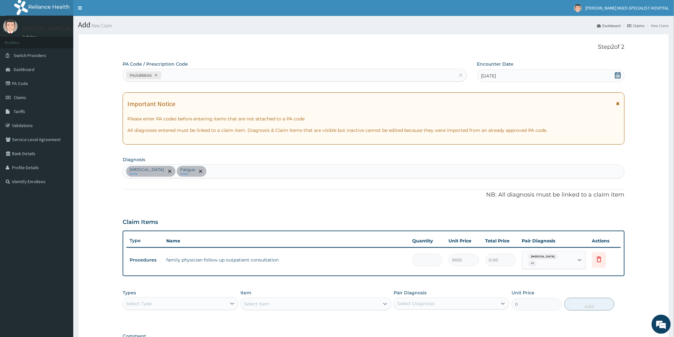
click at [191, 71] on div "PA Code / Prescription Code PA/4B88A6" at bounding box center [295, 71] width 344 height 21
click at [190, 75] on div "PA/4B88A6" at bounding box center [289, 75] width 332 height 11
type input "PA/76D55E"
click at [225, 73] on div "PA/4B88A6" at bounding box center [289, 75] width 332 height 11
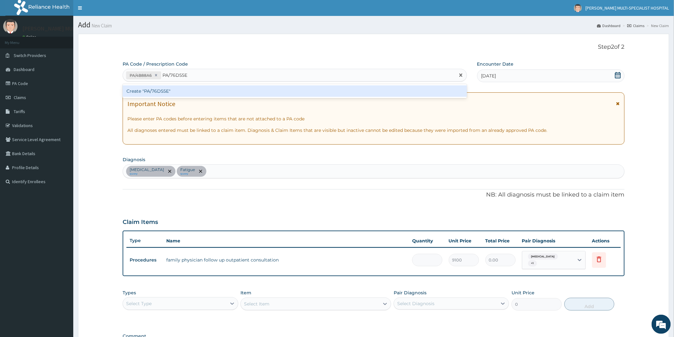
type input "PA/76D55E"
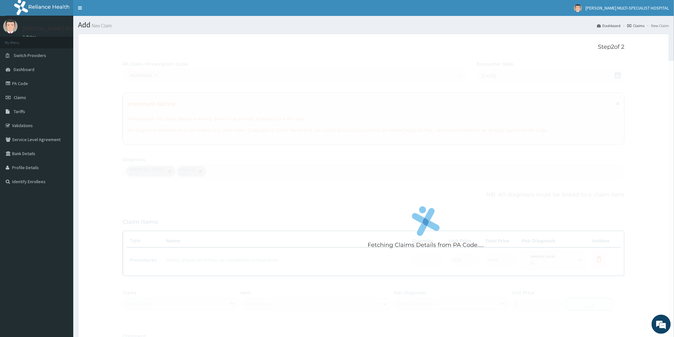
click at [211, 82] on div "Fetching Claims Details from PA Code..... PA Code / Prescription Code PA/4B88A6…" at bounding box center [374, 210] width 502 height 298
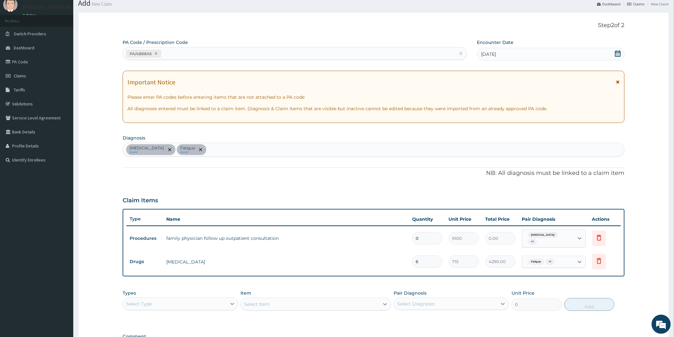
scroll to position [35, 0]
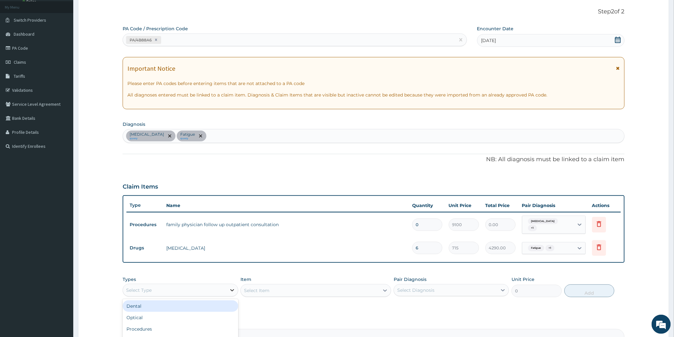
click at [233, 287] on icon at bounding box center [232, 290] width 6 height 6
click at [157, 307] on div "Procedures" at bounding box center [180, 307] width 115 height 11
drag, startPoint x: 382, startPoint y: 288, endPoint x: 383, endPoint y: 291, distance: 3.3
click at [382, 288] on div "Select Item" at bounding box center [315, 290] width 151 height 13
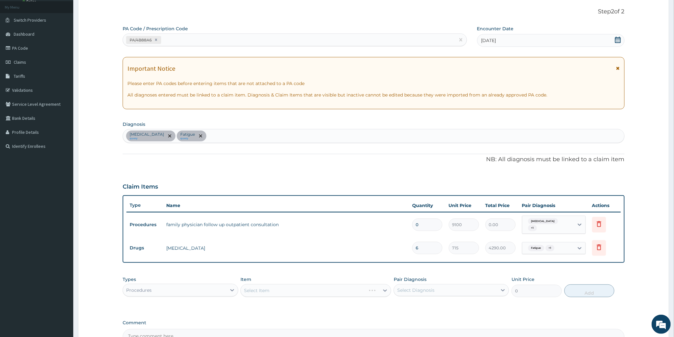
click at [384, 291] on div "Select Item" at bounding box center [315, 290] width 151 height 13
click at [384, 289] on div "Select Item" at bounding box center [315, 290] width 151 height 13
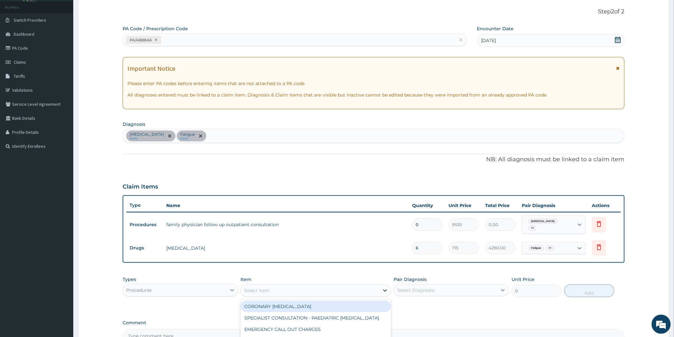
click at [384, 287] on icon at bounding box center [385, 290] width 6 height 6
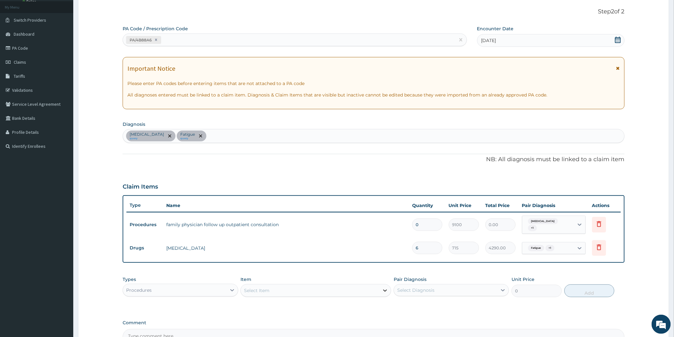
click at [384, 287] on icon at bounding box center [385, 290] width 6 height 6
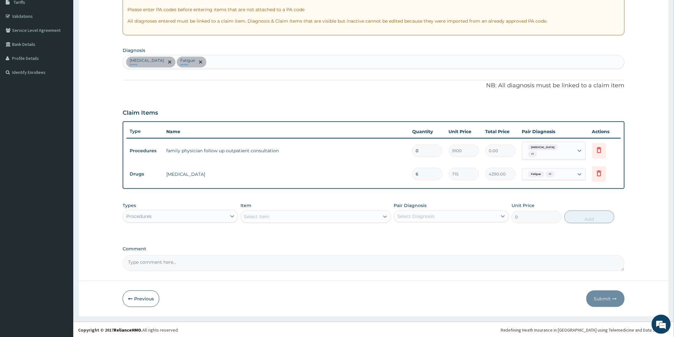
scroll to position [110, 0]
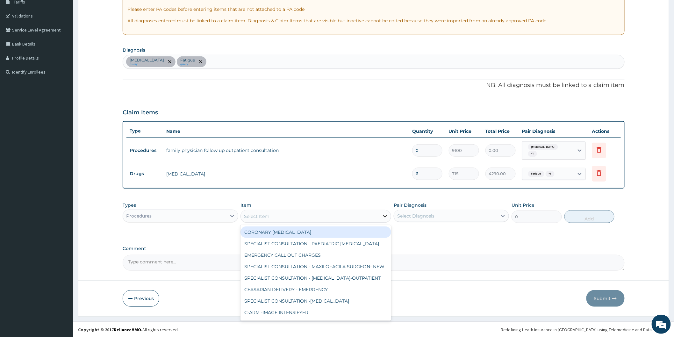
click at [383, 217] on icon at bounding box center [385, 216] width 6 height 6
type input "PHY"
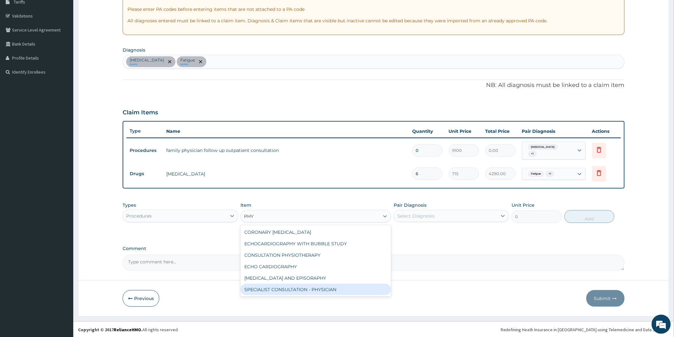
click at [324, 290] on div "SPECIALIST CONSULTATION - PHYSICIAN" at bounding box center [315, 289] width 151 height 11
type input "30000"
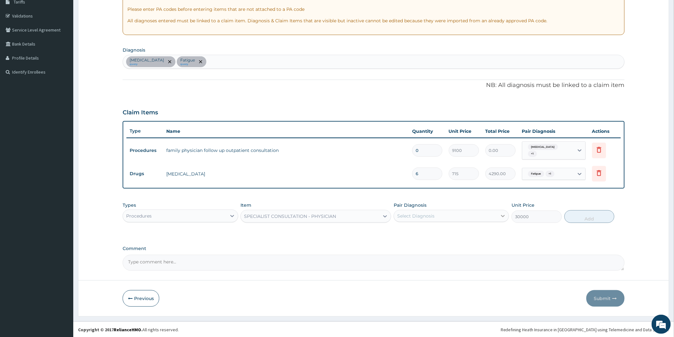
click at [506, 215] on icon at bounding box center [503, 216] width 6 height 6
click at [442, 231] on label "Tension-type headache" at bounding box center [423, 231] width 39 height 6
checkbox input "true"
click at [587, 216] on button "Add" at bounding box center [589, 216] width 50 height 13
type input "0"
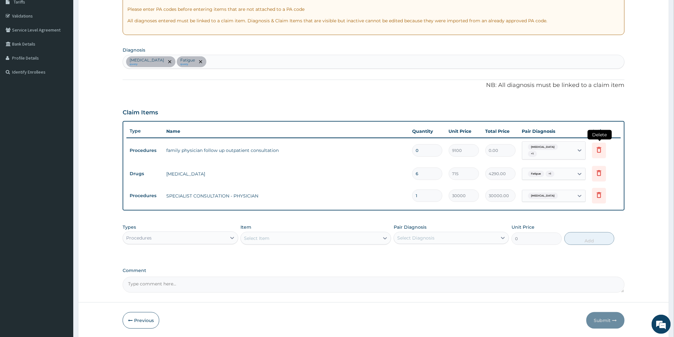
click at [605, 151] on icon at bounding box center [599, 151] width 14 height 16
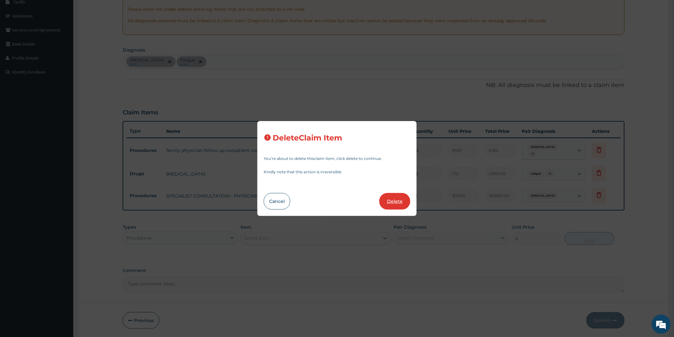
click at [396, 198] on button "Delete" at bounding box center [394, 201] width 31 height 17
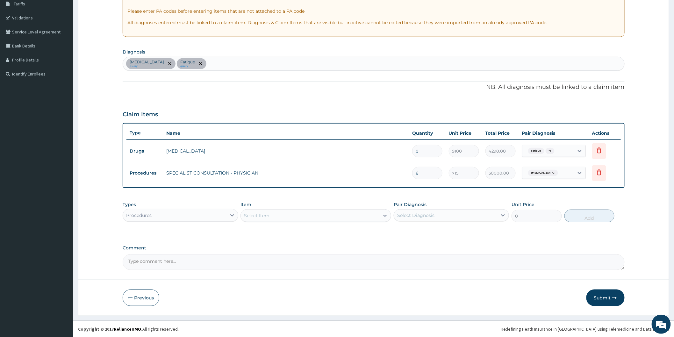
type input "6"
type input "715"
type input "4290.00"
type input "1"
type input "30000"
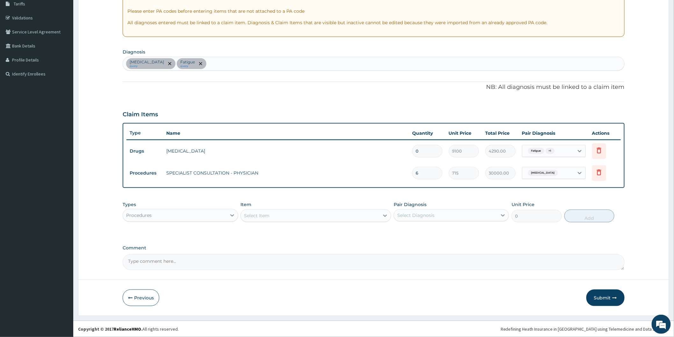
type input "30000.00"
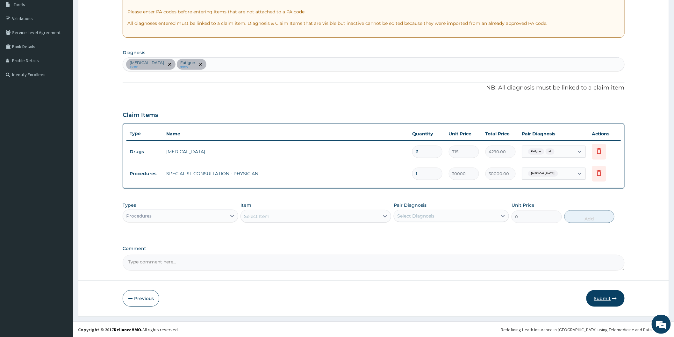
click at [603, 299] on button "Submit" at bounding box center [605, 298] width 38 height 17
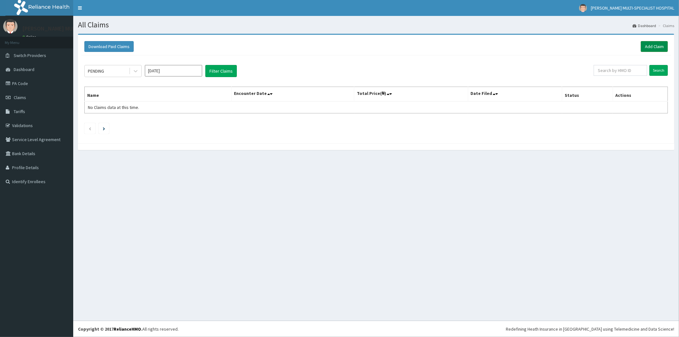
click at [649, 44] on link "Add Claim" at bounding box center [654, 46] width 27 height 11
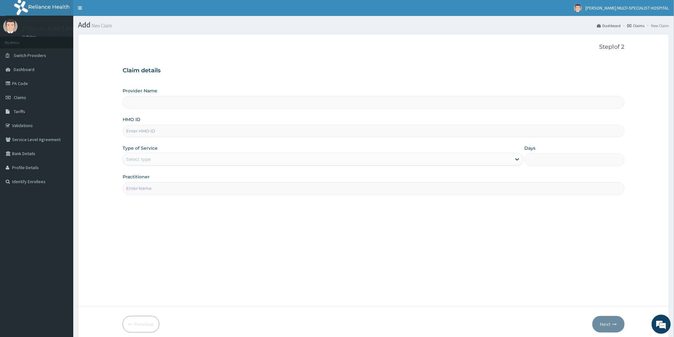
type input "[PERSON_NAME] Multi-Specialist Hospital - IKEJA"
click at [339, 128] on input "HMO ID" at bounding box center [374, 131] width 502 height 12
type input "PAY/10228/A"
click at [228, 157] on div "Select type" at bounding box center [317, 159] width 389 height 10
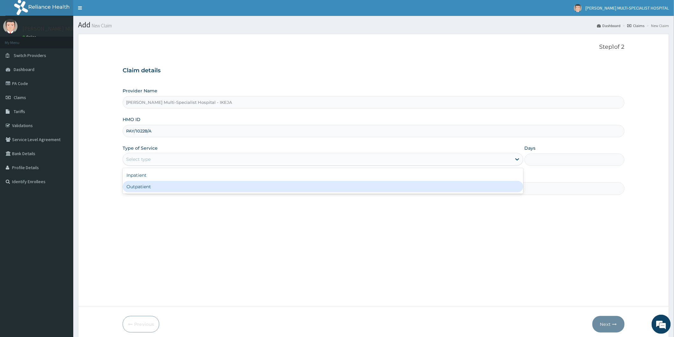
click at [210, 181] on div "Outpatient" at bounding box center [323, 186] width 401 height 11
type input "1"
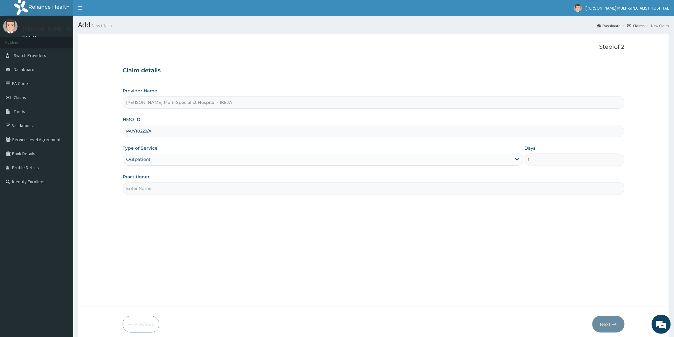
click at [202, 189] on input "Practitioner" at bounding box center [374, 188] width 502 height 12
type input "DR [PERSON_NAME]"
click at [612, 324] on button "Next" at bounding box center [608, 324] width 32 height 17
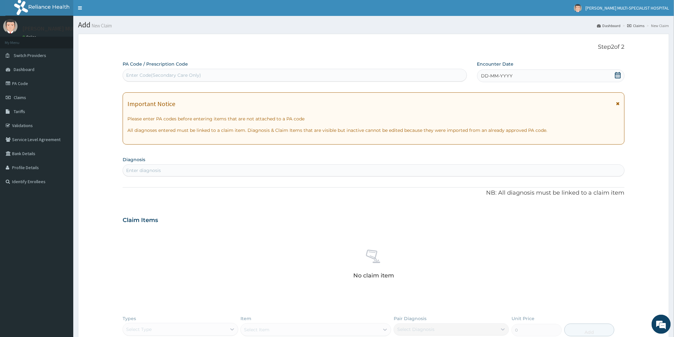
click at [230, 72] on div "Enter Code(Secondary Care Only)" at bounding box center [295, 75] width 344 height 10
type input "PA/4A7D16"
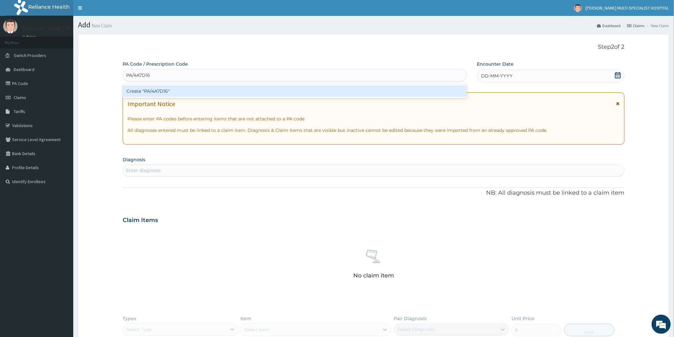
click at [228, 90] on div "Create "PA/4A7D16"" at bounding box center [295, 90] width 344 height 11
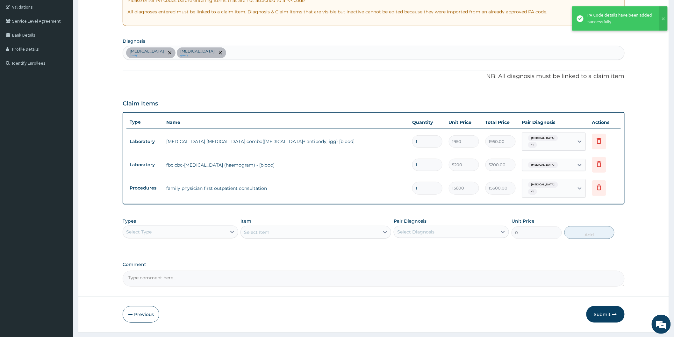
scroll to position [129, 0]
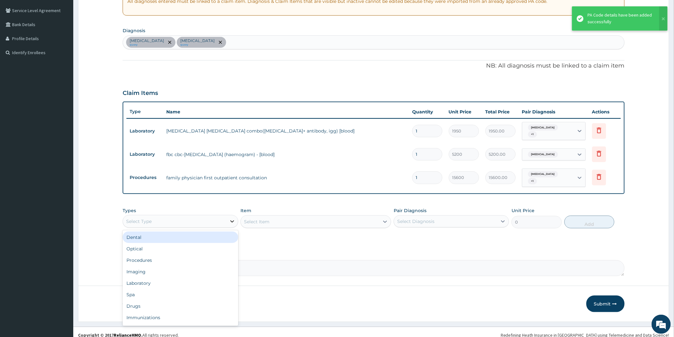
click at [231, 218] on icon at bounding box center [232, 221] width 6 height 6
click at [151, 255] on div "Procedures" at bounding box center [180, 260] width 115 height 11
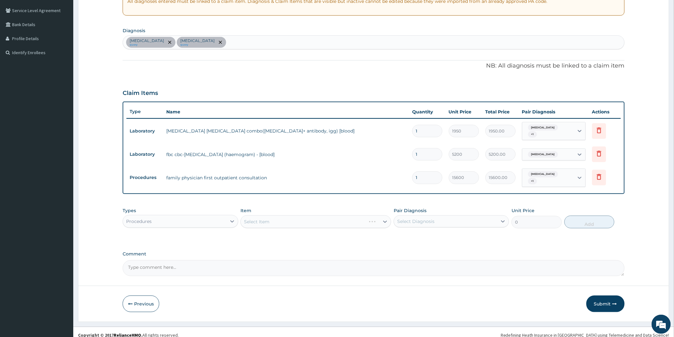
click at [386, 217] on div "Select Item" at bounding box center [315, 221] width 151 height 13
click at [382, 215] on div "Select Item" at bounding box center [315, 221] width 151 height 13
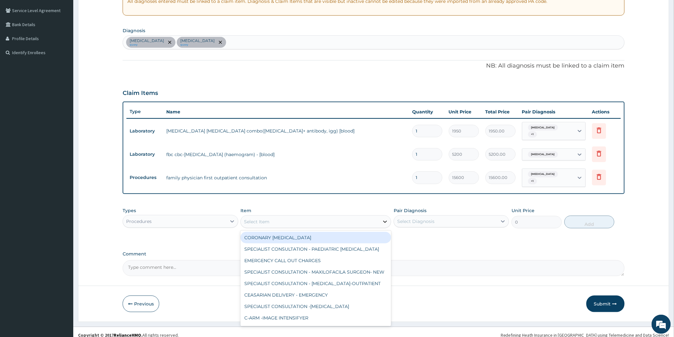
click at [384, 219] on icon at bounding box center [385, 222] width 6 height 6
click at [383, 219] on div at bounding box center [384, 221] width 11 height 11
type input "PHY"
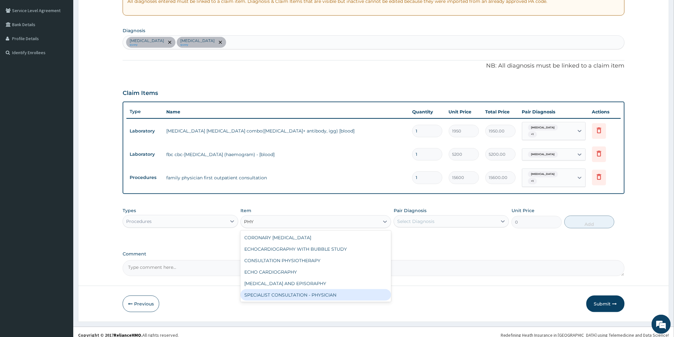
click at [334, 289] on div "SPECIALIST CONSULTATION - PHYSICIAN" at bounding box center [315, 294] width 151 height 11
type input "30000"
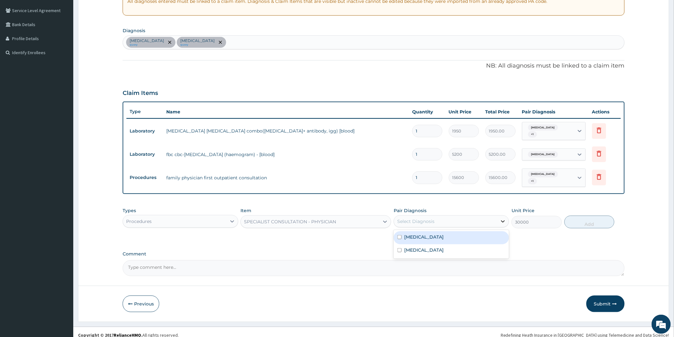
click at [504, 218] on icon at bounding box center [503, 221] width 6 height 6
click at [431, 231] on div "Malaria" at bounding box center [451, 237] width 115 height 13
checkbox input "true"
click at [591, 216] on button "Add" at bounding box center [589, 222] width 50 height 13
type input "0"
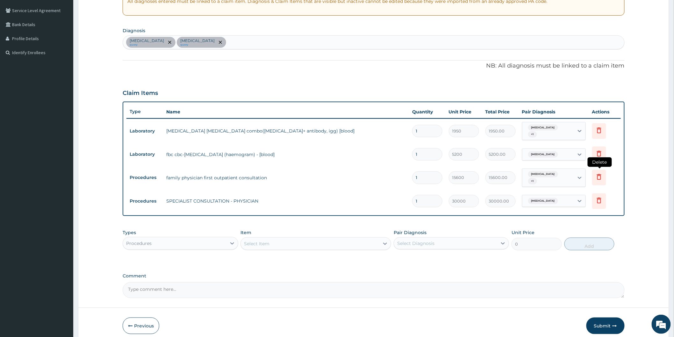
click at [601, 174] on icon at bounding box center [599, 177] width 4 height 6
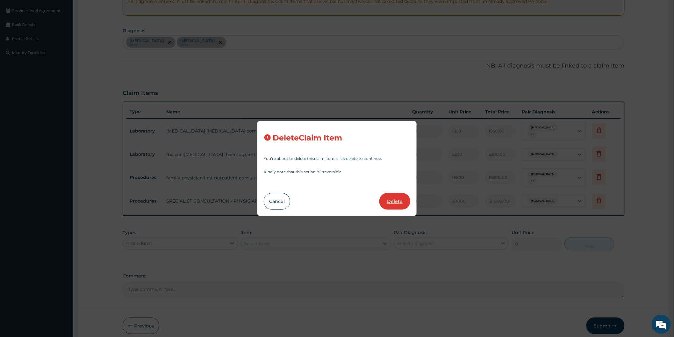
click at [393, 199] on button "Delete" at bounding box center [394, 201] width 31 height 17
type input "30000"
type input "30000.00"
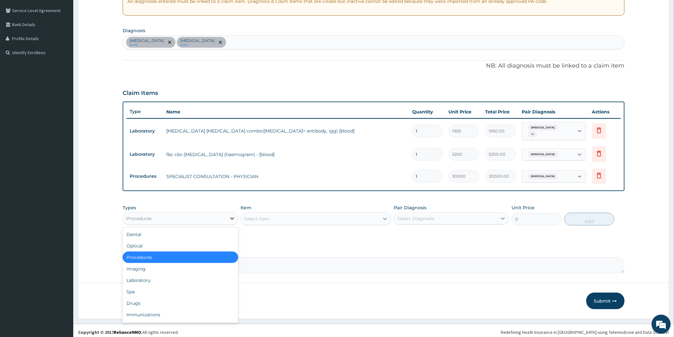
click at [231, 215] on icon at bounding box center [232, 218] width 6 height 6
drag, startPoint x: 149, startPoint y: 277, endPoint x: 188, endPoint y: 269, distance: 39.7
click at [150, 277] on div "Laboratory" at bounding box center [180, 280] width 115 height 11
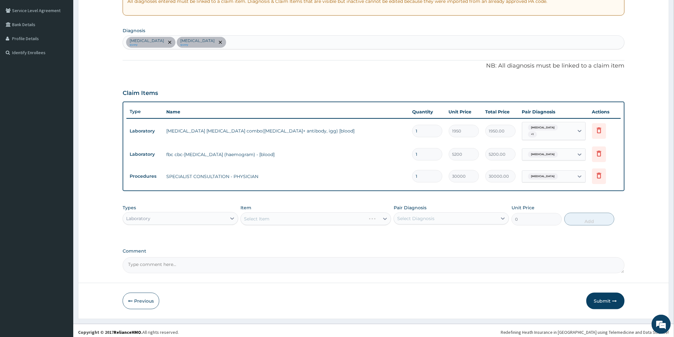
click at [387, 216] on div "Select Item" at bounding box center [315, 218] width 151 height 13
click at [346, 218] on div "Select Item" at bounding box center [315, 218] width 151 height 13
click at [385, 215] on div "Select Item" at bounding box center [315, 218] width 151 height 13
click at [357, 212] on div "Select Item" at bounding box center [315, 218] width 151 height 13
click at [383, 216] on icon at bounding box center [385, 219] width 6 height 6
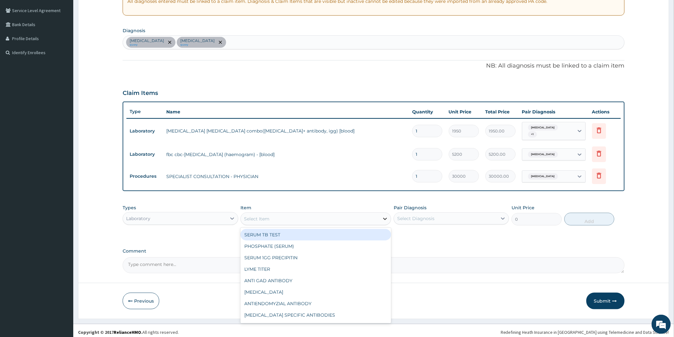
click at [383, 216] on icon at bounding box center [385, 219] width 6 height 6
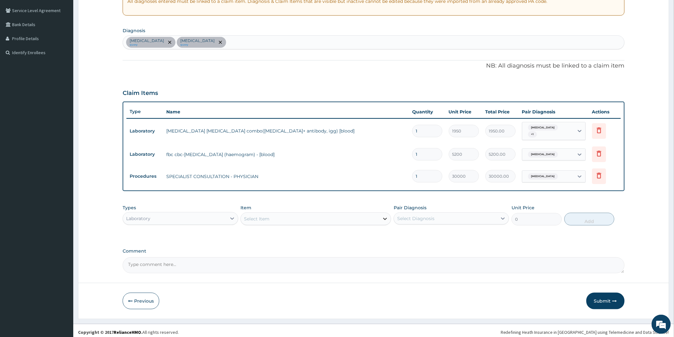
click at [383, 216] on icon at bounding box center [385, 219] width 6 height 6
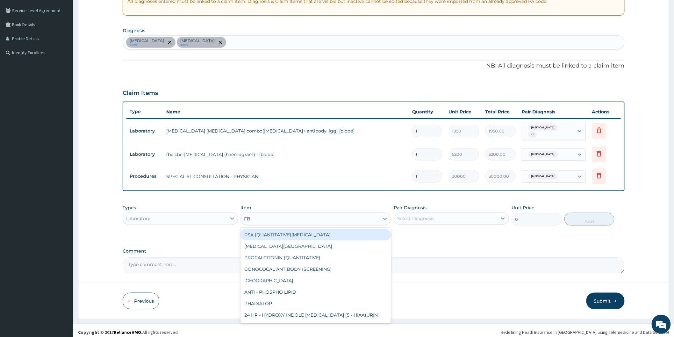
type input "FBC"
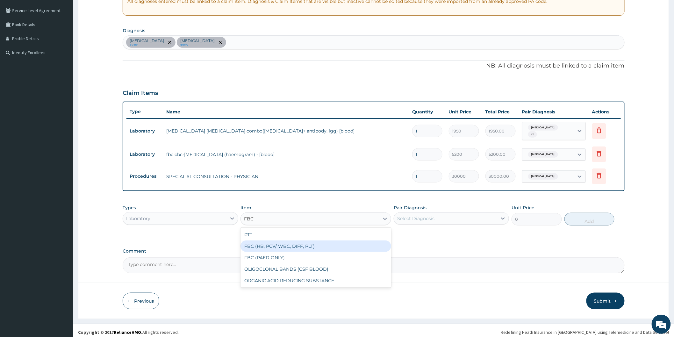
click at [273, 244] on div "FBC (HB, PCV/ WBC, DIFF, PLT)" at bounding box center [315, 245] width 151 height 11
type input "8750"
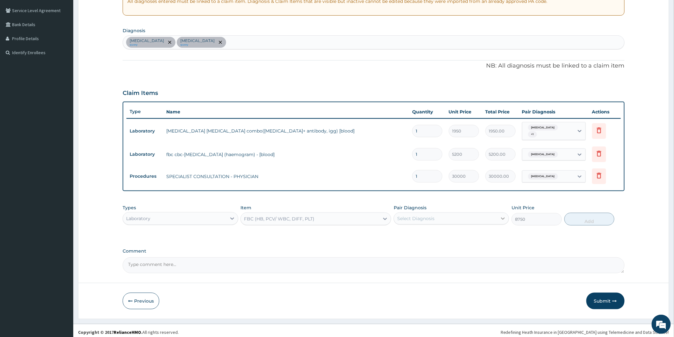
click at [502, 218] on icon at bounding box center [503, 219] width 4 height 2
click at [427, 234] on div "[MEDICAL_DATA]" at bounding box center [451, 234] width 115 height 13
checkbox input "true"
click at [586, 215] on button "Add" at bounding box center [589, 219] width 50 height 13
type input "0"
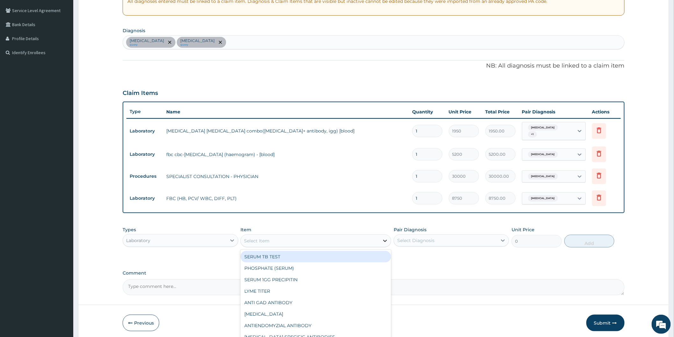
click at [382, 238] on icon at bounding box center [385, 241] width 6 height 6
type input "MALAR"
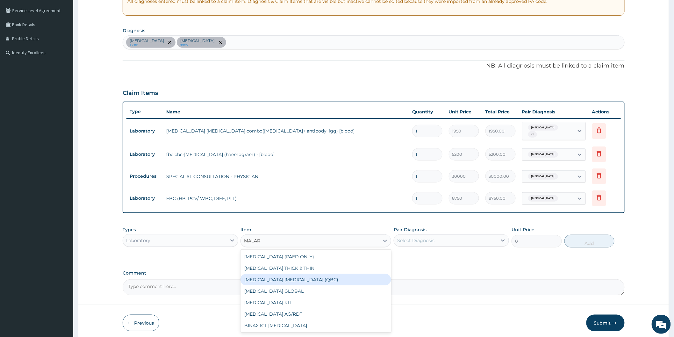
click at [269, 275] on div "MALARIA PARASITE (QBC)" at bounding box center [315, 279] width 151 height 11
type input "6250"
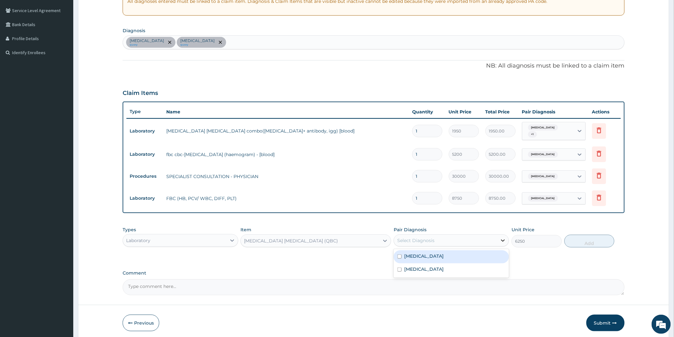
click at [501, 237] on icon at bounding box center [503, 240] width 6 height 6
click at [433, 253] on div "Malaria" at bounding box center [451, 256] width 115 height 13
checkbox input "true"
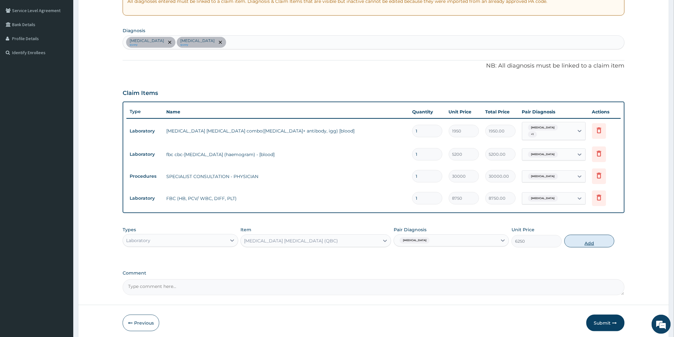
click at [587, 236] on button "Add" at bounding box center [589, 241] width 50 height 13
type input "0"
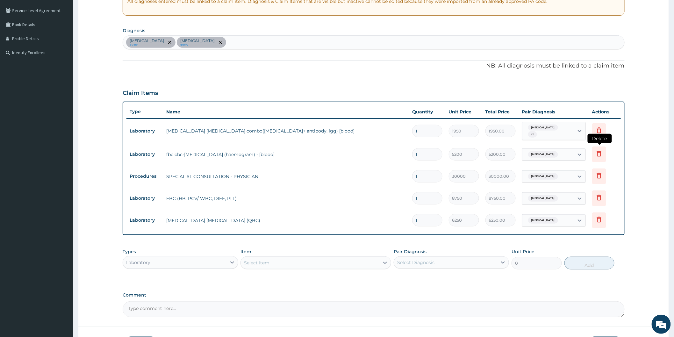
click at [599, 150] on icon at bounding box center [599, 154] width 8 height 8
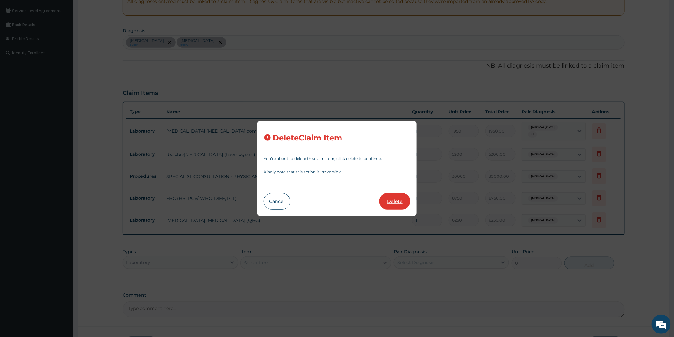
click at [388, 196] on button "Delete" at bounding box center [394, 201] width 31 height 17
type input "30000"
type input "30000.00"
type input "8750"
type input "8750.00"
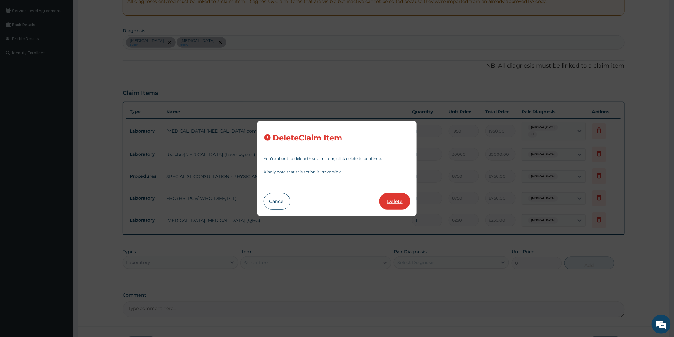
type input "6250"
type input "6250.00"
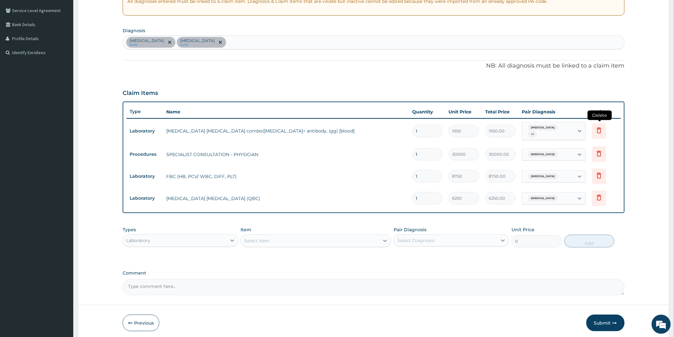
click at [597, 126] on icon at bounding box center [599, 130] width 8 height 8
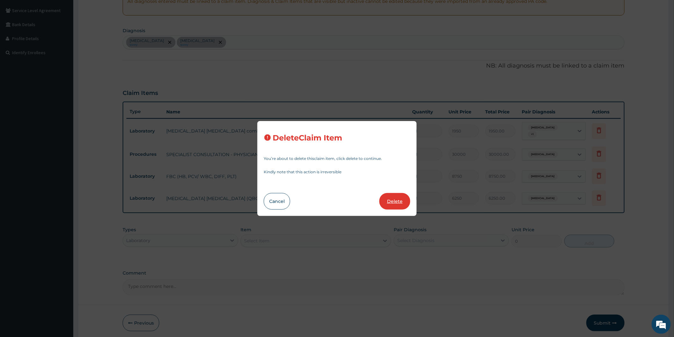
click at [384, 203] on button "Delete" at bounding box center [394, 201] width 31 height 17
type input "30000"
type input "30000.00"
type input "8750"
type input "8750.00"
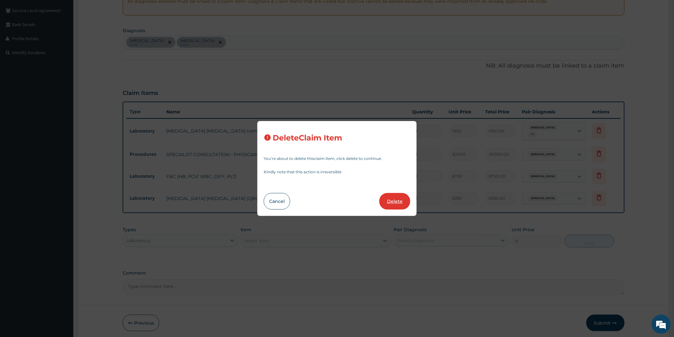
type input "6250"
type input "6250.00"
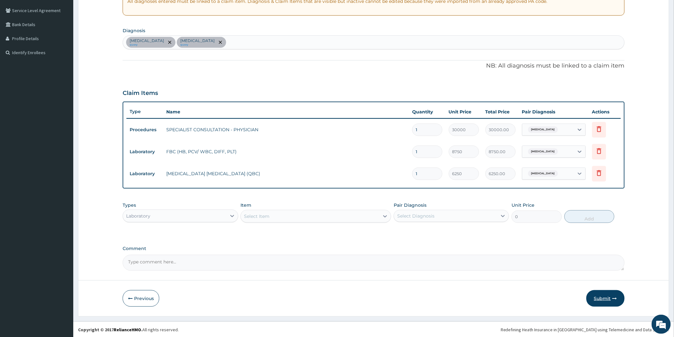
click at [594, 300] on button "Submit" at bounding box center [605, 298] width 38 height 17
click at [598, 290] on button "Submit" at bounding box center [605, 298] width 38 height 17
click at [610, 303] on button "Submit" at bounding box center [605, 298] width 38 height 17
click at [608, 295] on button "Submit" at bounding box center [605, 298] width 38 height 17
click at [594, 296] on button "Submit" at bounding box center [605, 298] width 38 height 17
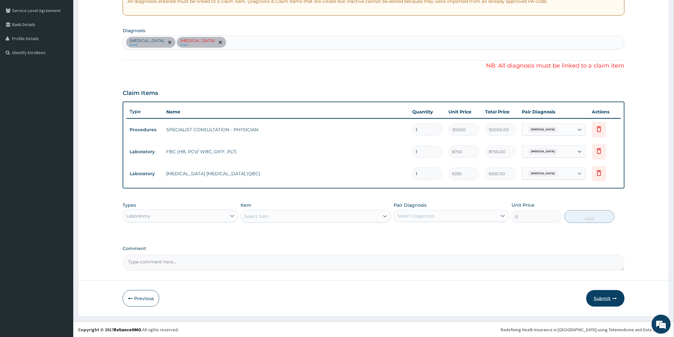
click at [594, 296] on button "Submit" at bounding box center [605, 298] width 38 height 17
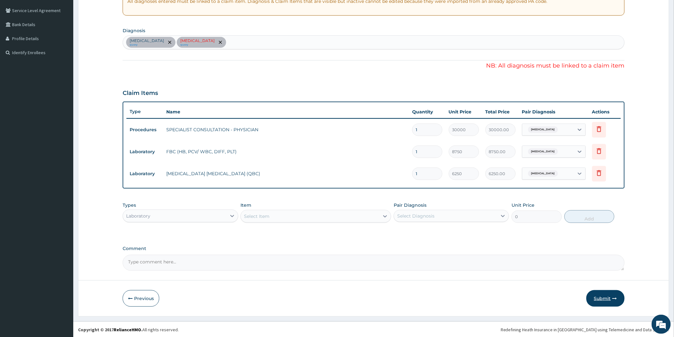
click at [594, 296] on button "Submit" at bounding box center [605, 298] width 38 height 17
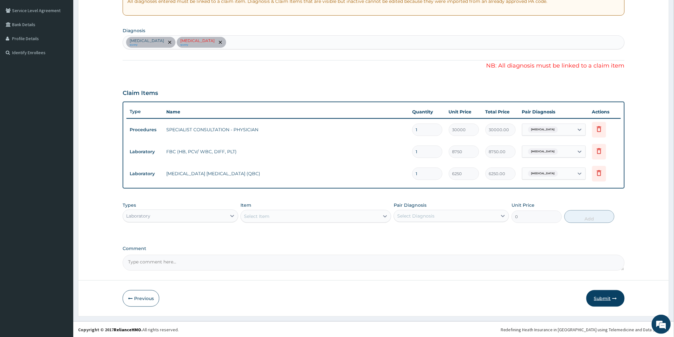
click at [594, 296] on button "Submit" at bounding box center [605, 298] width 38 height 17
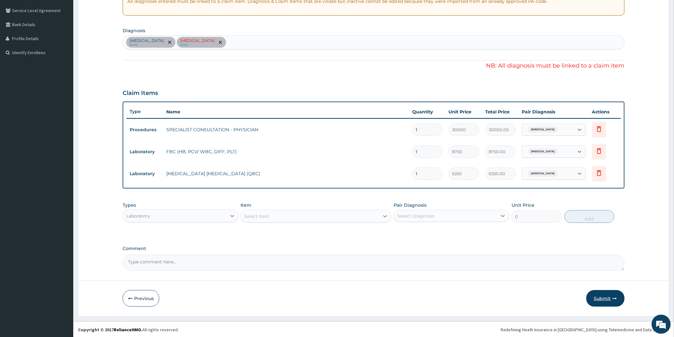
click at [594, 296] on button "Submit" at bounding box center [605, 298] width 38 height 17
click at [601, 299] on button "Submit" at bounding box center [605, 298] width 38 height 17
click at [600, 294] on button "Submit" at bounding box center [605, 298] width 38 height 17
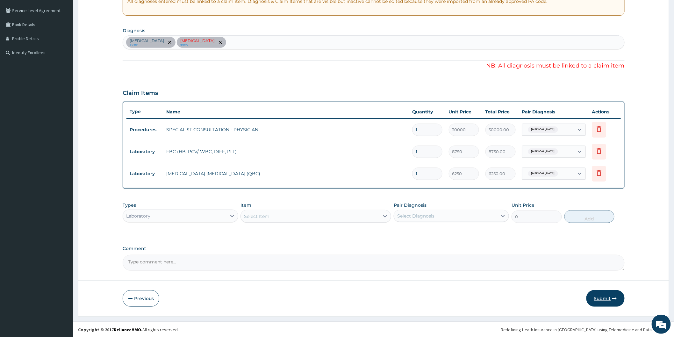
click at [600, 294] on button "Submit" at bounding box center [605, 298] width 38 height 17
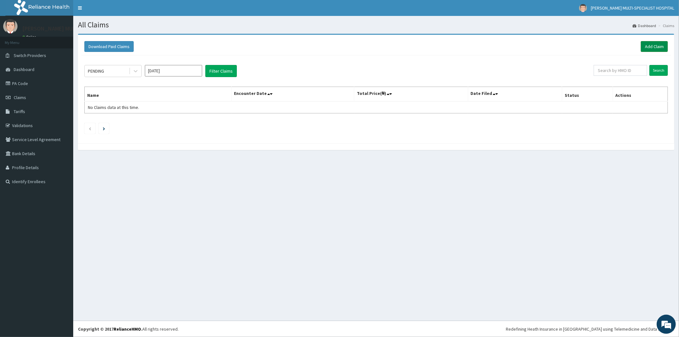
click at [648, 46] on link "Add Claim" at bounding box center [654, 46] width 27 height 11
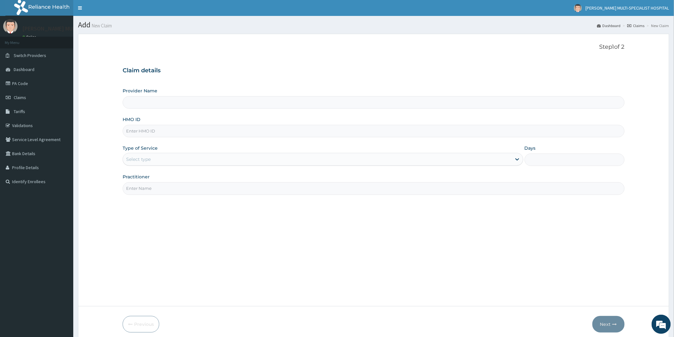
click at [190, 104] on input "Provider Name" at bounding box center [374, 102] width 502 height 12
click at [181, 129] on input "HMO ID" at bounding box center [374, 131] width 502 height 12
type input "Reddington Multi-Specialist Hospital - IKEJA"
click at [158, 133] on input "HMO ID" at bounding box center [374, 131] width 502 height 12
type input "PAY/10228/A"
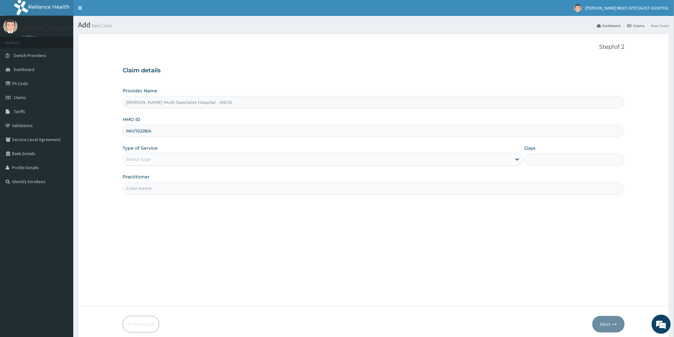
click at [149, 160] on div "Select type" at bounding box center [138, 159] width 25 height 6
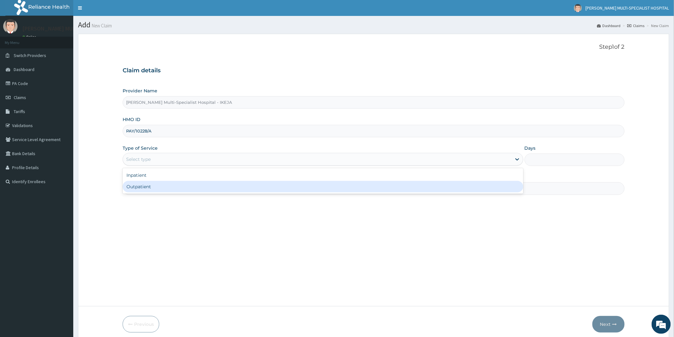
click at [150, 184] on div "Outpatient" at bounding box center [323, 186] width 401 height 11
type input "1"
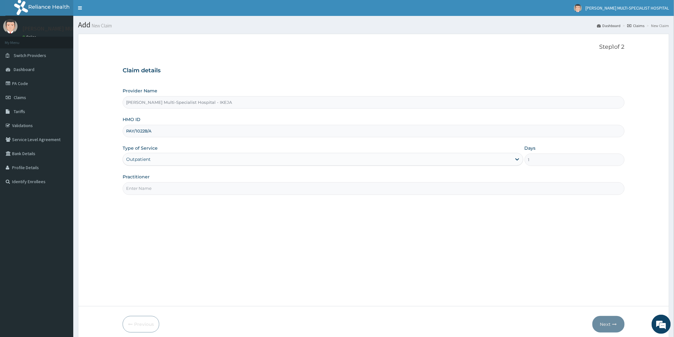
click at [150, 184] on input "Practitioner" at bounding box center [374, 188] width 502 height 12
type input "[PERSON_NAME]"
click at [605, 325] on button "Next" at bounding box center [608, 324] width 32 height 17
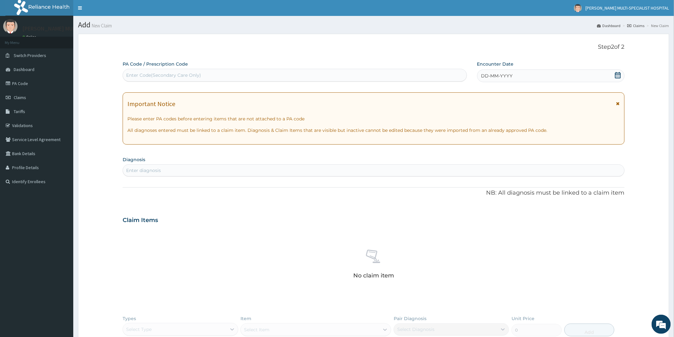
click at [207, 78] on div "Enter Code(Secondary Care Only)" at bounding box center [295, 75] width 344 height 10
type input "PA/4A7D16"
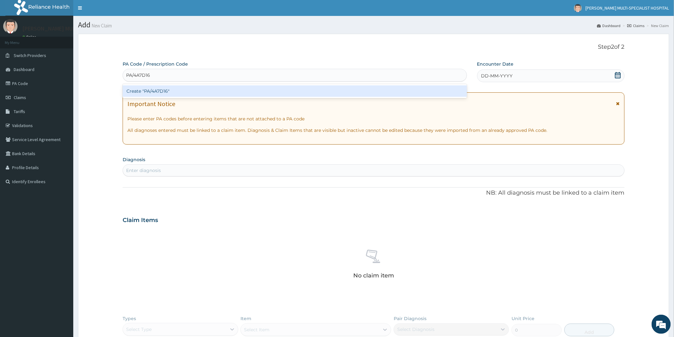
click at [209, 90] on div "Create "PA/4A7D16"" at bounding box center [295, 90] width 344 height 11
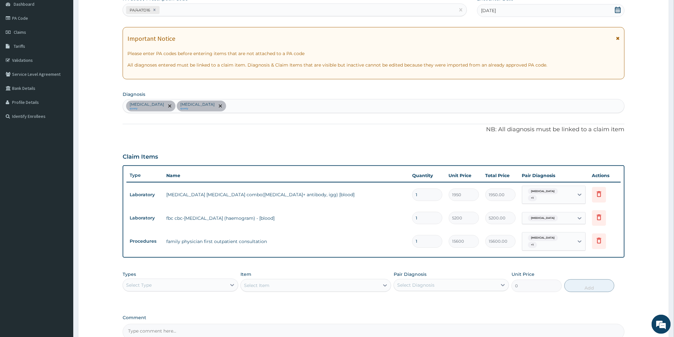
scroll to position [58, 0]
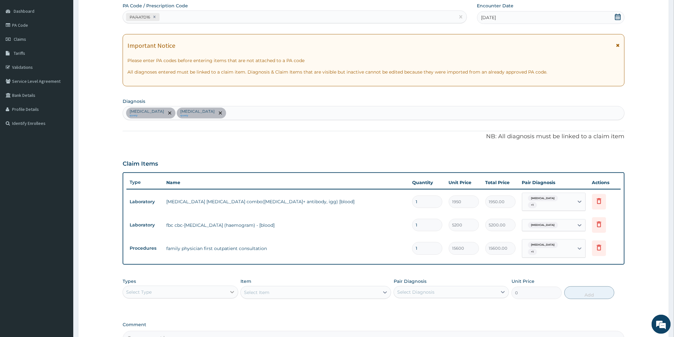
click at [232, 289] on icon at bounding box center [232, 292] width 6 height 6
click at [158, 325] on div "Procedures" at bounding box center [180, 330] width 115 height 11
click at [383, 287] on div "Select Item" at bounding box center [315, 292] width 151 height 13
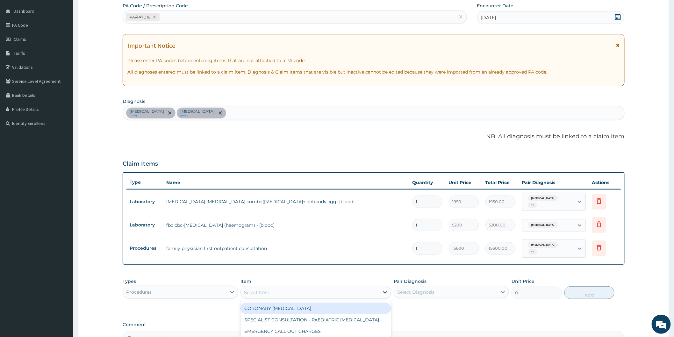
click at [387, 289] on icon at bounding box center [385, 292] width 6 height 6
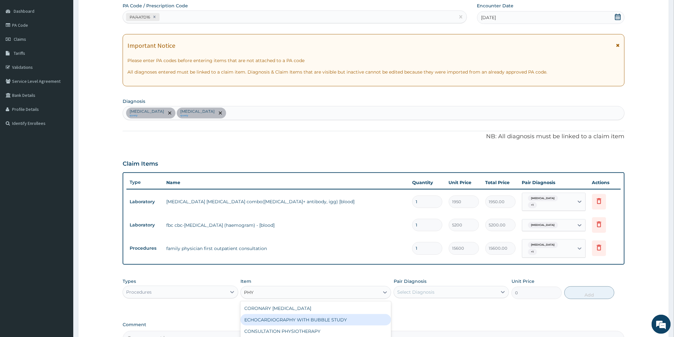
type input "PHYS"
click at [287, 315] on div "SPECIALIST CONSULTATION - PHYSICIAN" at bounding box center [315, 319] width 151 height 11
type input "30000"
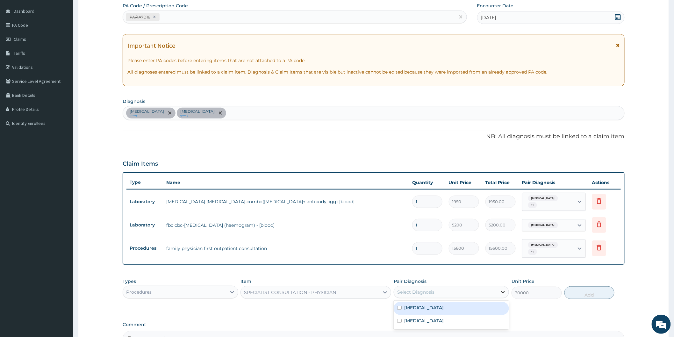
click at [500, 289] on icon at bounding box center [503, 292] width 6 height 6
click at [420, 305] on label "Malaria" at bounding box center [423, 308] width 39 height 6
checkbox input "true"
click at [587, 288] on button "Add" at bounding box center [589, 292] width 50 height 13
type input "0"
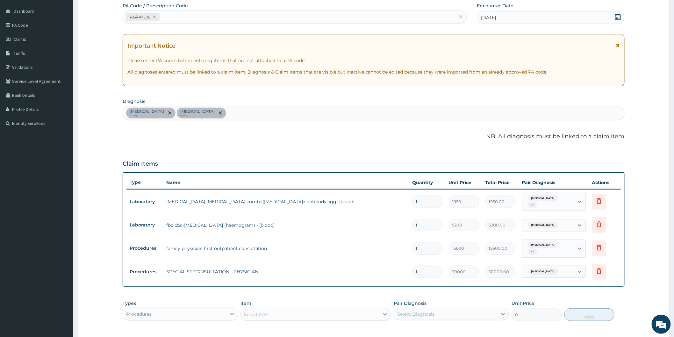
click at [230, 313] on icon at bounding box center [232, 314] width 4 height 2
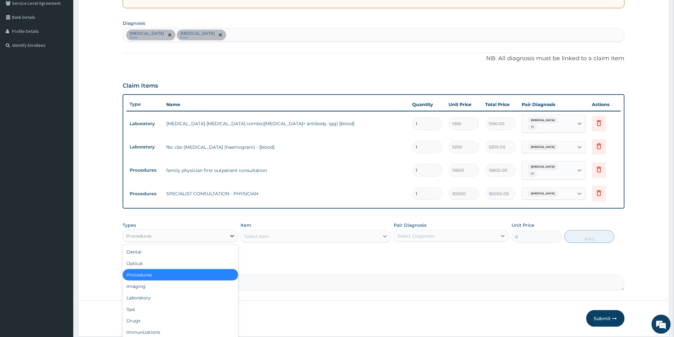
scroll to position [151, 0]
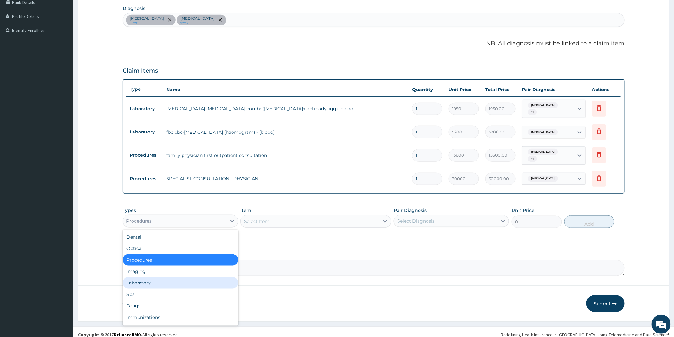
click at [151, 277] on div "Laboratory" at bounding box center [180, 282] width 115 height 11
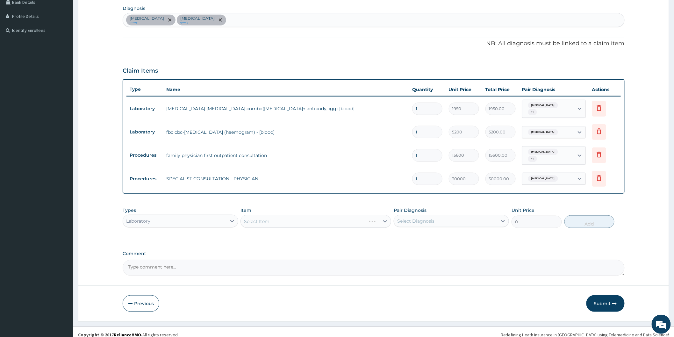
click at [383, 215] on div "Select Item" at bounding box center [315, 221] width 151 height 13
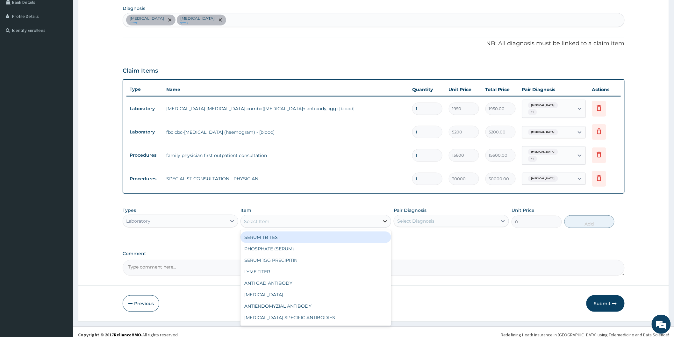
click at [385, 218] on icon at bounding box center [385, 221] width 6 height 6
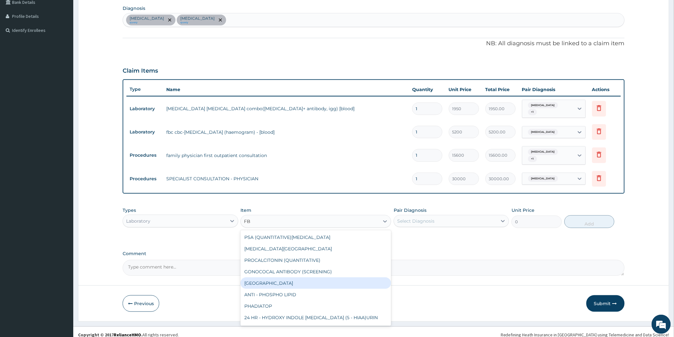
type input "FBC"
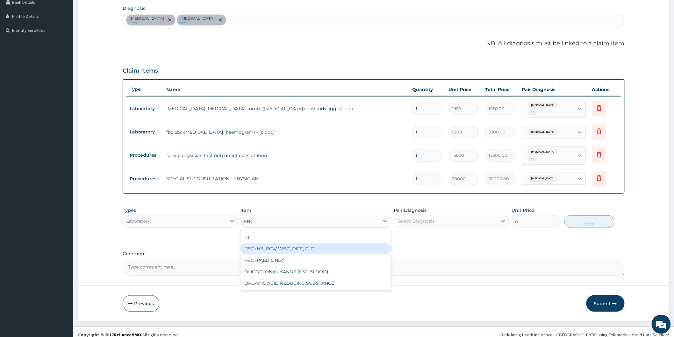
click at [279, 243] on div "FBC (HB, PCV/ WBC, DIFF, PLT)" at bounding box center [315, 248] width 151 height 11
type input "8750"
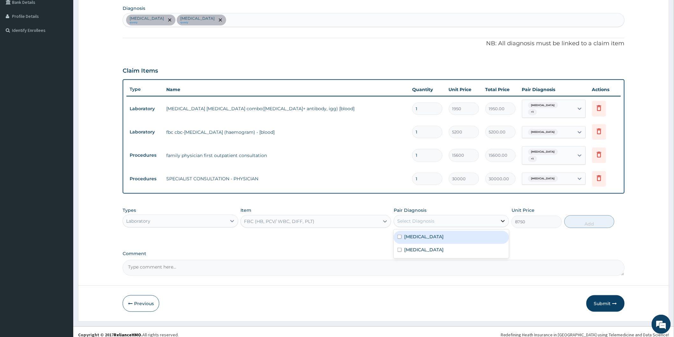
click at [501, 218] on icon at bounding box center [503, 221] width 6 height 6
click at [451, 231] on div "Malaria" at bounding box center [451, 237] width 115 height 13
checkbox input "true"
click at [575, 221] on button "Add" at bounding box center [589, 221] width 50 height 13
type input "0"
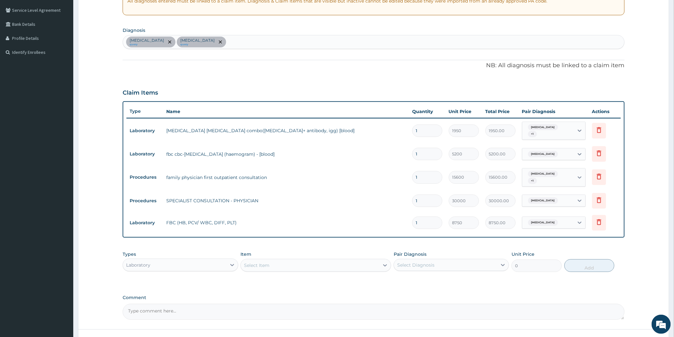
scroll to position [116, 0]
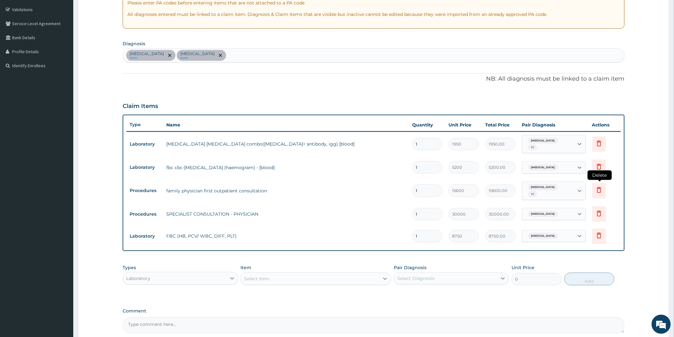
click at [605, 185] on icon at bounding box center [599, 191] width 14 height 16
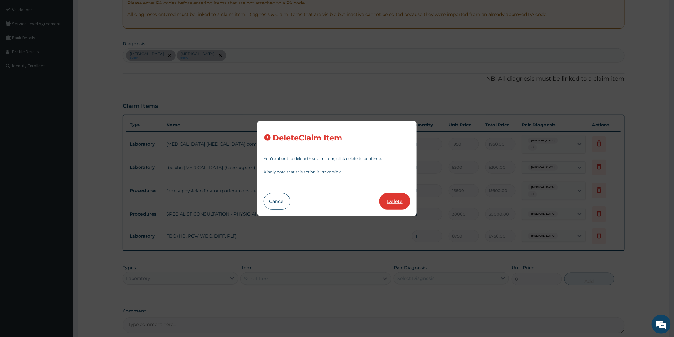
click at [390, 201] on button "Delete" at bounding box center [394, 201] width 31 height 17
type input "30000"
type input "30000.00"
type input "8750"
type input "8750.00"
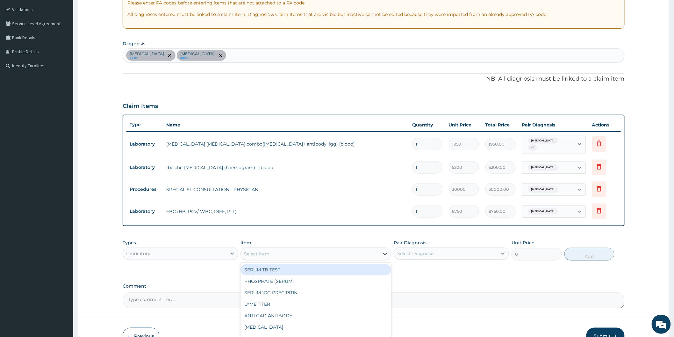
click at [388, 251] on icon at bounding box center [385, 254] width 6 height 6
type input "PARA"
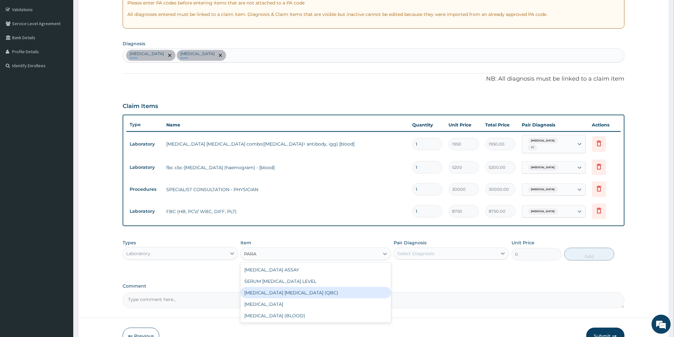
click at [286, 291] on div "MALARIA PARASITE (QBC)" at bounding box center [315, 292] width 151 height 11
type input "6250"
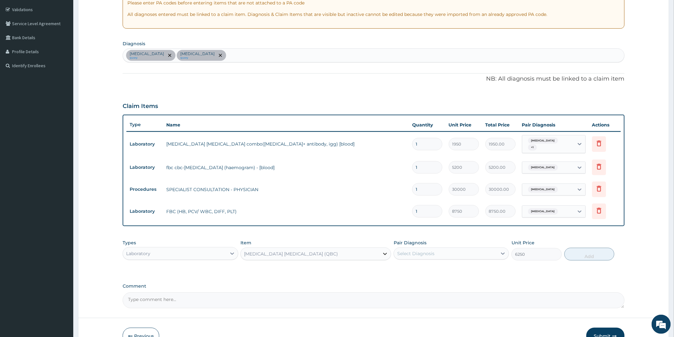
click at [387, 253] on icon at bounding box center [385, 254] width 6 height 6
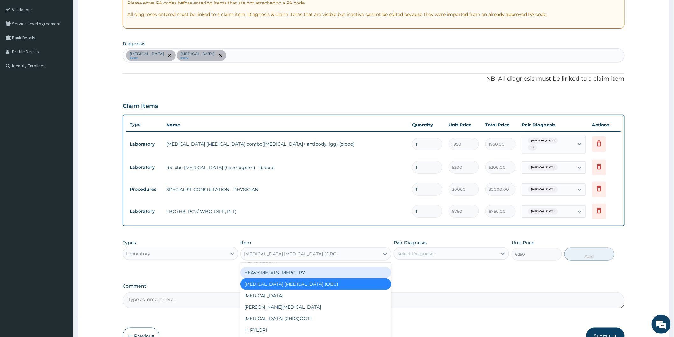
scroll to position [3710, 0]
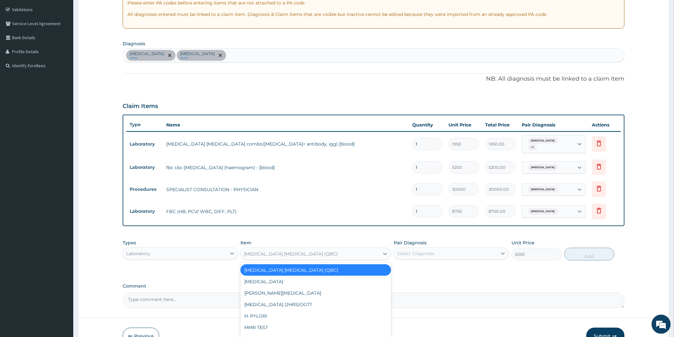
click at [282, 271] on div "MALARIA PARASITE (QBC)" at bounding box center [315, 269] width 151 height 11
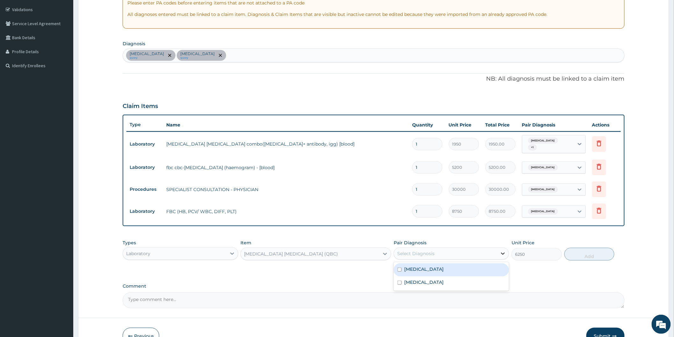
click at [502, 253] on icon at bounding box center [503, 254] width 4 height 2
click at [456, 266] on div "Malaria" at bounding box center [451, 269] width 115 height 13
checkbox input "true"
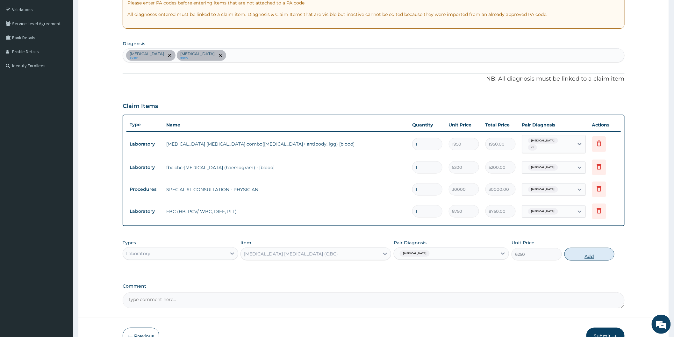
click at [583, 254] on button "Add" at bounding box center [589, 254] width 50 height 13
type input "0"
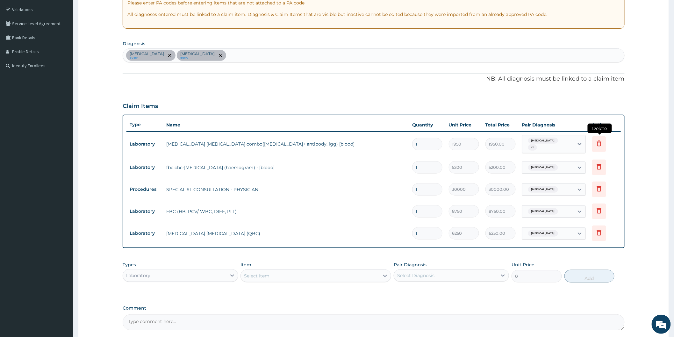
click at [601, 143] on icon at bounding box center [599, 144] width 8 height 8
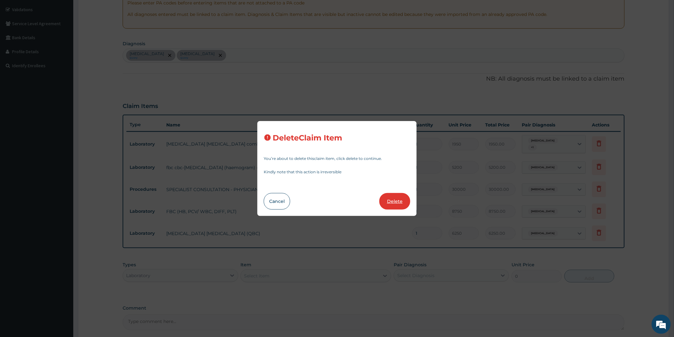
click at [392, 199] on button "Delete" at bounding box center [394, 201] width 31 height 17
type input "5200"
type input "5200.00"
type input "30000"
type input "30000.00"
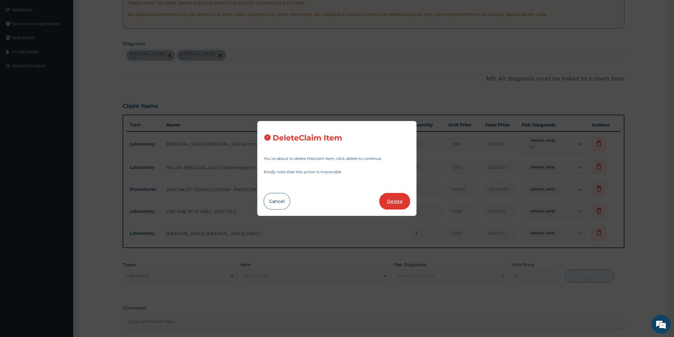
type input "8750"
type input "8750.00"
type input "6250"
type input "6250.00"
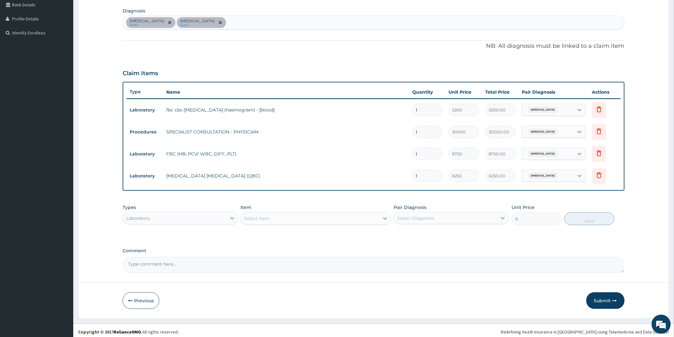
scroll to position [151, 0]
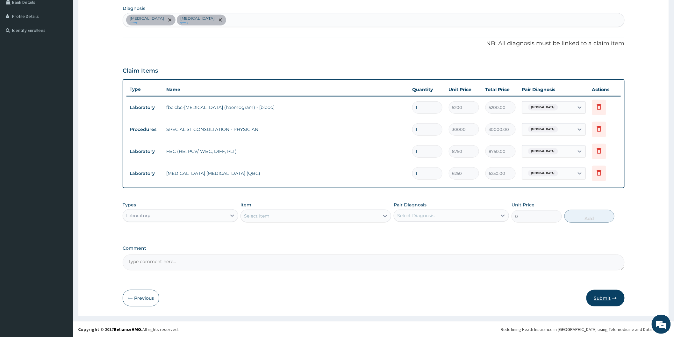
click at [600, 297] on button "Submit" at bounding box center [605, 298] width 38 height 17
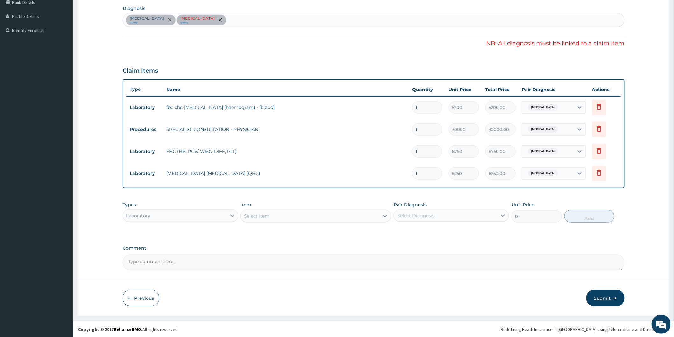
click at [600, 297] on button "Submit" at bounding box center [605, 298] width 38 height 17
click at [598, 105] on icon at bounding box center [599, 107] width 4 height 6
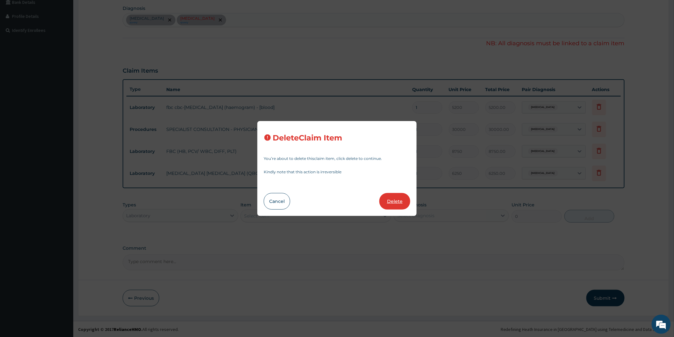
click at [394, 198] on button "Delete" at bounding box center [394, 201] width 31 height 17
type input "30000"
type input "30000.00"
type input "8750"
type input "8750.00"
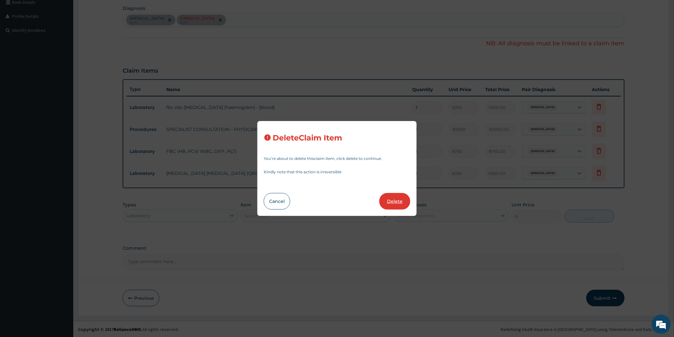
type input "6250"
type input "6250.00"
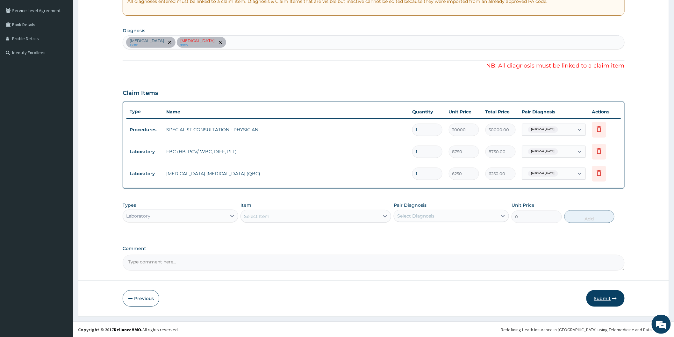
click at [606, 297] on button "Submit" at bounding box center [605, 298] width 38 height 17
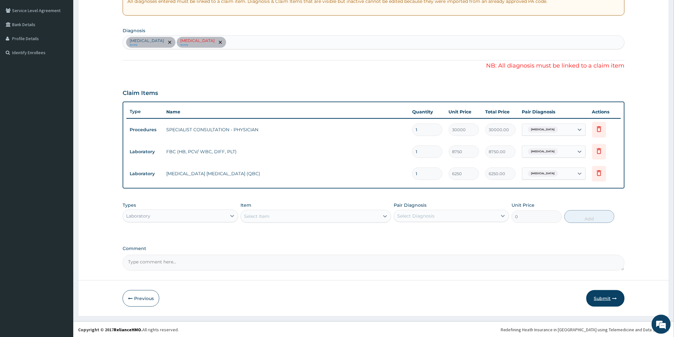
click at [602, 295] on button "Submit" at bounding box center [605, 298] width 38 height 17
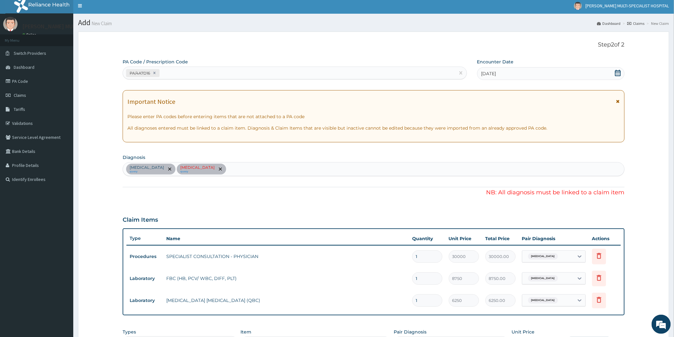
scroll to position [0, 0]
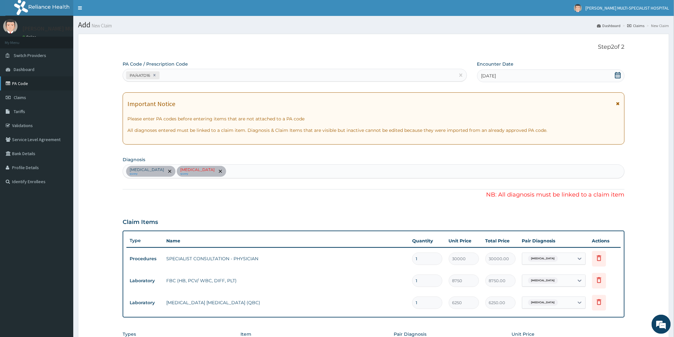
click at [30, 83] on link "PA Code" at bounding box center [36, 83] width 73 height 14
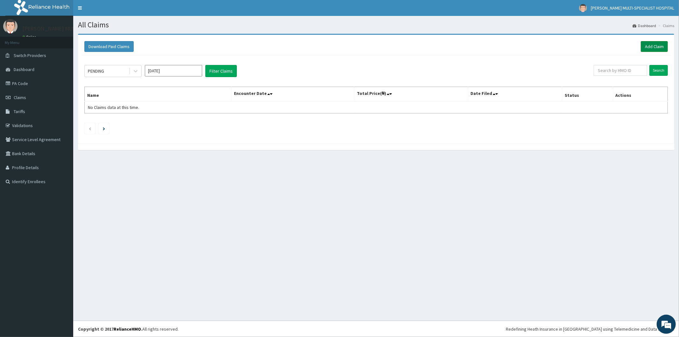
click at [652, 43] on link "Add Claim" at bounding box center [654, 46] width 27 height 11
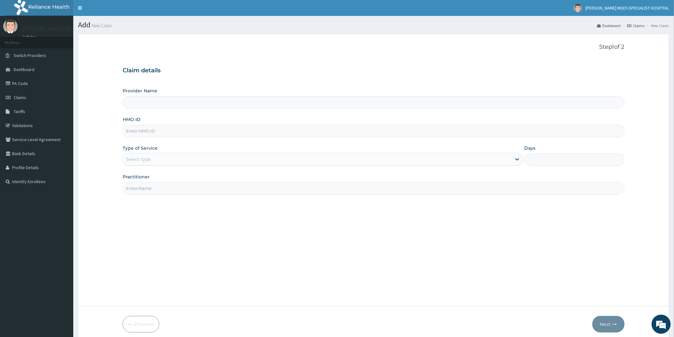
type input "Reddington Multi-Specialist Hospital - IKEJA"
click at [163, 110] on div "Provider Name Reddington Multi-Specialist Hospital - IKEJA HMO ID Type of Servi…" at bounding box center [374, 141] width 502 height 107
click at [158, 132] on input "HMO ID" at bounding box center [374, 131] width 502 height 12
type input "P"
type input "XMG/10153/A"
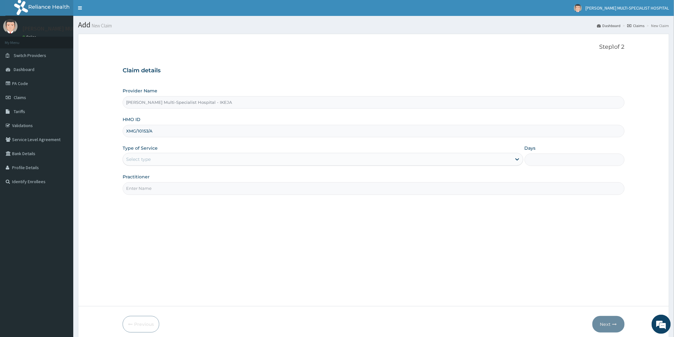
click at [161, 158] on div "Select type" at bounding box center [317, 159] width 389 height 10
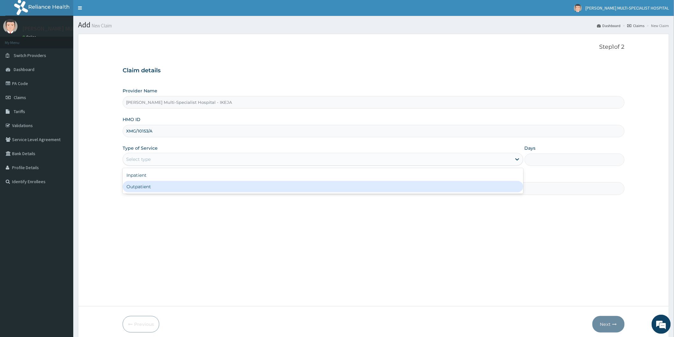
click at [156, 185] on div "Outpatient" at bounding box center [323, 186] width 401 height 11
type input "1"
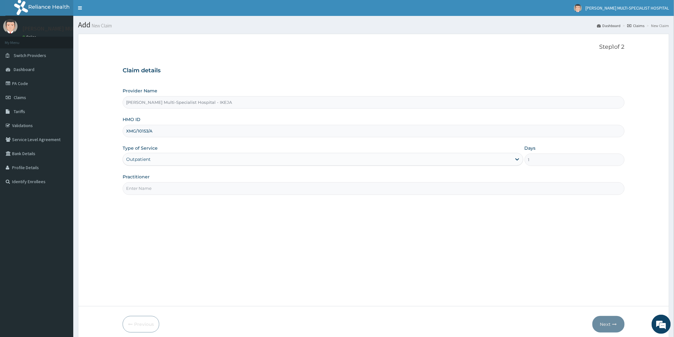
click at [157, 186] on input "Practitioner" at bounding box center [374, 188] width 502 height 12
type input "DR ALIYU"
click at [610, 323] on button "Next" at bounding box center [608, 324] width 32 height 17
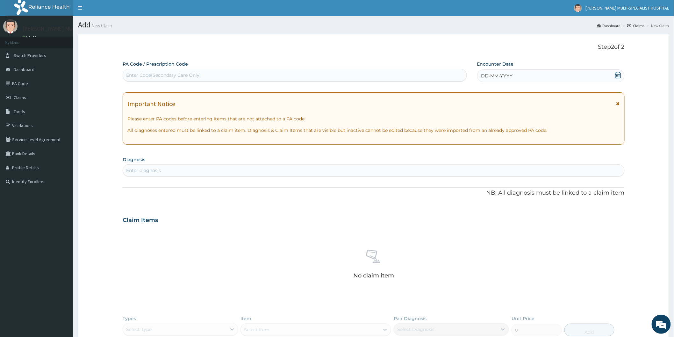
click at [201, 74] on div "Enter Code(Secondary Care Only)" at bounding box center [295, 75] width 344 height 10
type input "PA/4B88A6"
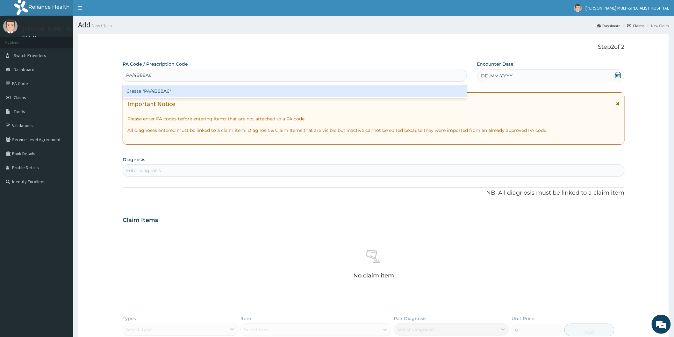
click at [193, 90] on div "Create "PA/4B88A6"" at bounding box center [295, 90] width 344 height 11
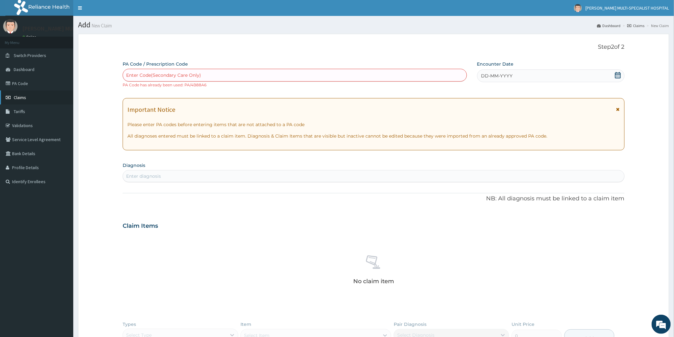
click at [30, 100] on link "Claims" at bounding box center [36, 97] width 73 height 14
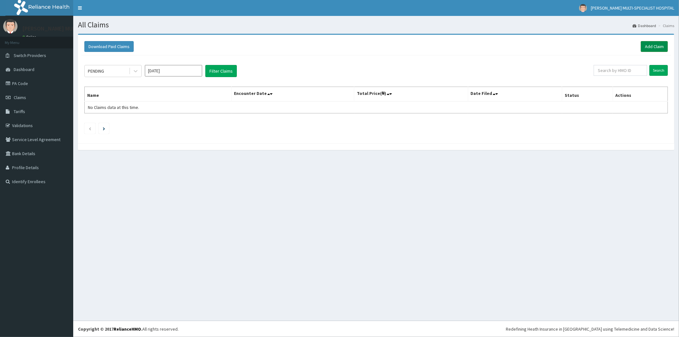
click at [649, 42] on link "Add Claim" at bounding box center [654, 46] width 27 height 11
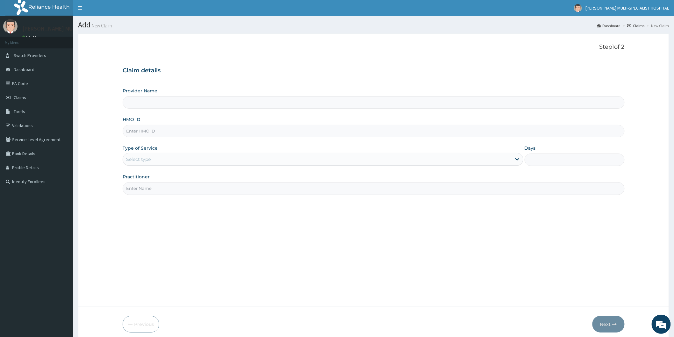
click at [174, 97] on input "Provider Name" at bounding box center [374, 102] width 502 height 12
click at [181, 133] on input "HMO ID" at bounding box center [374, 131] width 502 height 12
type input "[PERSON_NAME] Multi-Specialist Hospital - IKEJA"
type input "PAY/10228/A"
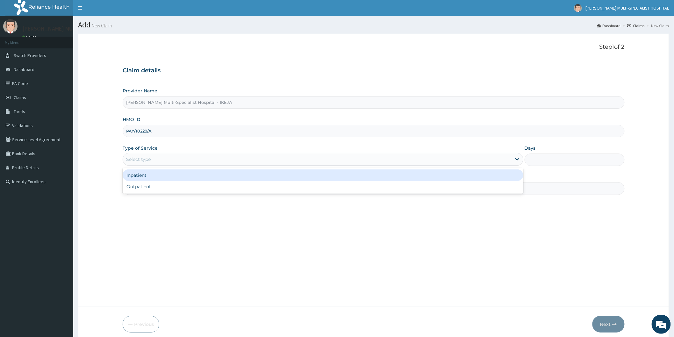
click at [161, 159] on div "Select type" at bounding box center [317, 159] width 389 height 10
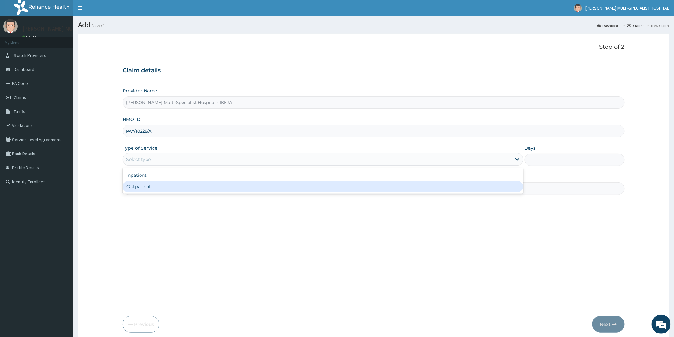
click at [154, 187] on div "Outpatient" at bounding box center [323, 186] width 401 height 11
type input "1"
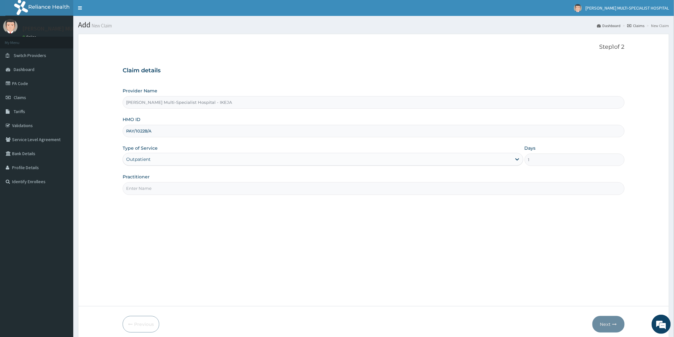
click at [195, 188] on input "Practitioner" at bounding box center [374, 188] width 502 height 12
type input "[PERSON_NAME]"
click at [601, 321] on button "Next" at bounding box center [608, 324] width 32 height 17
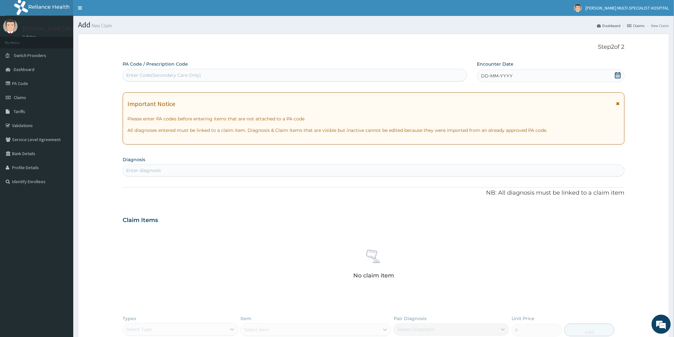
click at [178, 75] on div "Enter Code(Secondary Care Only)" at bounding box center [163, 75] width 75 height 6
type input "PA/4A7D16"
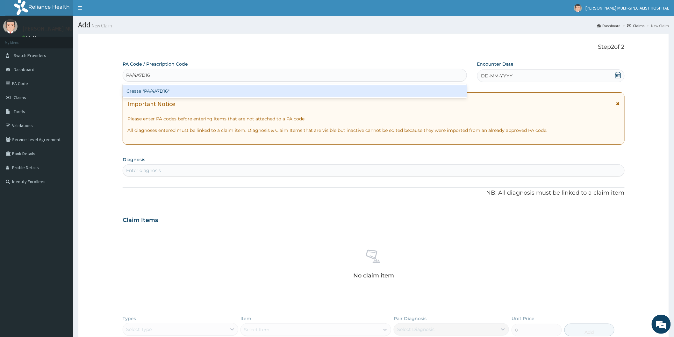
click at [185, 90] on div "Create "PA/4A7D16"" at bounding box center [295, 90] width 344 height 11
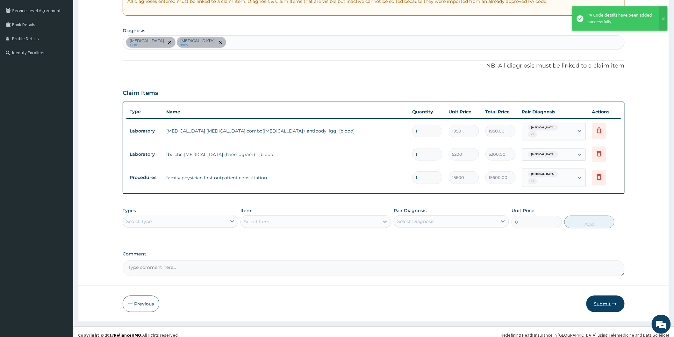
click at [595, 296] on button "Submit" at bounding box center [605, 304] width 38 height 17
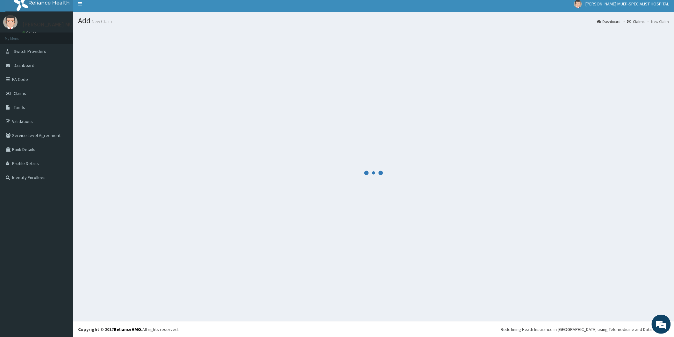
scroll to position [129, 0]
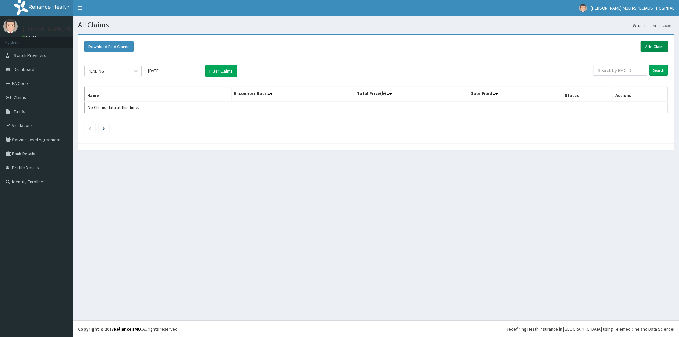
click at [664, 42] on link "Add Claim" at bounding box center [654, 46] width 27 height 11
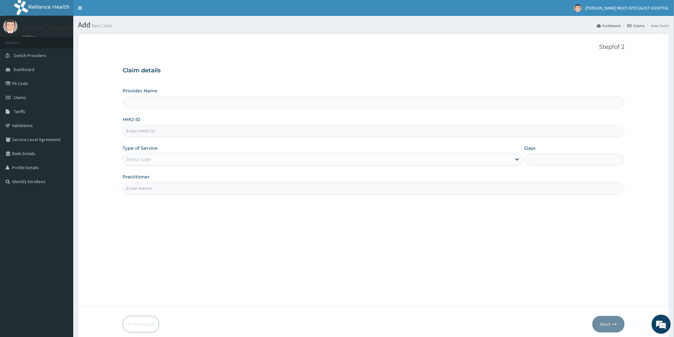
type input "[PERSON_NAME] Multi-Specialist Hospital - IKEJA"
click at [210, 130] on input "HMO ID" at bounding box center [374, 131] width 502 height 12
type input "LAA/10007/A"
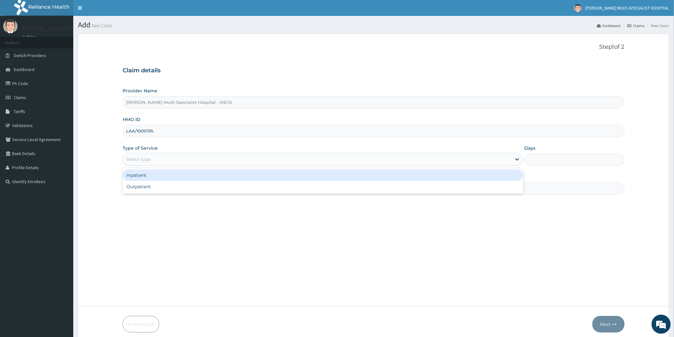
click at [234, 159] on div "Select type" at bounding box center [317, 159] width 389 height 10
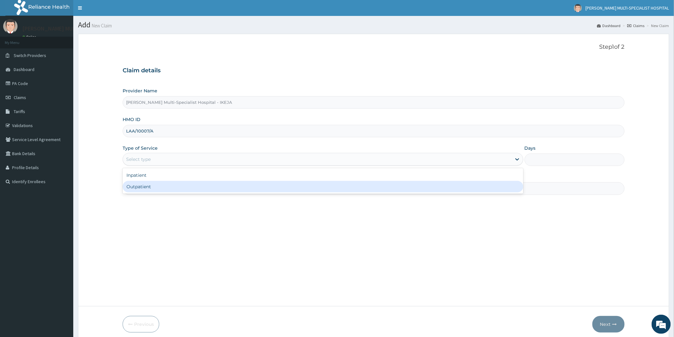
click at [202, 185] on div "Outpatient" at bounding box center [323, 186] width 401 height 11
type input "1"
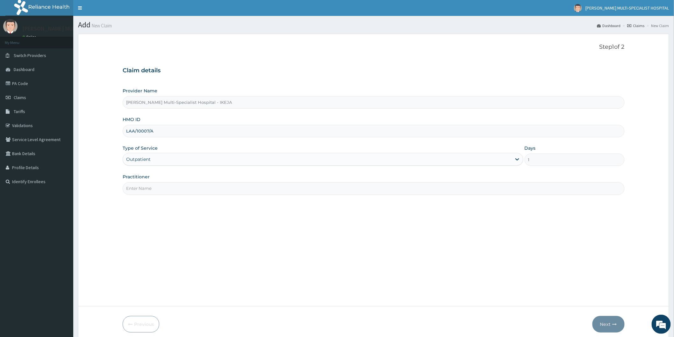
click at [201, 186] on input "Practitioner" at bounding box center [374, 188] width 502 height 12
type input "DR MERCY"
click at [600, 317] on form "Step 1 of 2 Claim details Provider Name Reddington Multi-Specialist Hospital - …" at bounding box center [373, 188] width 591 height 309
click at [604, 325] on button "Next" at bounding box center [608, 324] width 32 height 17
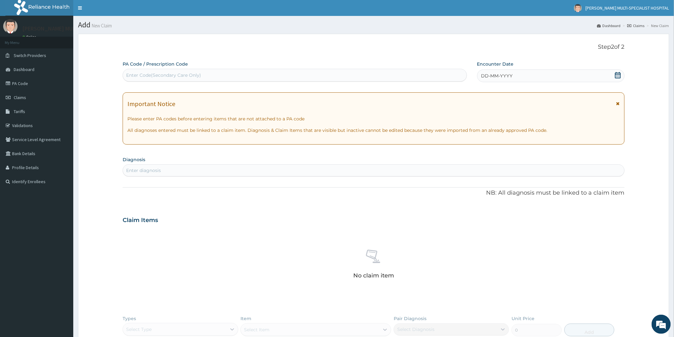
click at [230, 74] on div "Enter Code(Secondary Care Only)" at bounding box center [295, 75] width 344 height 10
type input "PA/ECAC3/A"
click at [335, 217] on div "Claim Items" at bounding box center [374, 219] width 502 height 17
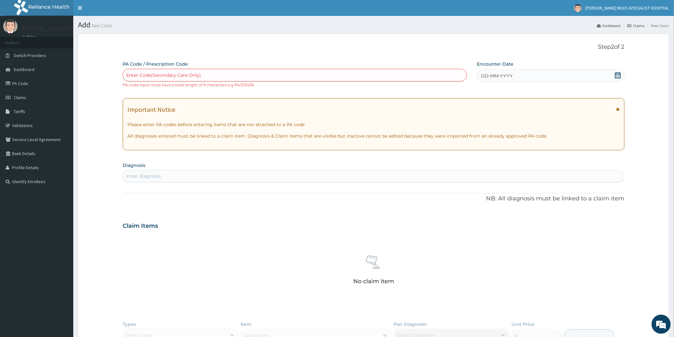
click at [271, 73] on div "Enter Code(Secondary Care Only)" at bounding box center [295, 75] width 344 height 10
type input "PA/ECAC3/A"
click at [249, 78] on div "PA/ECAC3/A" at bounding box center [295, 75] width 344 height 10
click at [238, 76] on div "Enter Code(Secondary Care Only)" at bounding box center [295, 75] width 344 height 10
type input "PA/ECAC3A"
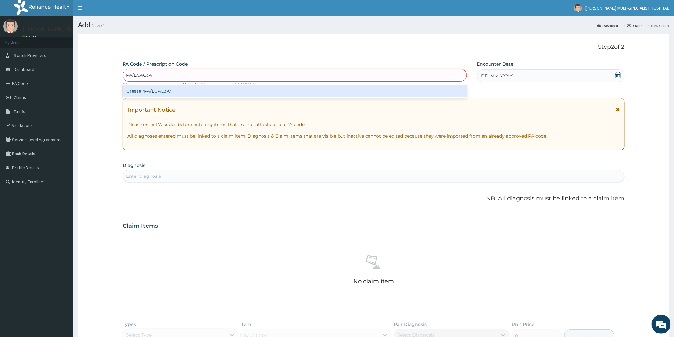
click at [228, 89] on div "Create "PA/ECAC3A"" at bounding box center [295, 90] width 344 height 11
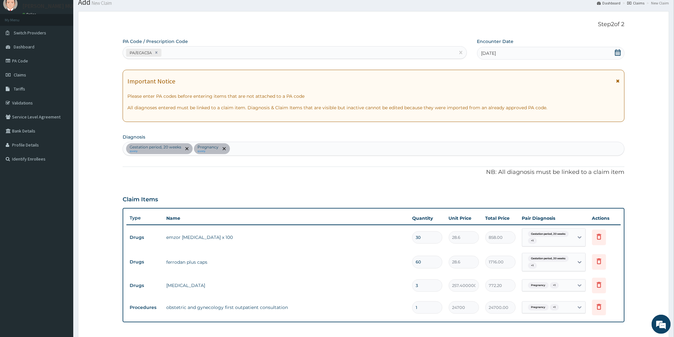
scroll to position [141, 0]
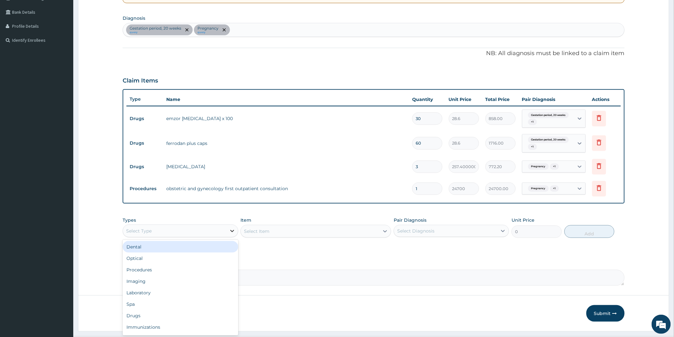
click at [233, 232] on icon at bounding box center [232, 231] width 6 height 6
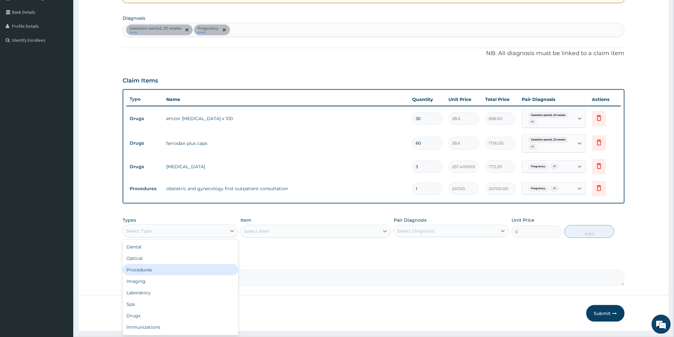
click at [180, 270] on div "Procedures" at bounding box center [180, 269] width 115 height 11
click at [366, 228] on div "Select Item" at bounding box center [315, 231] width 151 height 13
click at [390, 231] on div "Select Item" at bounding box center [315, 231] width 151 height 13
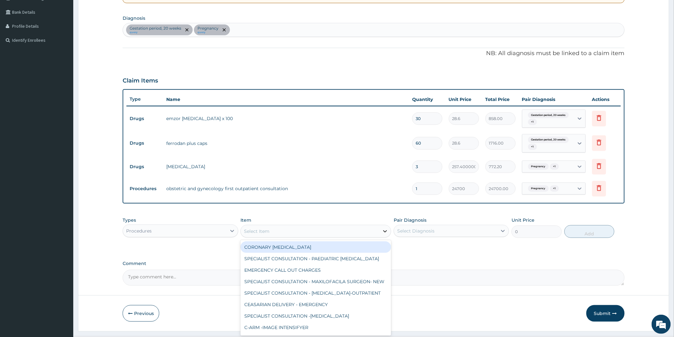
click at [384, 230] on icon at bounding box center [385, 231] width 4 height 2
click at [284, 234] on div "Select Item" at bounding box center [310, 231] width 139 height 10
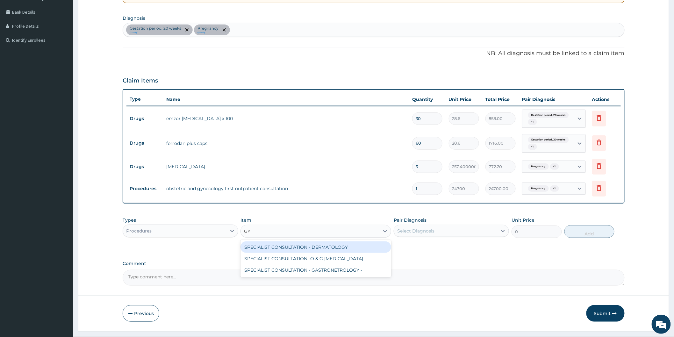
type input "GYN"
click at [304, 247] on div "SPECIALIST CONSULTATION -O & G GYNECOLOGIST" at bounding box center [315, 246] width 151 height 11
type input "40000"
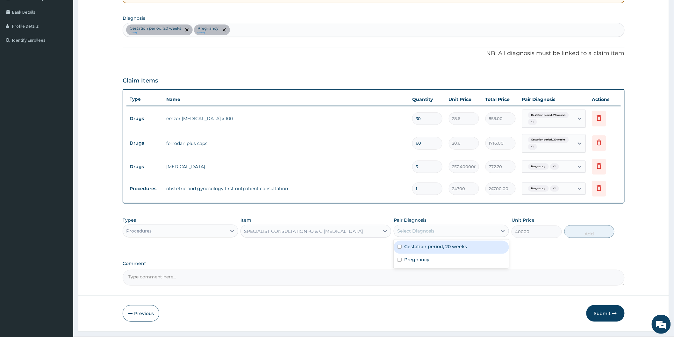
drag, startPoint x: 504, startPoint y: 228, endPoint x: 486, endPoint y: 244, distance: 23.7
click at [504, 228] on icon at bounding box center [503, 231] width 6 height 6
click at [443, 262] on div "Pregnancy" at bounding box center [451, 260] width 115 height 13
checkbox input "true"
click at [581, 231] on button "Add" at bounding box center [589, 231] width 50 height 13
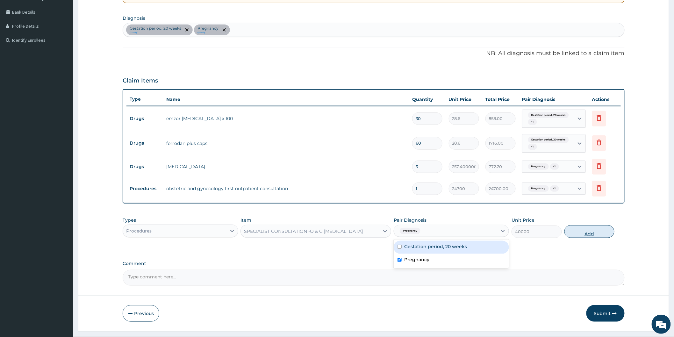
type input "0"
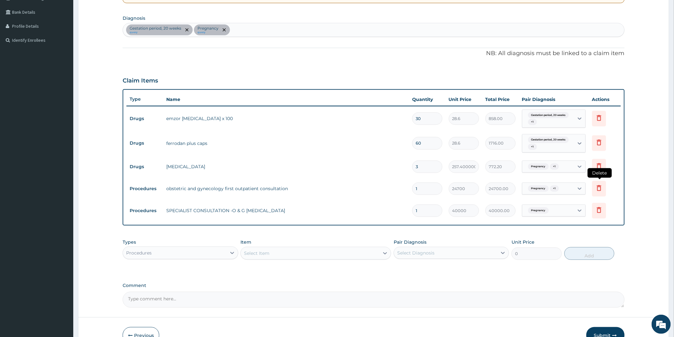
click at [597, 186] on icon at bounding box center [599, 188] width 8 height 8
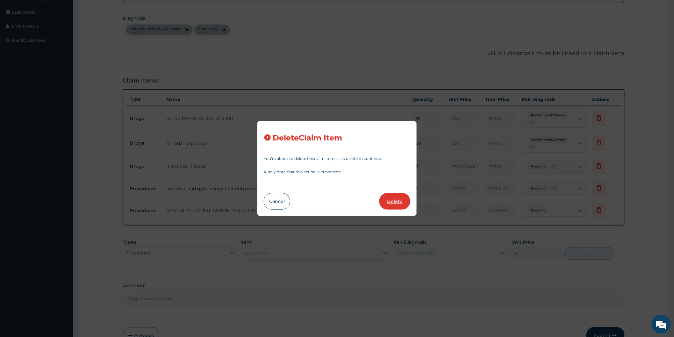
drag, startPoint x: 389, startPoint y: 189, endPoint x: 392, endPoint y: 203, distance: 14.1
click at [388, 190] on div "Delete Claim Item You’re about to delete this claim item , click delete to cont…" at bounding box center [336, 168] width 159 height 95
drag, startPoint x: 392, startPoint y: 203, endPoint x: 396, endPoint y: 196, distance: 7.8
click at [393, 203] on button "Delete" at bounding box center [394, 201] width 31 height 17
type input "40000"
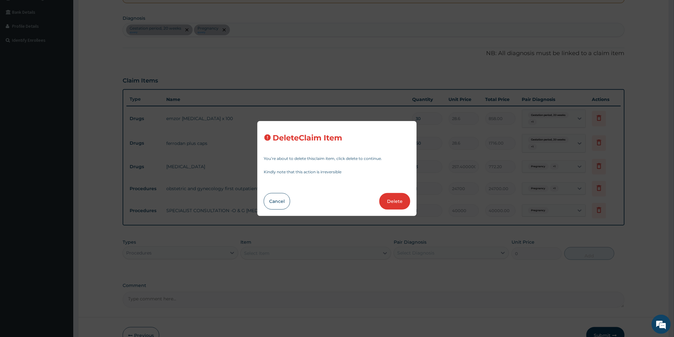
type input "40000.00"
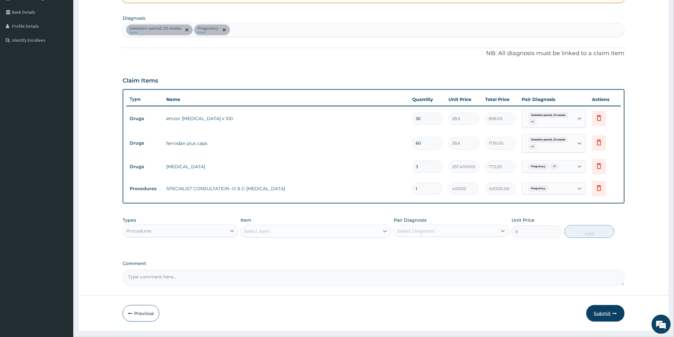
click at [612, 316] on button "Submit" at bounding box center [605, 313] width 38 height 17
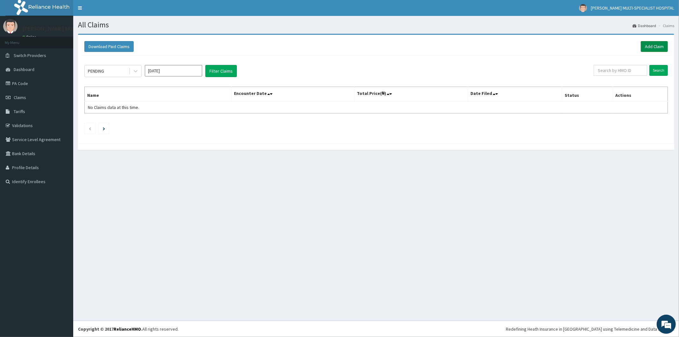
click at [657, 48] on link "Add Claim" at bounding box center [654, 46] width 27 height 11
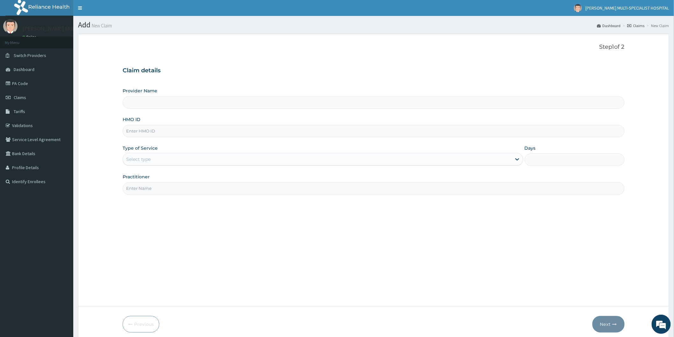
click at [151, 222] on div "Step 1 of 2 Claim details Provider Name HMO ID Type of Service Select type Days…" at bounding box center [374, 170] width 502 height 253
click at [161, 131] on input "HMO ID" at bounding box center [374, 131] width 502 height 12
type input "[PERSON_NAME] Multi-Specialist Hospital - IKEJA"
click at [161, 134] on input "HMO ID" at bounding box center [374, 131] width 502 height 12
type input "WIU/10001/E"
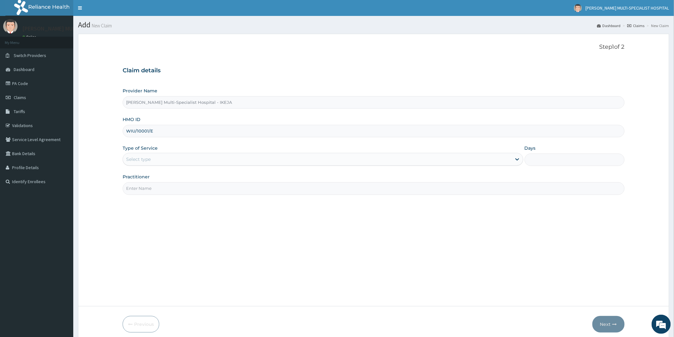
click at [160, 163] on div "Select type" at bounding box center [317, 159] width 389 height 10
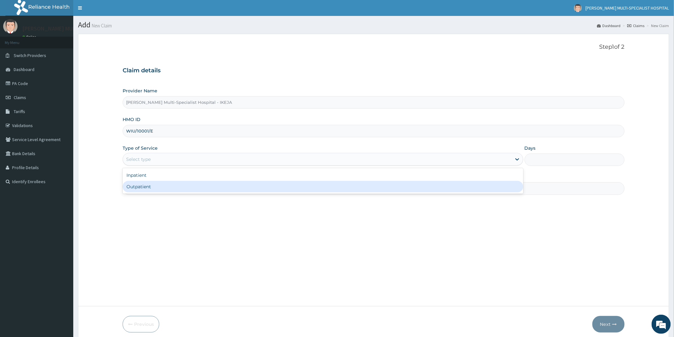
click at [161, 186] on div "Outpatient" at bounding box center [323, 186] width 401 height 11
type input "1"
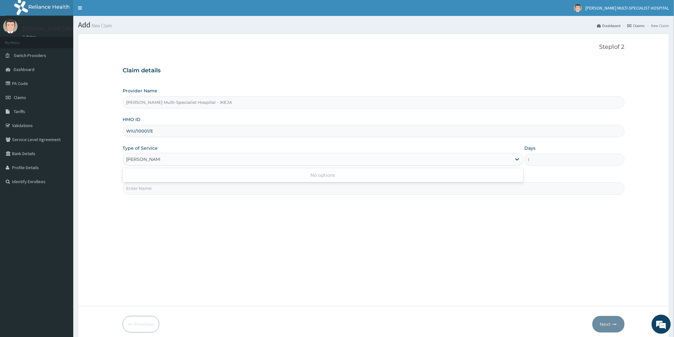
type input "[PERSON_NAME]"
click at [222, 225] on div "Step 1 of 2 Claim details Provider Name [PERSON_NAME] Multi-Specialist Hospital…" at bounding box center [374, 170] width 502 height 253
click at [199, 188] on input "Practitioner" at bounding box center [374, 188] width 502 height 12
type input "[PERSON_NAME]"
click at [606, 323] on button "Next" at bounding box center [608, 324] width 32 height 17
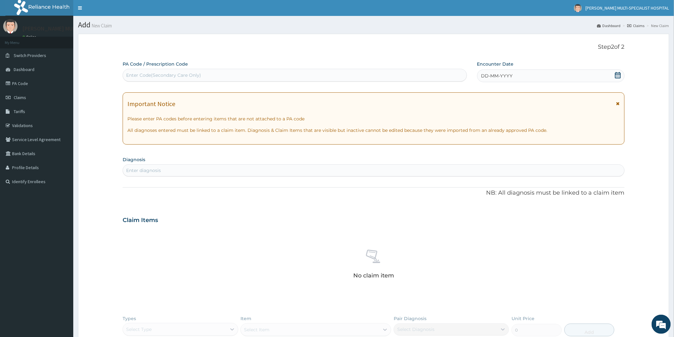
click at [206, 75] on div "Enter Code(Secondary Care Only)" at bounding box center [295, 75] width 344 height 10
type input "PA/E08845"
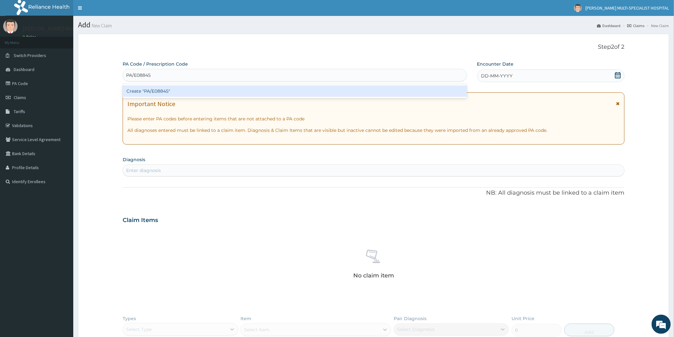
click at [206, 90] on div "Create "PA/E08845"" at bounding box center [295, 90] width 344 height 11
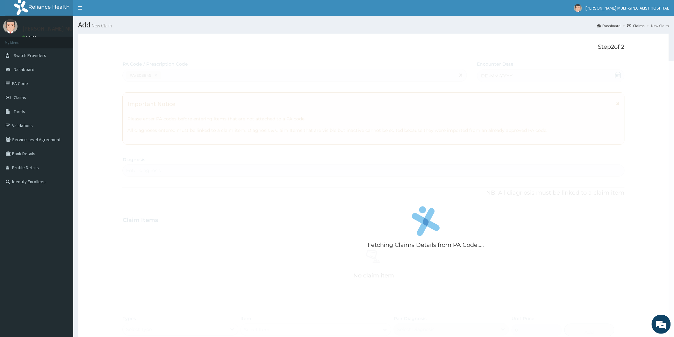
click at [251, 213] on div "Fetching Claims Details from PA Code....." at bounding box center [426, 229] width 606 height 337
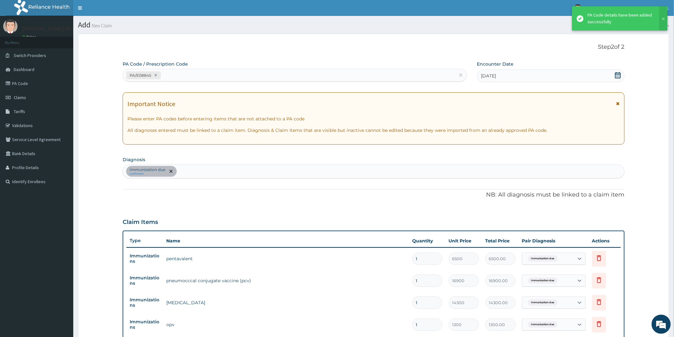
scroll to position [173, 0]
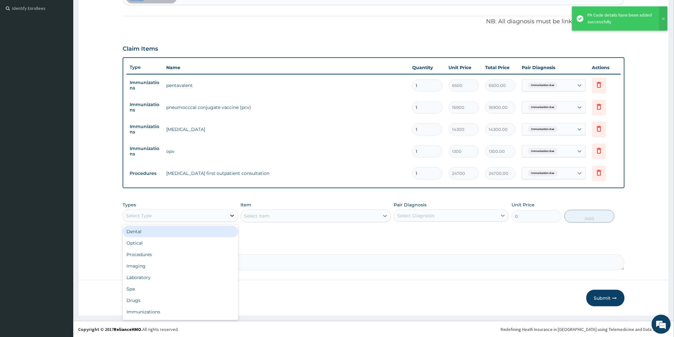
click at [230, 216] on icon at bounding box center [232, 215] width 6 height 6
click at [167, 255] on div "Procedures" at bounding box center [180, 254] width 115 height 11
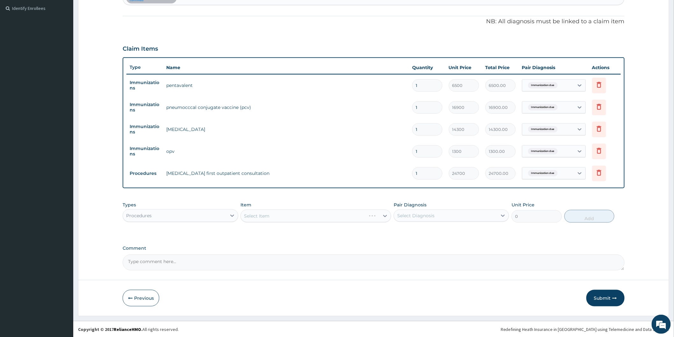
click at [387, 217] on div "Select Item" at bounding box center [315, 216] width 151 height 13
click at [386, 215] on div "Select Item" at bounding box center [315, 216] width 151 height 13
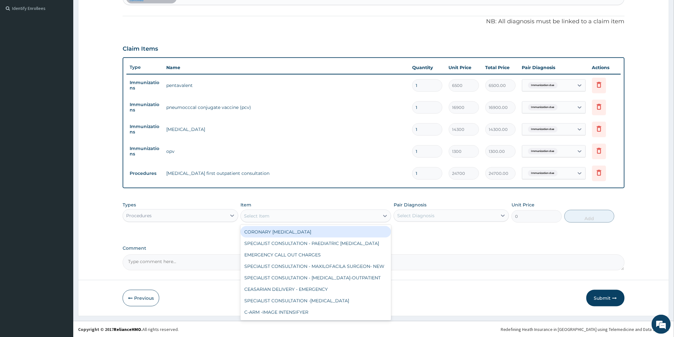
click at [386, 215] on icon at bounding box center [385, 216] width 6 height 6
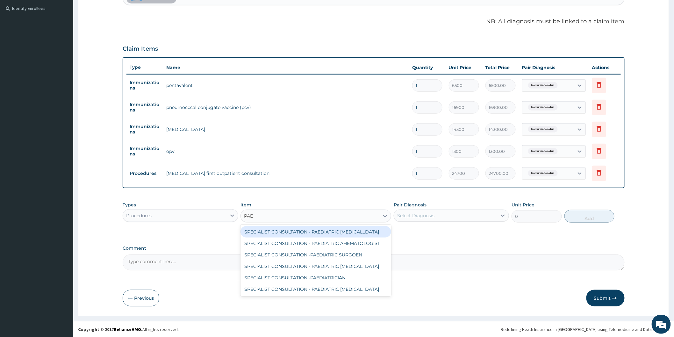
type input "PAED"
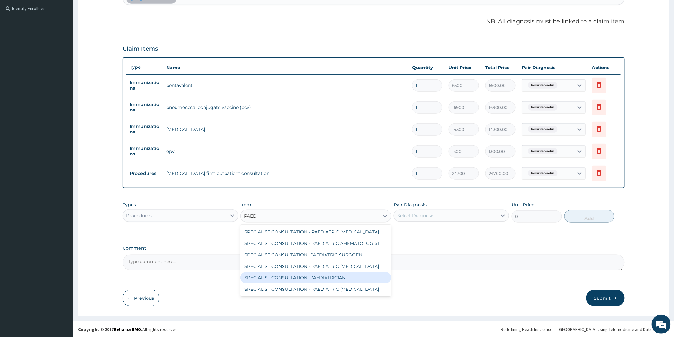
click at [336, 276] on div "SPECIALIST CONSULTATION -PAEDIATRICIAN" at bounding box center [315, 277] width 151 height 11
type input "40000"
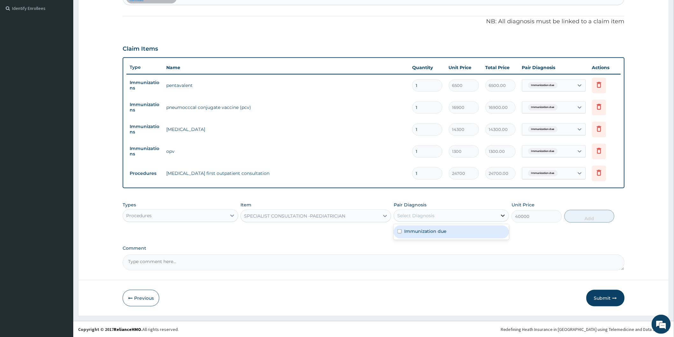
click at [501, 217] on icon at bounding box center [503, 215] width 6 height 6
click at [452, 230] on div "Immunization due" at bounding box center [451, 232] width 115 height 13
checkbox input "true"
click at [598, 215] on button "Add" at bounding box center [589, 216] width 50 height 13
type input "0"
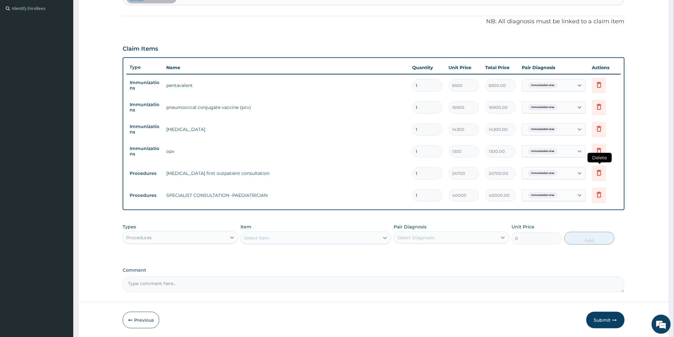
click at [599, 172] on icon at bounding box center [599, 173] width 8 height 8
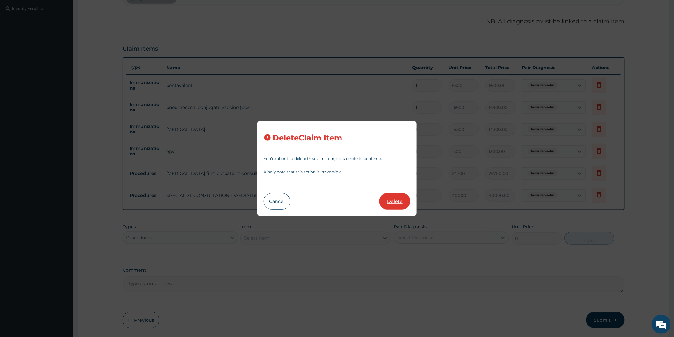
click at [403, 198] on button "Delete" at bounding box center [394, 201] width 31 height 17
type input "40000"
type input "40000.00"
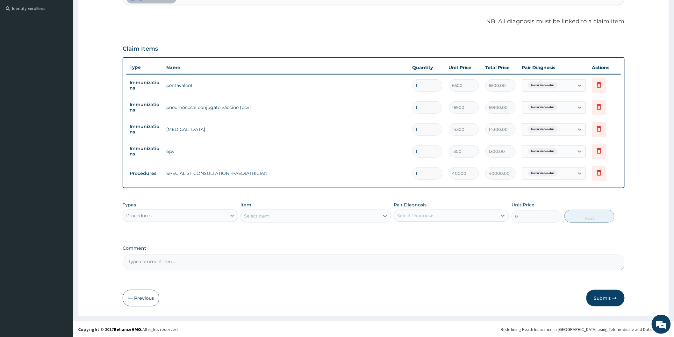
click at [373, 314] on form "Step 2 of 2 PA Code / Prescription Code PA/E08845 Encounter Date [DATE] Importa…" at bounding box center [373, 87] width 591 height 455
drag, startPoint x: 231, startPoint y: 215, endPoint x: 228, endPoint y: 221, distance: 6.8
click at [231, 217] on icon at bounding box center [232, 215] width 6 height 6
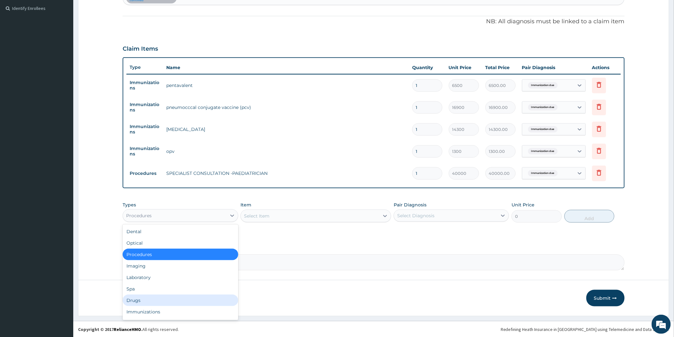
click at [152, 299] on div "Drugs" at bounding box center [180, 300] width 115 height 11
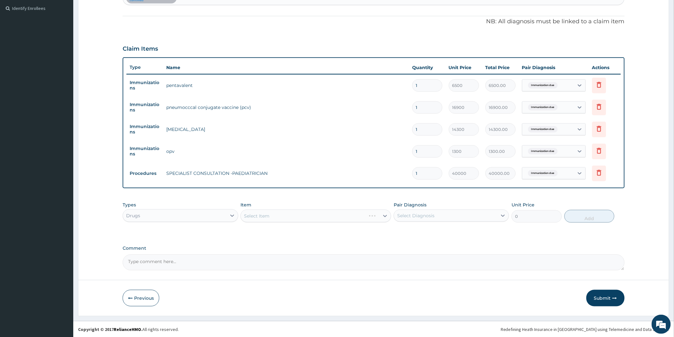
click at [386, 216] on div "Select Item" at bounding box center [315, 216] width 151 height 13
click at [339, 218] on div "Select Item" at bounding box center [315, 216] width 151 height 13
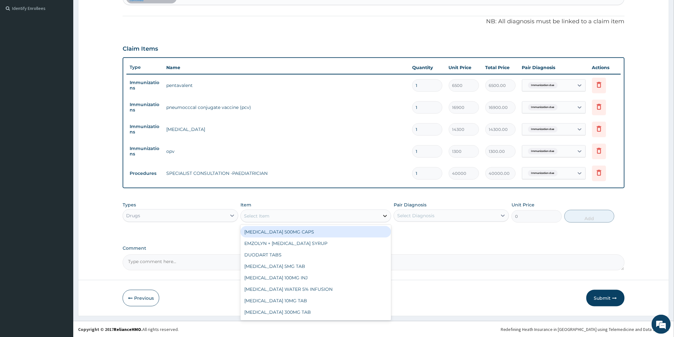
click at [385, 217] on icon at bounding box center [385, 216] width 6 height 6
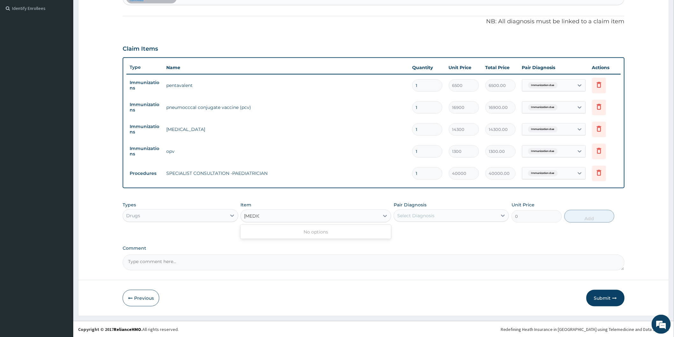
type input "[MEDICAL_DATA]"
drag, startPoint x: 412, startPoint y: 276, endPoint x: 382, endPoint y: 262, distance: 33.0
click at [412, 276] on form "Step 2 of 2 PA Code / Prescription Code PA/E08845 Encounter Date [DATE] Importa…" at bounding box center [373, 87] width 591 height 455
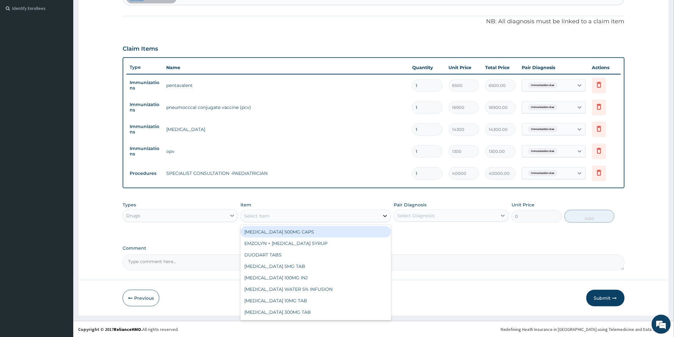
click at [384, 215] on icon at bounding box center [385, 216] width 6 height 6
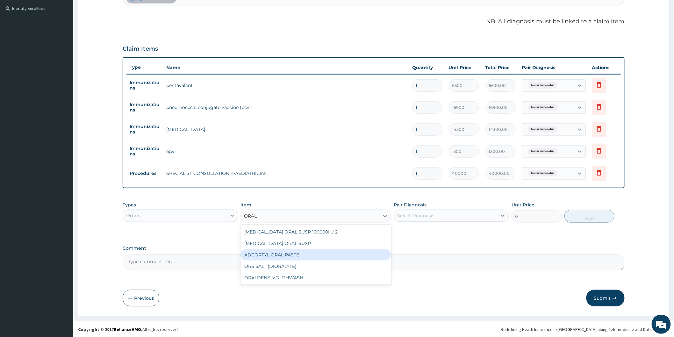
type input "ORAL"
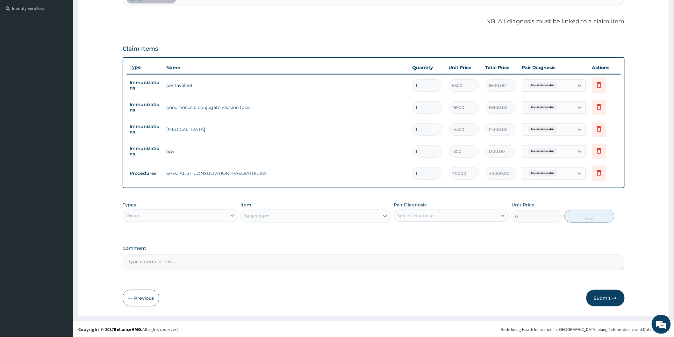
click at [453, 278] on form "Step 2 of 2 PA Code / Prescription Code PA/E08845 Encounter Date [DATE] Importa…" at bounding box center [373, 87] width 591 height 455
click at [607, 295] on button "Submit" at bounding box center [605, 298] width 38 height 17
